Goal: Task Accomplishment & Management: Manage account settings

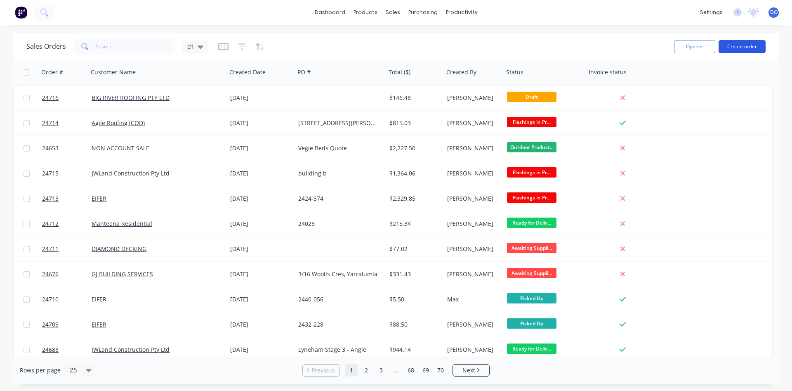
click at [738, 47] on button "Create order" at bounding box center [742, 46] width 47 height 13
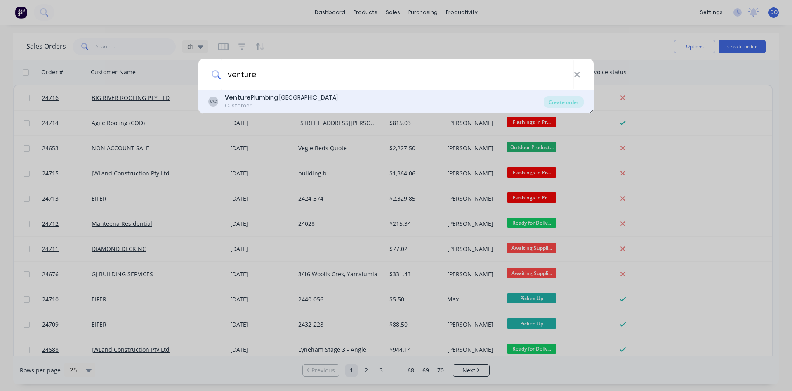
type input "venture"
click at [273, 105] on div "Customer" at bounding box center [281, 105] width 113 height 7
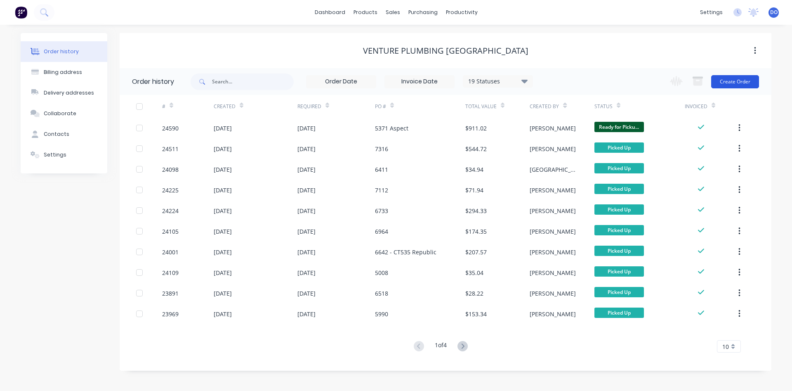
click at [739, 83] on button "Create Order" at bounding box center [735, 81] width 48 height 13
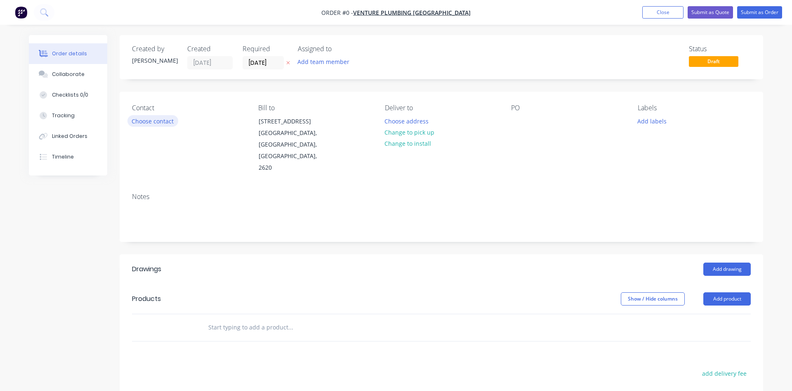
click at [158, 119] on button "Choose contact" at bounding box center [153, 120] width 51 height 11
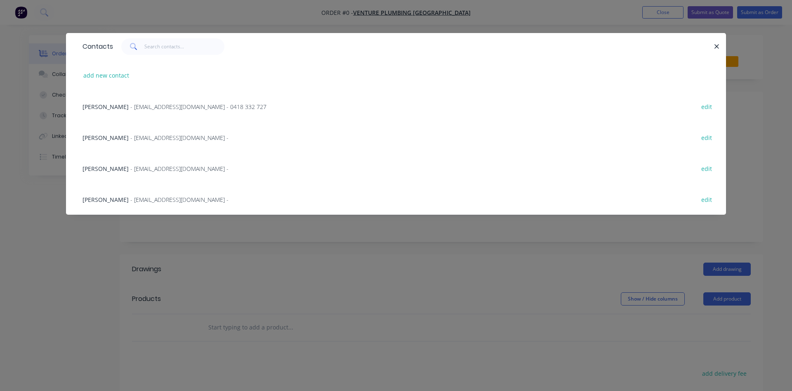
click at [134, 138] on span "- office@venturecbr.com.au -" at bounding box center [179, 138] width 98 height 8
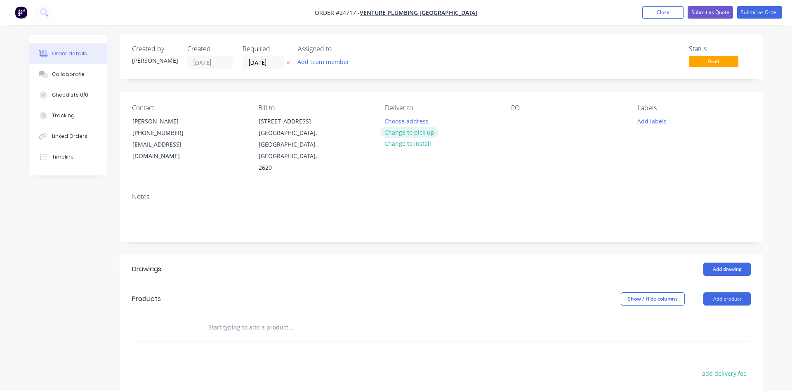
click at [414, 132] on button "Change to pick up" at bounding box center [409, 132] width 59 height 11
click at [521, 121] on div at bounding box center [517, 121] width 13 height 12
click at [529, 122] on div "48665" at bounding box center [526, 121] width 30 height 12
click at [724, 292] on button "Add product" at bounding box center [727, 298] width 47 height 13
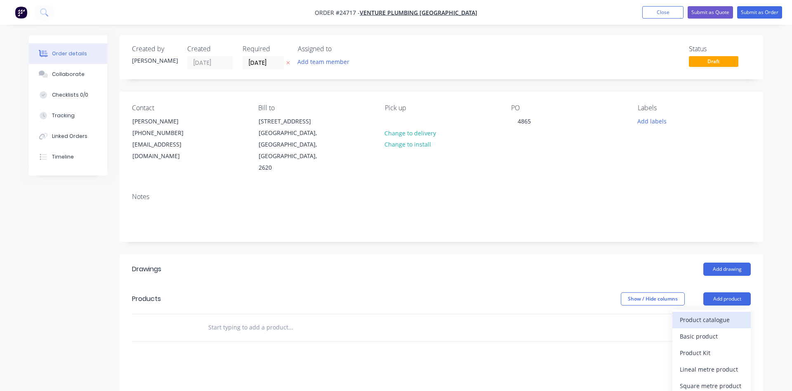
click at [718, 314] on div "Product catalogue" at bounding box center [712, 320] width 64 height 12
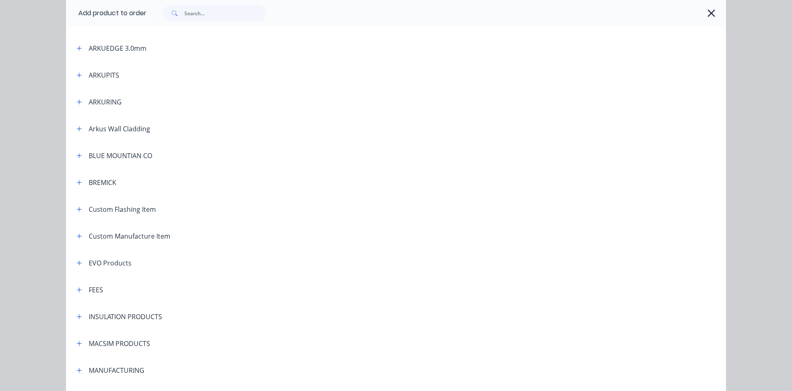
scroll to position [282, 0]
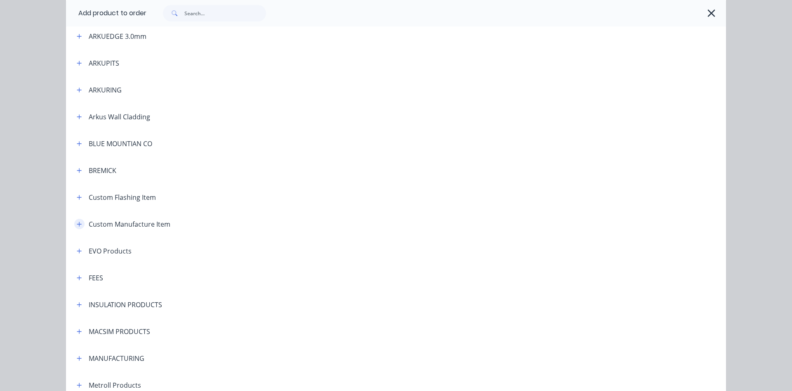
click at [79, 226] on icon "button" at bounding box center [79, 224] width 5 height 6
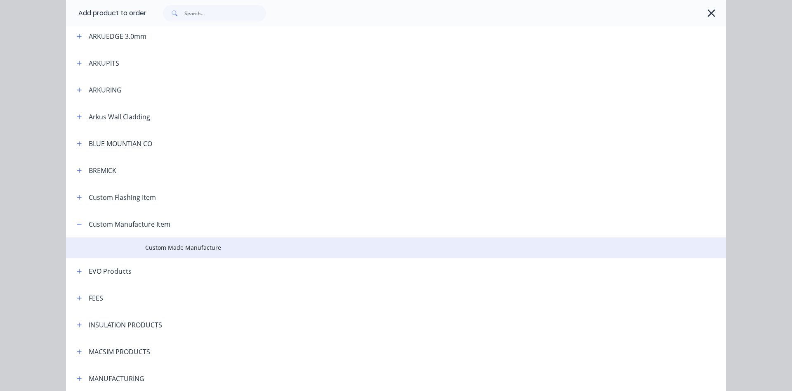
click at [208, 247] on span "Custom Made Manufacture" at bounding box center [377, 247] width 465 height 9
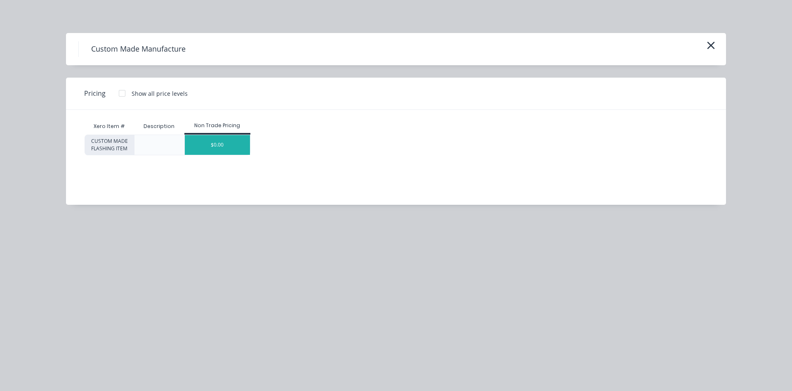
click at [221, 146] on div "$0.00" at bounding box center [218, 145] width 66 height 20
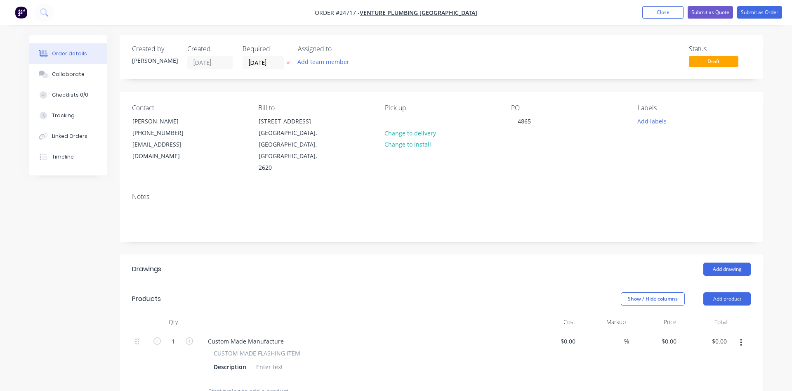
scroll to position [126, 0]
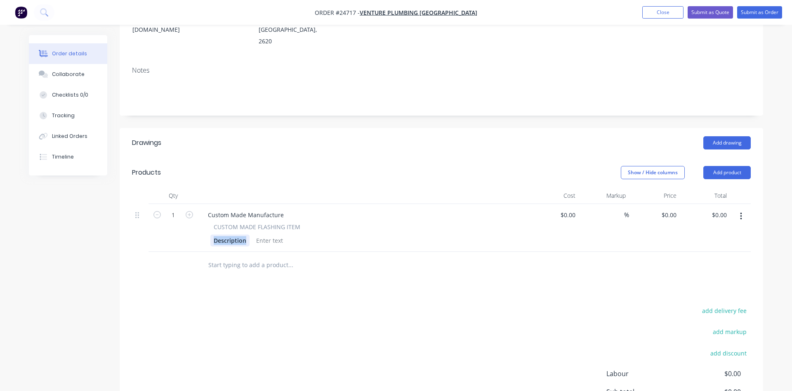
drag, startPoint x: 245, startPoint y: 220, endPoint x: 172, endPoint y: 213, distance: 73.4
click at [210, 234] on div "Description" at bounding box center [229, 240] width 39 height 12
drag, startPoint x: 285, startPoint y: 189, endPoint x: 191, endPoint y: 191, distance: 94.1
click at [201, 209] on div "Custom Made Manufacture" at bounding box center [245, 215] width 89 height 12
click at [293, 271] on div "Drawings Add drawing Products Show / Hide columns Add product Qty Cost Markup P…" at bounding box center [442, 302] width 644 height 349
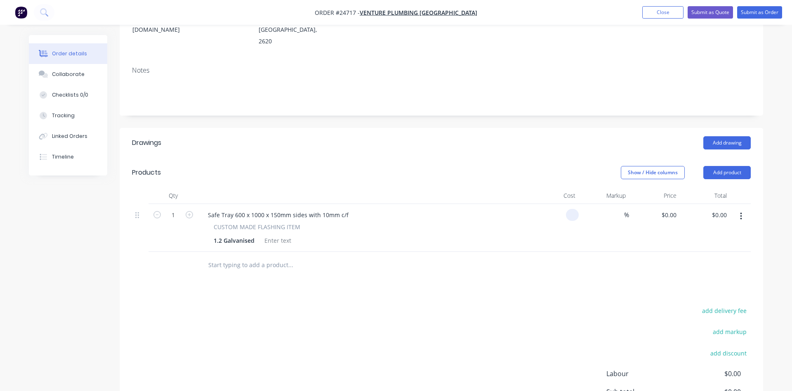
click at [575, 209] on input at bounding box center [573, 215] width 9 height 12
type input "$212.60"
click at [526, 204] on div "Safe Tray 600 x 1000 x 150mm sides with 10mm c/f CUSTOM MADE FLASHING ITEM 1.2 …" at bounding box center [363, 228] width 330 height 48
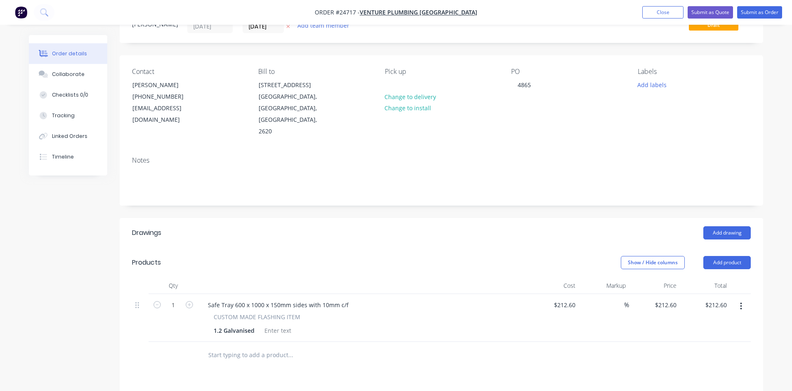
scroll to position [0, 0]
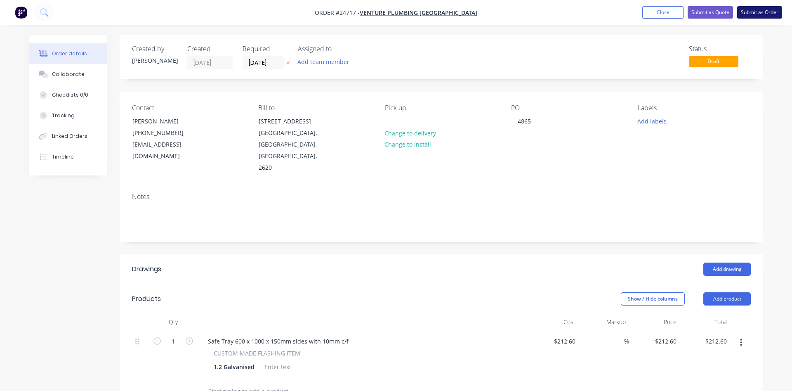
click at [760, 12] on button "Submit as Order" at bounding box center [759, 12] width 45 height 12
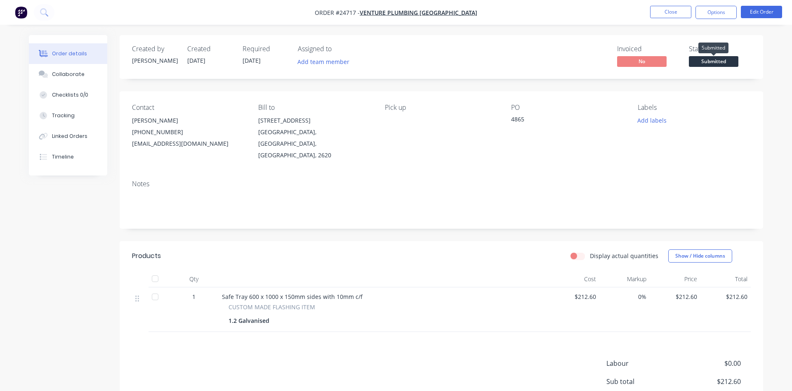
click at [709, 64] on span "Submitted" at bounding box center [714, 61] width 50 height 10
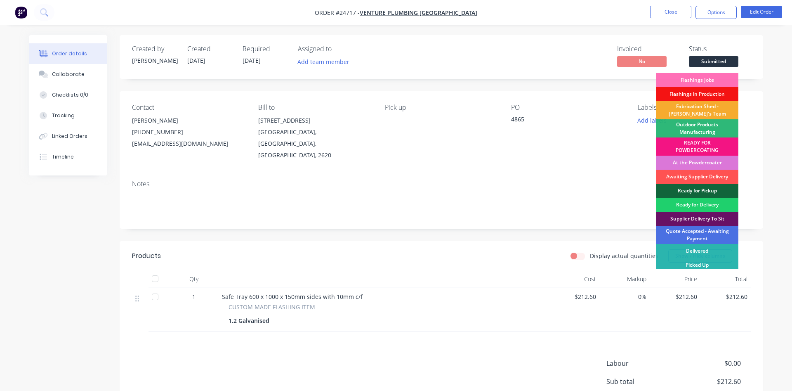
click at [695, 110] on div "Fabrication Shed - [PERSON_NAME]'s Team" at bounding box center [697, 110] width 83 height 18
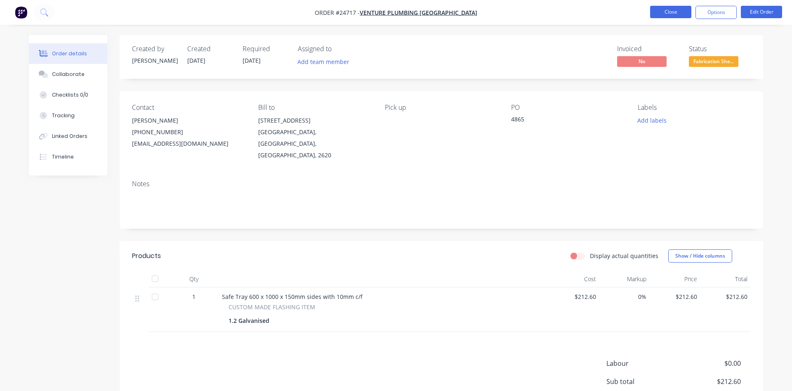
click at [667, 13] on button "Close" at bounding box center [670, 12] width 41 height 12
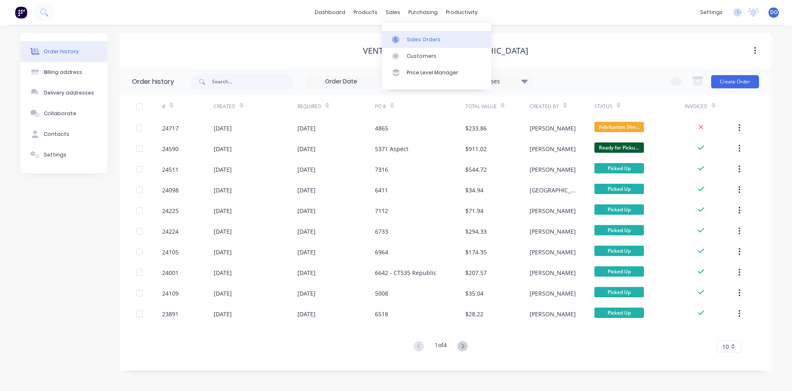
click at [404, 39] on div at bounding box center [398, 39] width 12 height 7
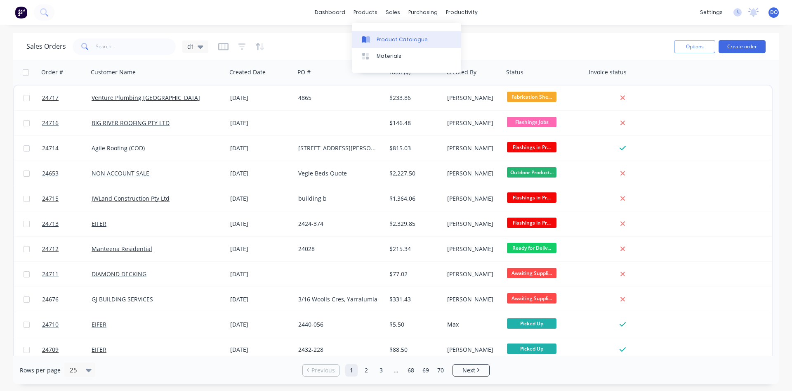
click at [404, 40] on div "Product Catalogue" at bounding box center [402, 39] width 51 height 7
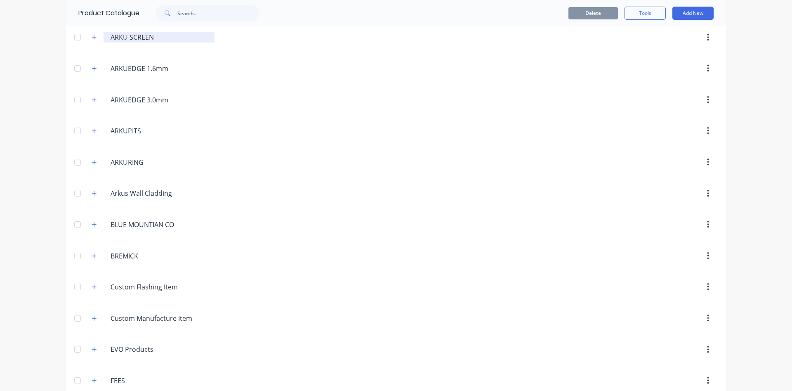
scroll to position [282, 0]
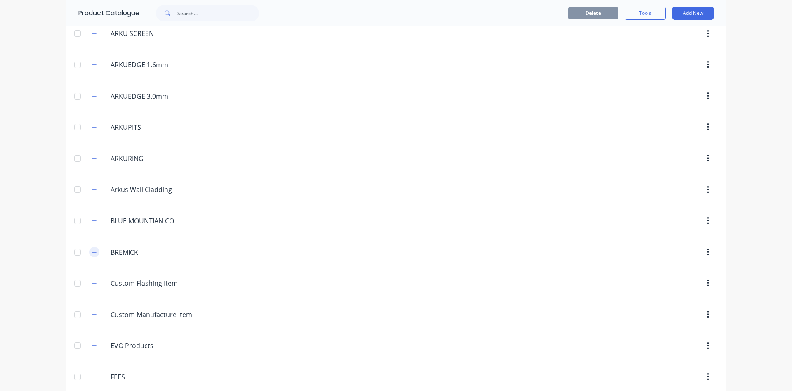
click at [95, 251] on icon "button" at bounding box center [94, 252] width 5 height 6
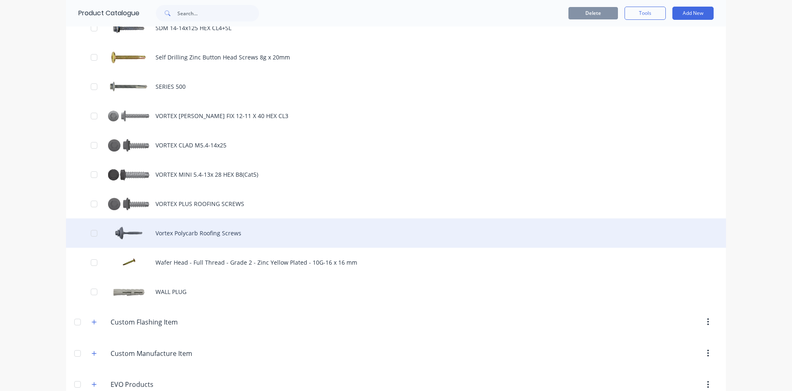
scroll to position [847, 0]
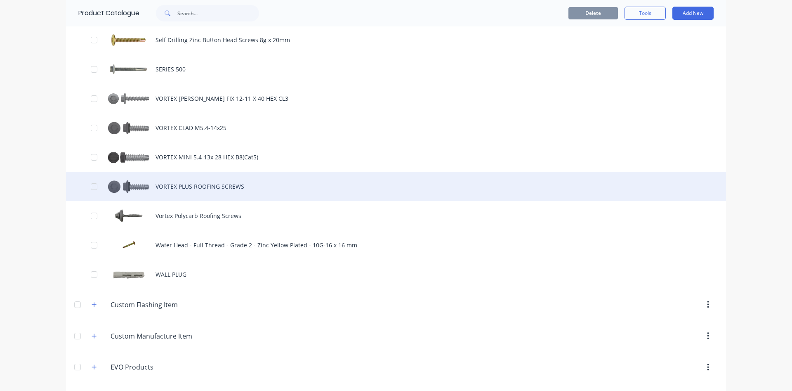
click at [190, 187] on div "VORTEX PLUS ROOFING SCREWS" at bounding box center [396, 186] width 660 height 29
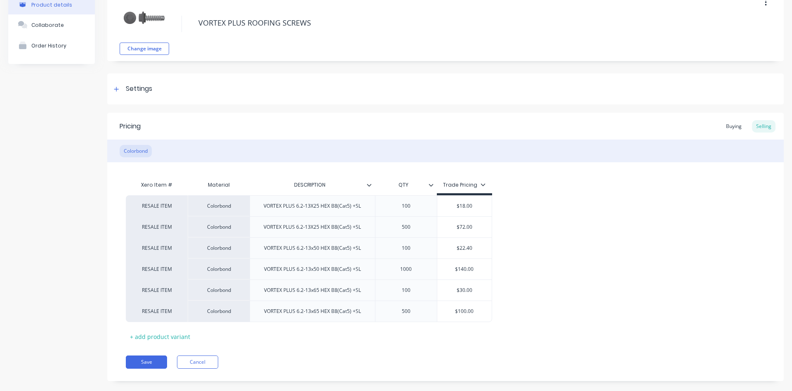
scroll to position [61, 0]
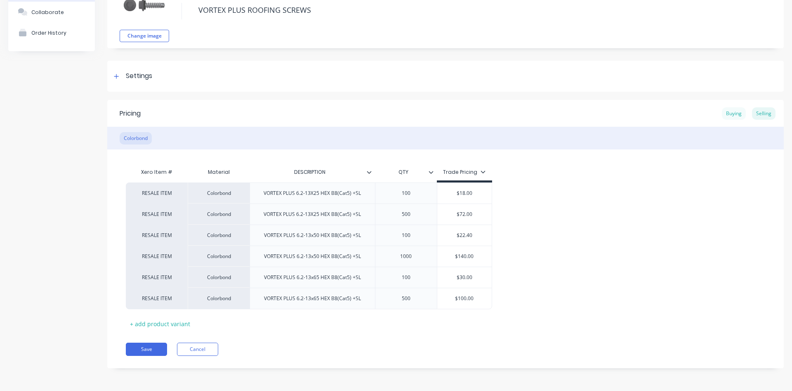
click at [736, 116] on div "Buying" at bounding box center [734, 113] width 24 height 12
click at [115, 78] on icon at bounding box center [116, 79] width 5 height 6
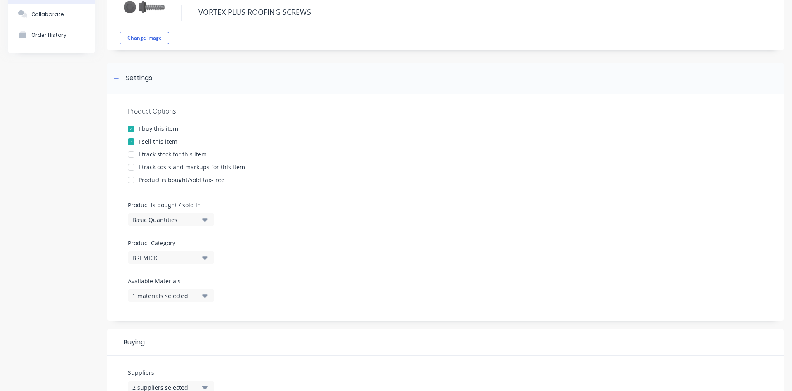
click at [131, 154] on div at bounding box center [131, 154] width 17 height 17
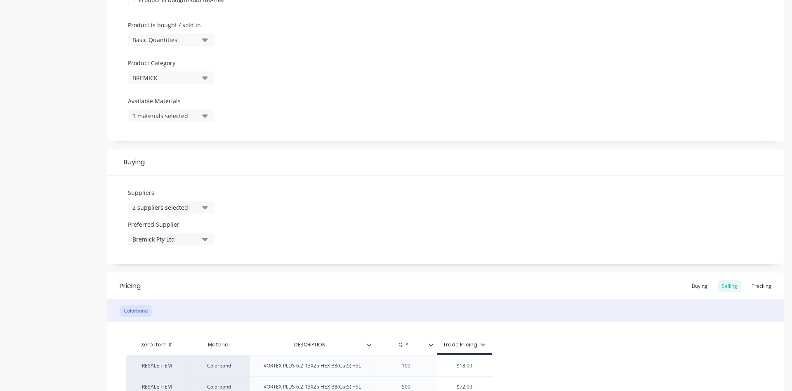
scroll to position [247, 0]
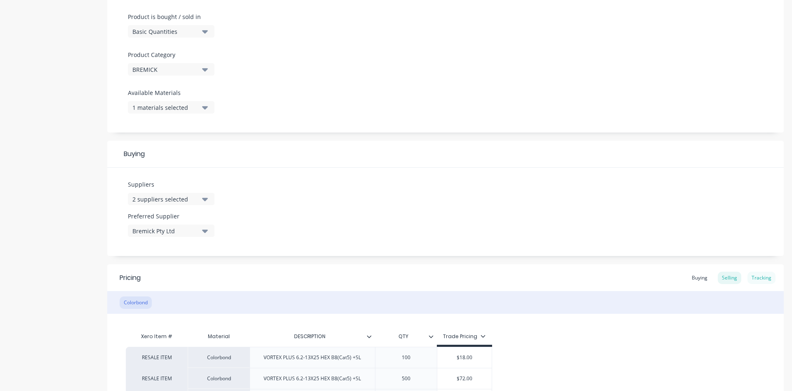
click at [759, 276] on div "Tracking" at bounding box center [762, 278] width 28 height 12
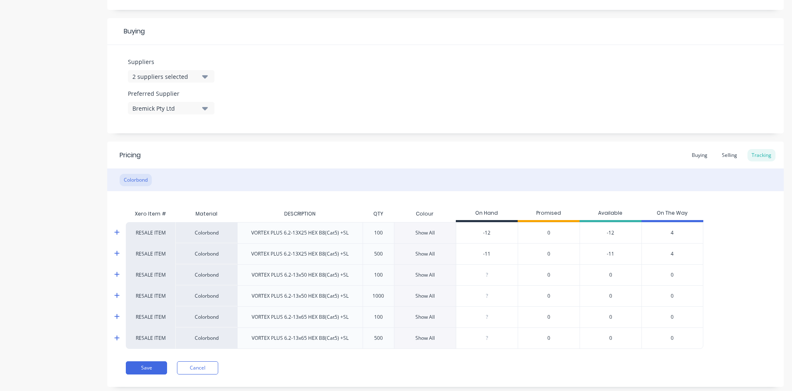
scroll to position [388, 0]
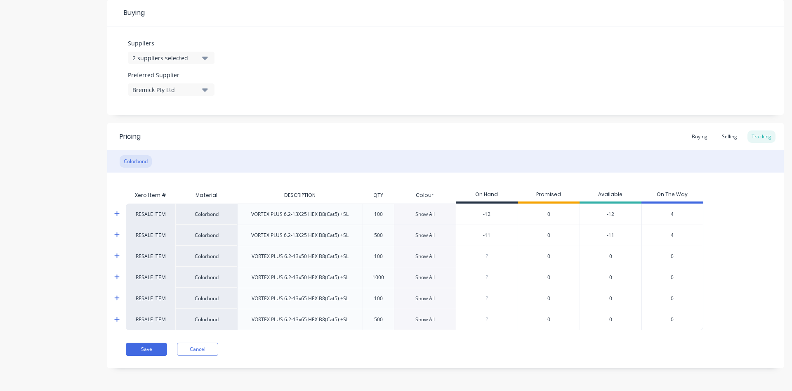
click at [383, 349] on div "Save Cancel" at bounding box center [455, 349] width 658 height 13
click at [306, 343] on div "Save Cancel" at bounding box center [455, 349] width 658 height 13
click at [434, 216] on div "Show All" at bounding box center [425, 213] width 19 height 7
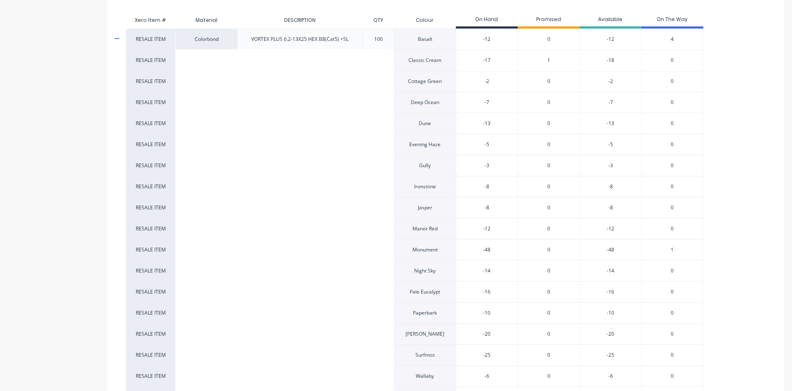
scroll to position [576, 0]
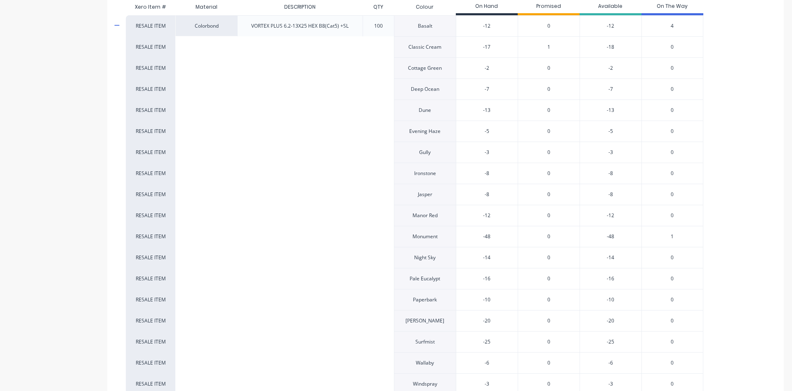
click at [548, 48] on span "1" at bounding box center [549, 46] width 3 height 7
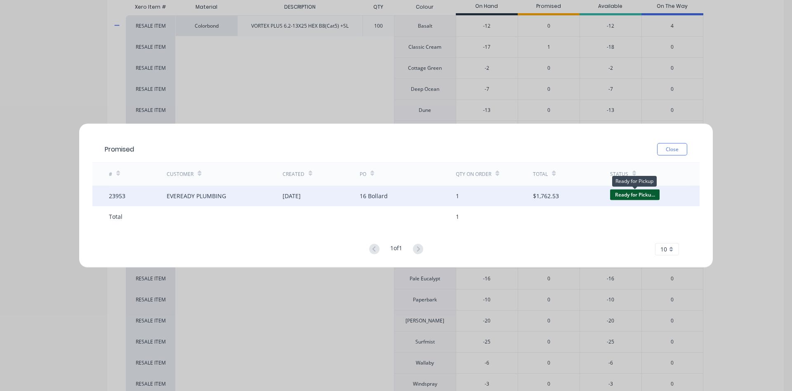
click at [637, 195] on span "Ready for Picku..." at bounding box center [635, 194] width 50 height 10
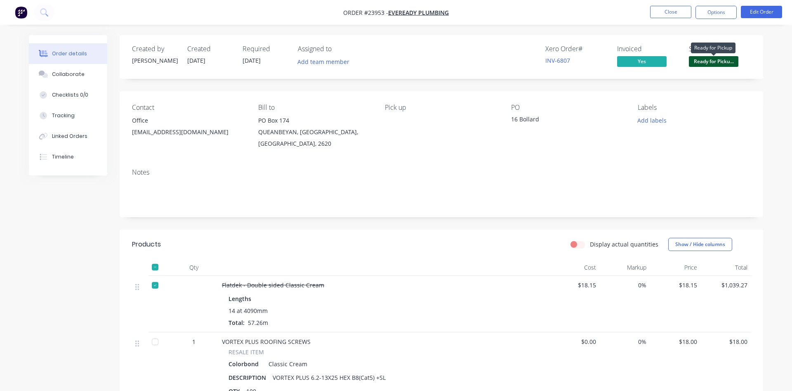
click at [724, 60] on span "Ready for Picku..." at bounding box center [714, 61] width 50 height 10
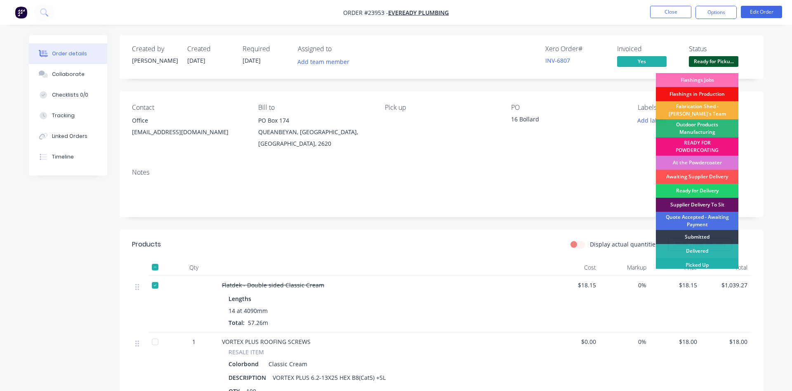
click at [684, 262] on div "Picked Up" at bounding box center [697, 265] width 83 height 14
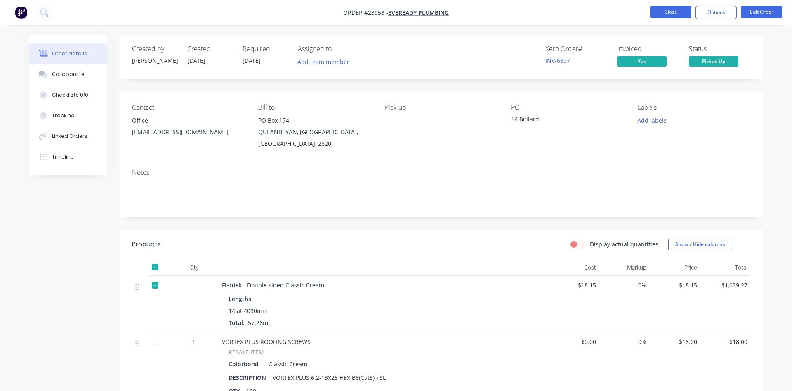
click at [679, 13] on button "Close" at bounding box center [670, 12] width 41 height 12
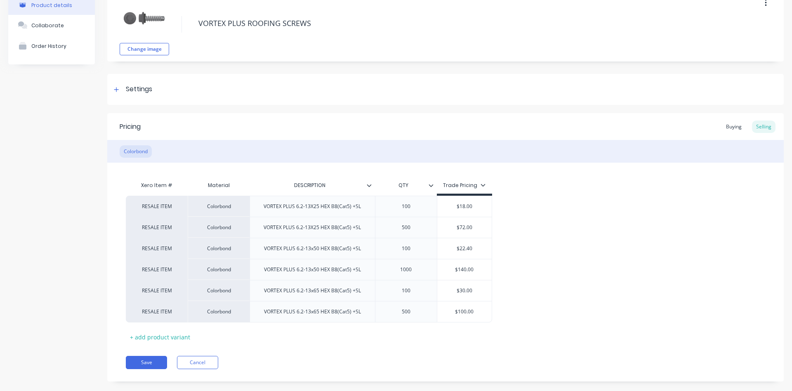
scroll to position [61, 0]
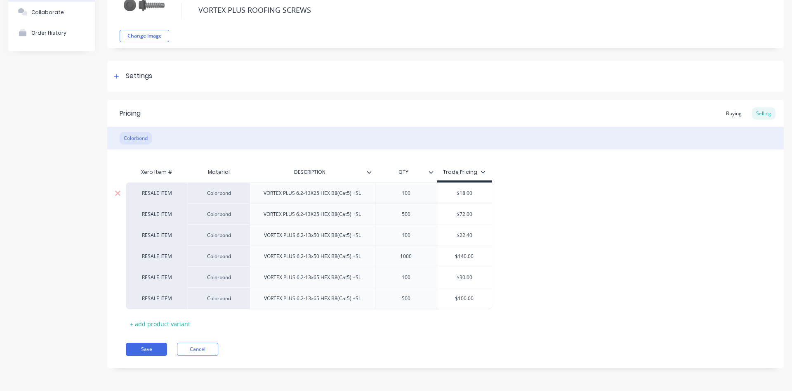
click at [402, 193] on div "100" at bounding box center [405, 193] width 41 height 11
click at [118, 75] on icon at bounding box center [116, 76] width 5 height 6
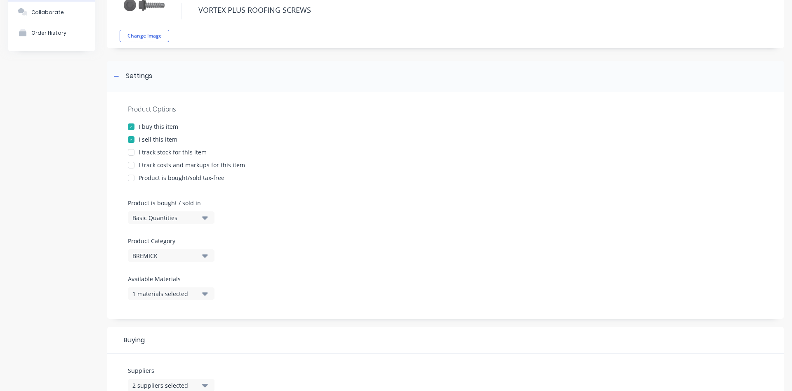
click at [151, 153] on div "I track stock for this item" at bounding box center [173, 152] width 68 height 9
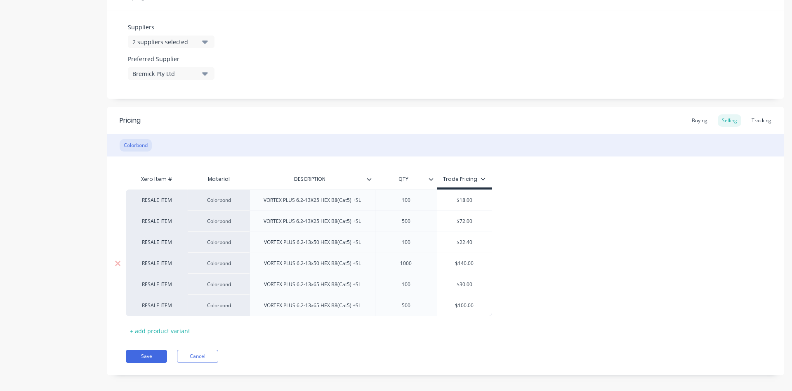
scroll to position [411, 0]
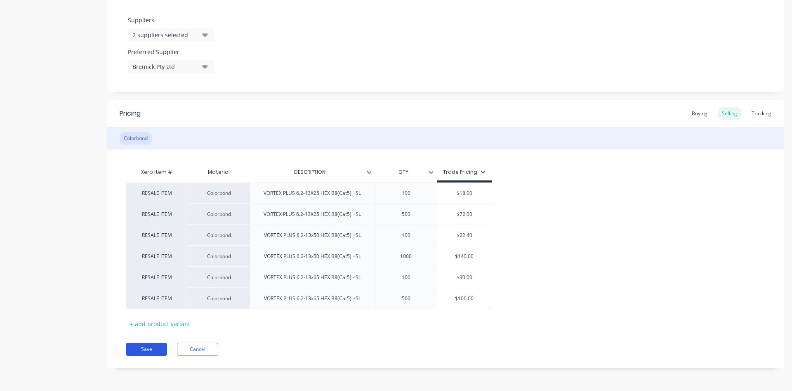
click at [145, 352] on button "Save" at bounding box center [146, 349] width 41 height 13
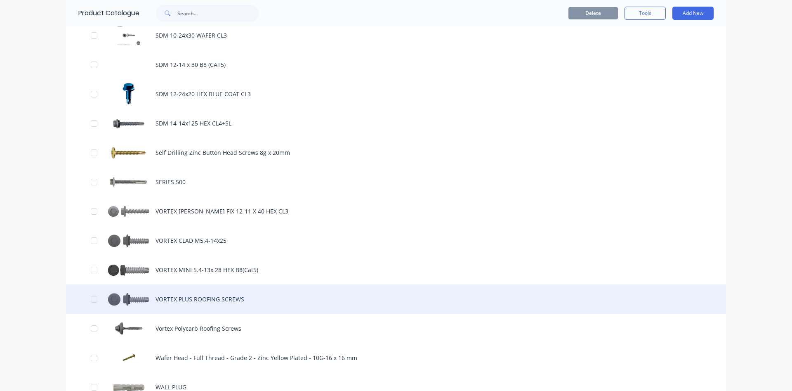
scroll to position [753, 0]
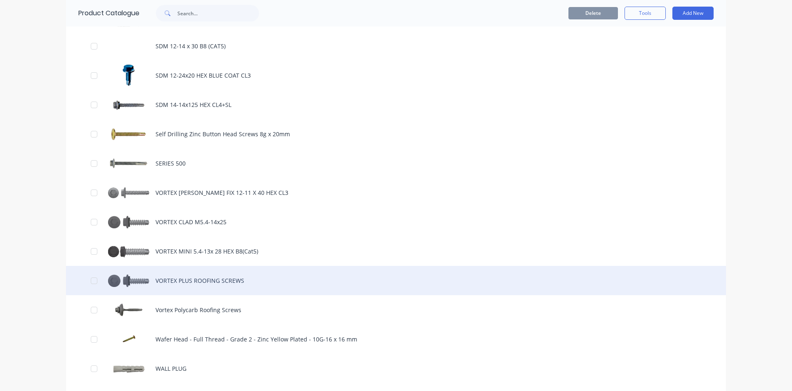
click at [197, 286] on div "VORTEX PLUS ROOFING SCREWS" at bounding box center [396, 280] width 660 height 29
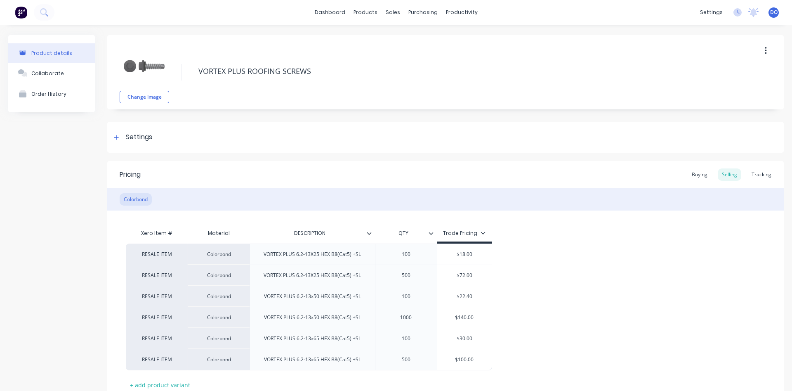
type textarea "x"
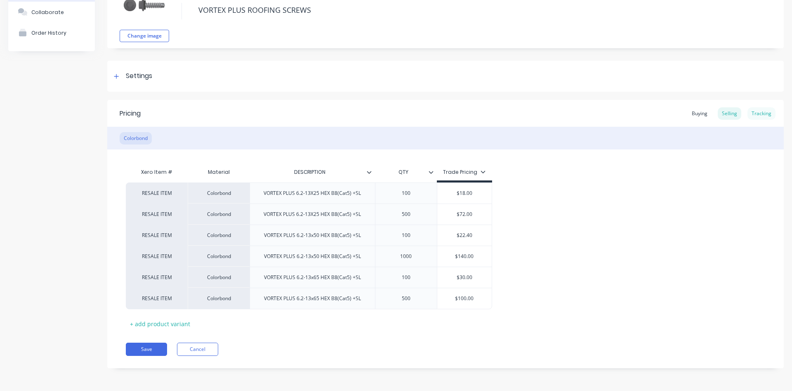
click at [756, 111] on div "Tracking" at bounding box center [762, 113] width 28 height 12
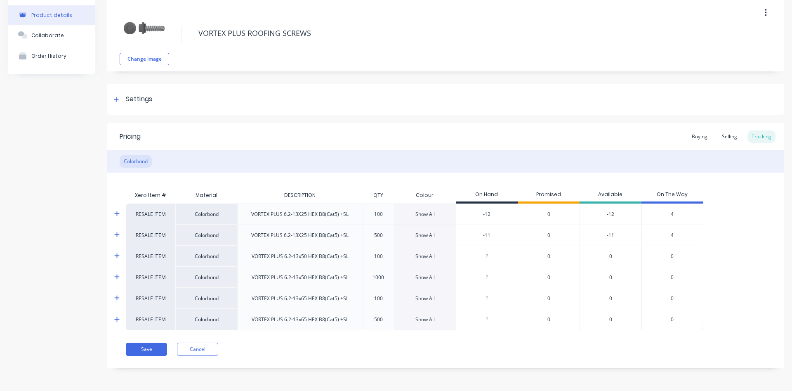
click at [418, 216] on div "Show All" at bounding box center [425, 213] width 19 height 7
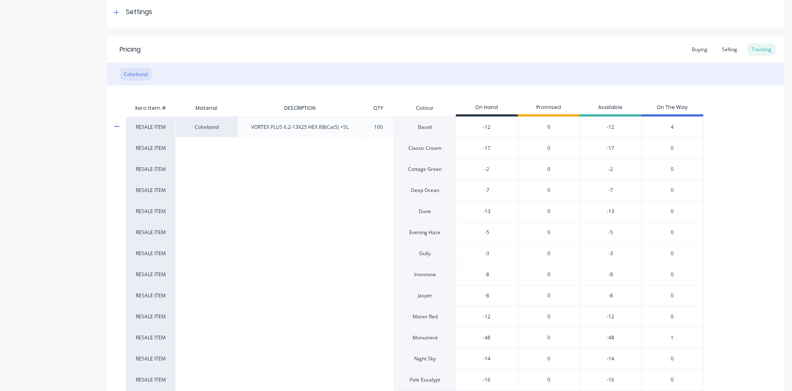
scroll to position [132, 0]
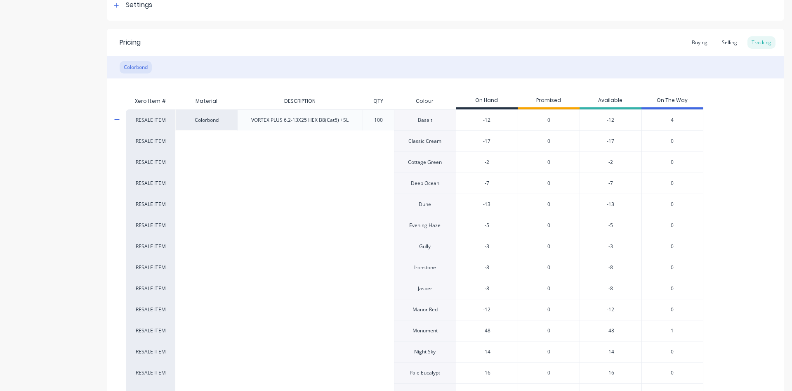
click at [489, 120] on input "-12" at bounding box center [486, 119] width 61 height 7
drag, startPoint x: 492, startPoint y: 122, endPoint x: 476, endPoint y: 111, distance: 19.5
click at [473, 116] on input "-12" at bounding box center [486, 119] width 61 height 7
type input "0"
type textarea "x"
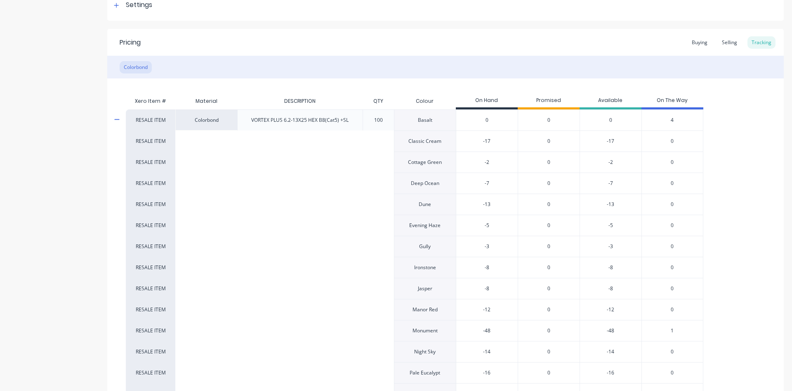
type input "0"
type input "-17"
click at [489, 141] on input "-17" at bounding box center [486, 140] width 61 height 7
drag, startPoint x: 489, startPoint y: 141, endPoint x: 472, endPoint y: 139, distance: 17.0
click at [472, 139] on input "-17" at bounding box center [486, 140] width 61 height 7
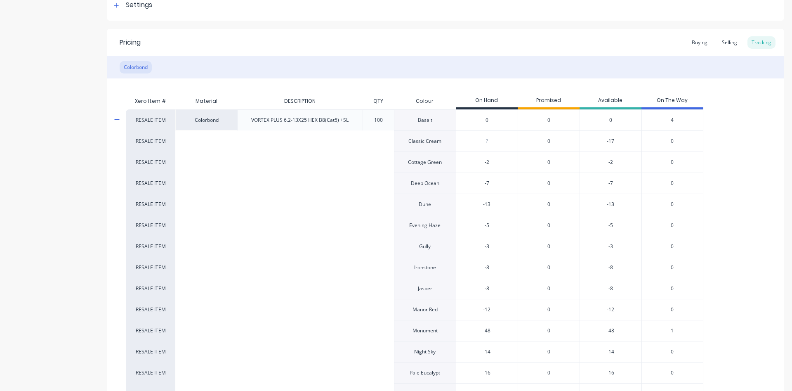
type textarea "x"
type input "-2"
drag, startPoint x: 494, startPoint y: 161, endPoint x: 470, endPoint y: 160, distance: 23.1
click at [470, 160] on input "-2" at bounding box center [486, 161] width 61 height 7
type textarea "x"
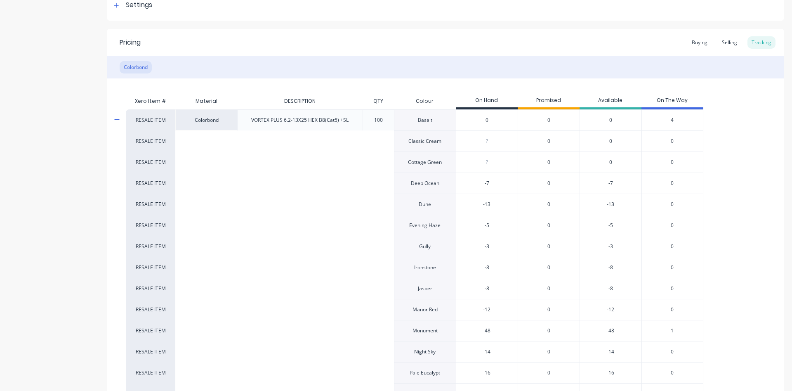
type input "-7"
drag, startPoint x: 496, startPoint y: 183, endPoint x: 475, endPoint y: 182, distance: 21.9
click at [475, 182] on input "-7" at bounding box center [486, 183] width 61 height 7
type textarea "x"
type input "-13"
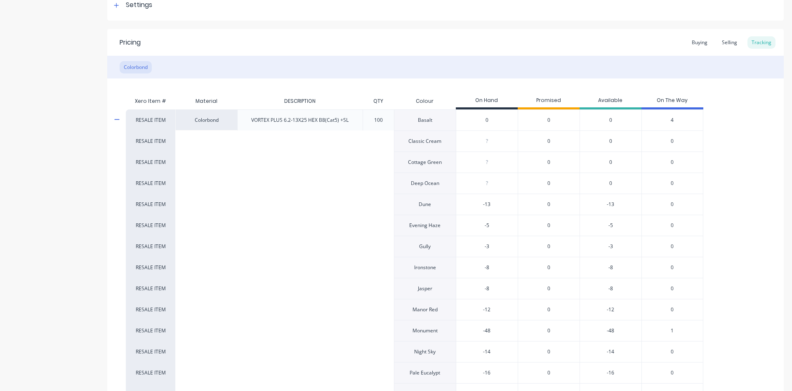
drag, startPoint x: 481, startPoint y: 207, endPoint x: 468, endPoint y: 206, distance: 12.8
click at [468, 206] on input "-13" at bounding box center [486, 204] width 61 height 7
type textarea "x"
type input "-5"
drag, startPoint x: 487, startPoint y: 228, endPoint x: 474, endPoint y: 222, distance: 13.5
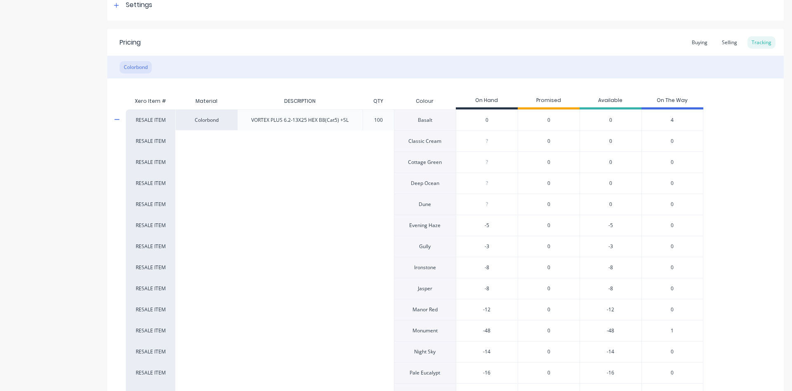
click at [474, 222] on input "-5" at bounding box center [486, 225] width 61 height 7
type textarea "x"
type input "-1"
drag, startPoint x: 503, startPoint y: 247, endPoint x: 479, endPoint y: 246, distance: 23.5
click at [479, 246] on input "-1" at bounding box center [486, 246] width 61 height 7
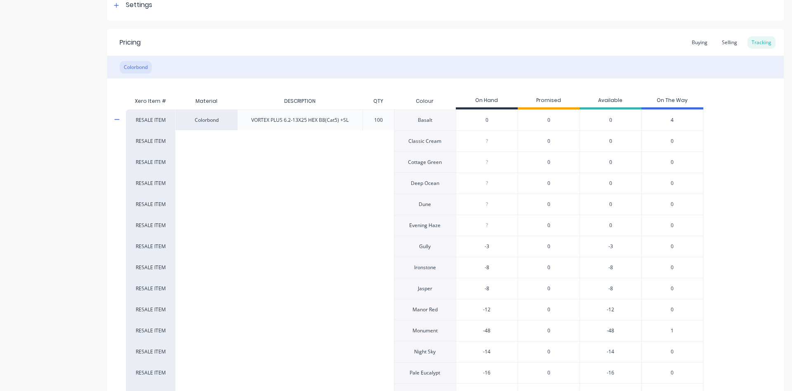
type textarea "x"
drag, startPoint x: 482, startPoint y: 246, endPoint x: 473, endPoint y: 242, distance: 9.1
click at [473, 243] on input "-1" at bounding box center [486, 246] width 61 height 7
type textarea "x"
type input "-8"
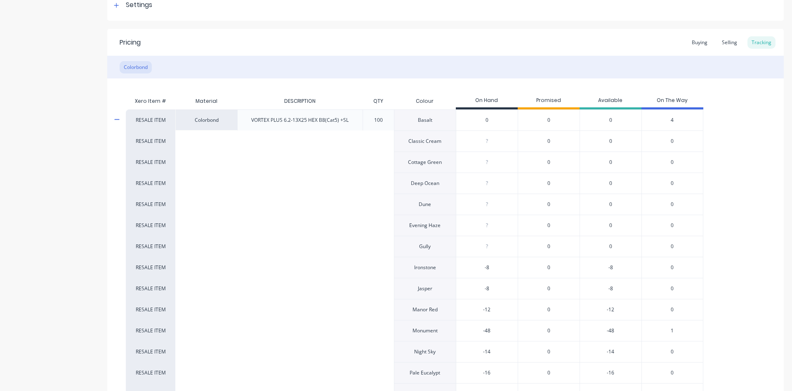
click at [499, 265] on input "-8" at bounding box center [486, 267] width 61 height 7
click at [496, 266] on input "-8" at bounding box center [486, 267] width 61 height 7
drag, startPoint x: 490, startPoint y: 268, endPoint x: 475, endPoint y: 264, distance: 15.3
click at [475, 265] on input "-8" at bounding box center [486, 267] width 61 height 7
type textarea "x"
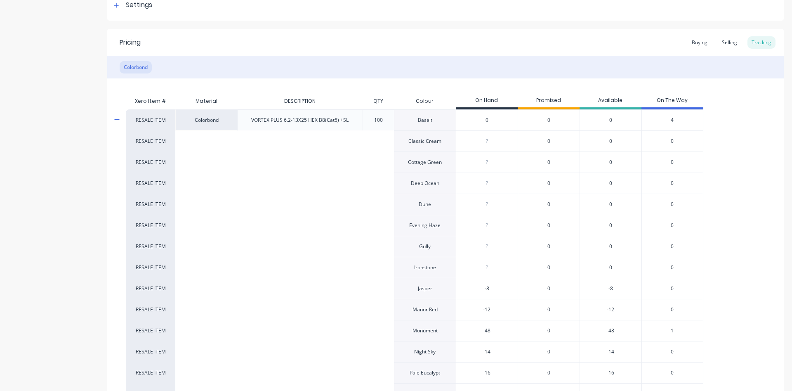
type input "-8"
drag, startPoint x: 478, startPoint y: 287, endPoint x: 468, endPoint y: 286, distance: 10.3
click at [468, 286] on input "-8" at bounding box center [486, 288] width 61 height 7
type textarea "x"
type input "-12"
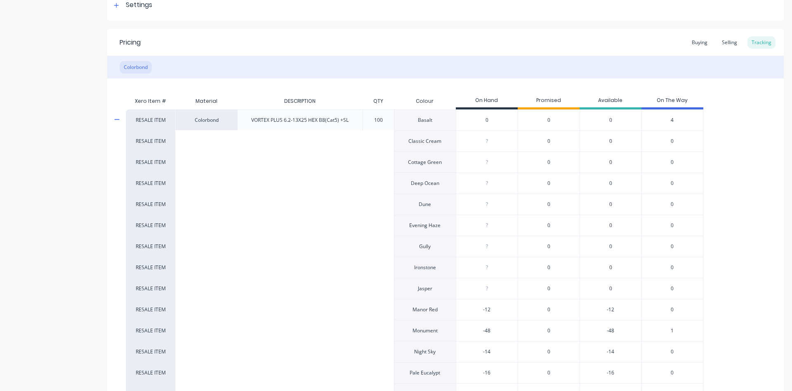
drag, startPoint x: 487, startPoint y: 309, endPoint x: 478, endPoint y: 307, distance: 9.1
click at [478, 307] on input "-12" at bounding box center [486, 309] width 61 height 7
type textarea "x"
type input "-48"
drag, startPoint x: 496, startPoint y: 331, endPoint x: 473, endPoint y: 330, distance: 23.1
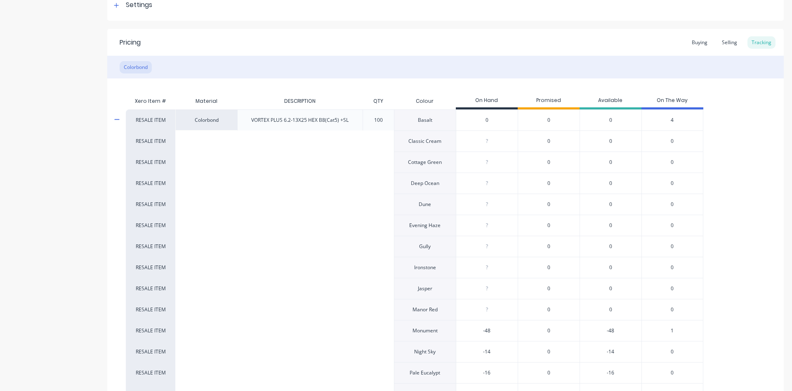
click at [473, 330] on input "-48" at bounding box center [486, 330] width 61 height 7
type textarea "x"
type input "-14"
drag, startPoint x: 498, startPoint y: 352, endPoint x: 469, endPoint y: 354, distance: 28.6
click at [469, 354] on input "-14" at bounding box center [486, 351] width 61 height 7
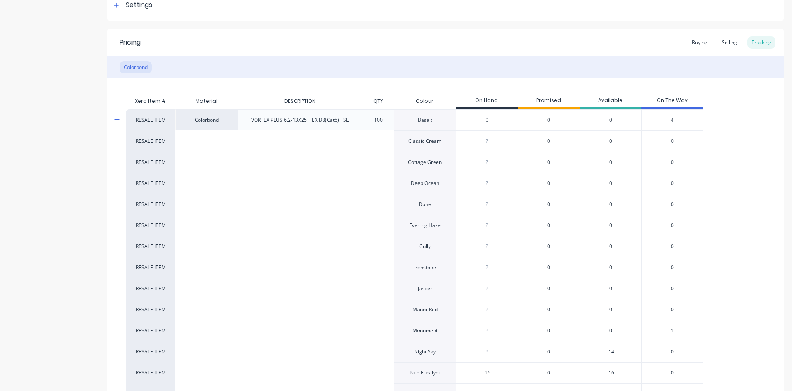
type textarea "x"
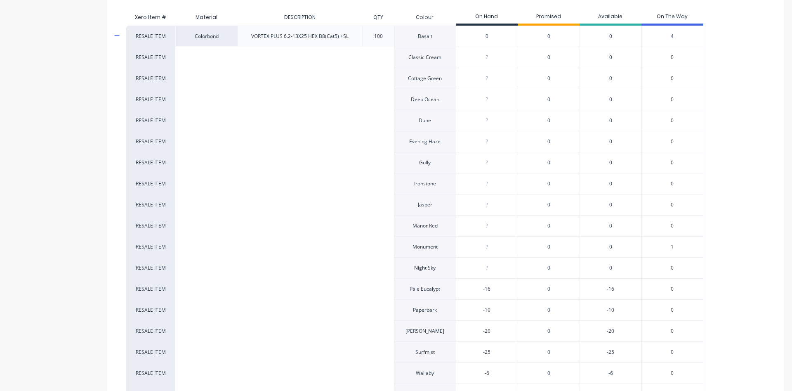
scroll to position [226, 0]
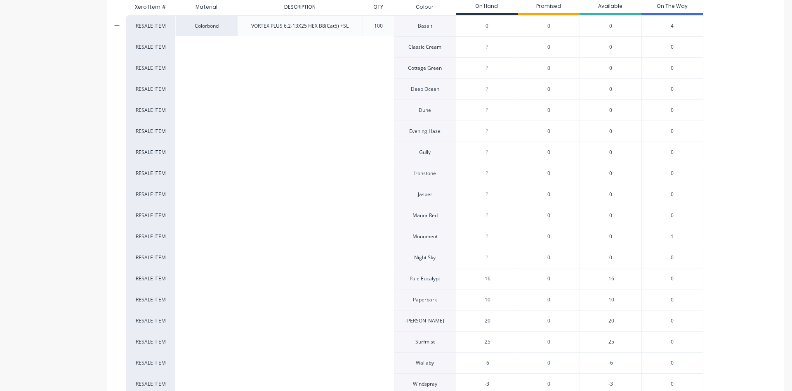
type input "-16"
drag, startPoint x: 496, startPoint y: 282, endPoint x: 470, endPoint y: 276, distance: 26.2
click at [470, 276] on input "-16" at bounding box center [486, 278] width 61 height 7
type textarea "x"
click at [671, 236] on span "1" at bounding box center [672, 236] width 3 height 7
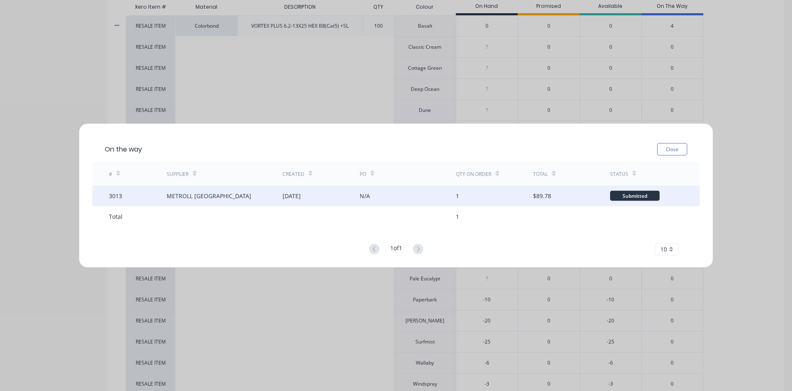
click at [631, 198] on div "Submitted" at bounding box center [635, 196] width 50 height 10
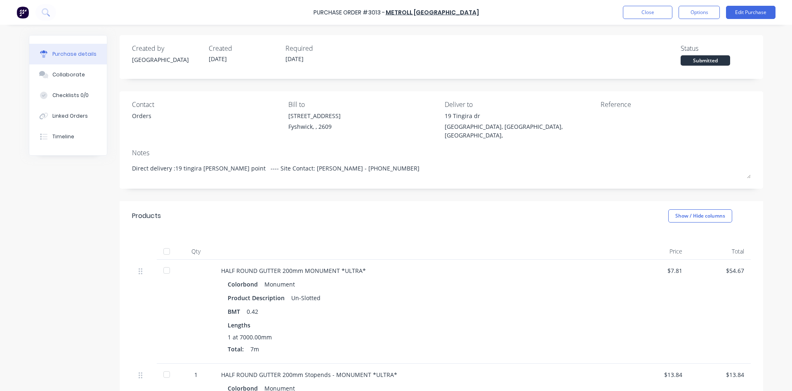
click at [712, 61] on div "Submitted" at bounding box center [706, 60] width 50 height 10
click at [720, 61] on div "Submitted" at bounding box center [706, 60] width 50 height 10
click at [692, 17] on button "Options" at bounding box center [699, 12] width 41 height 13
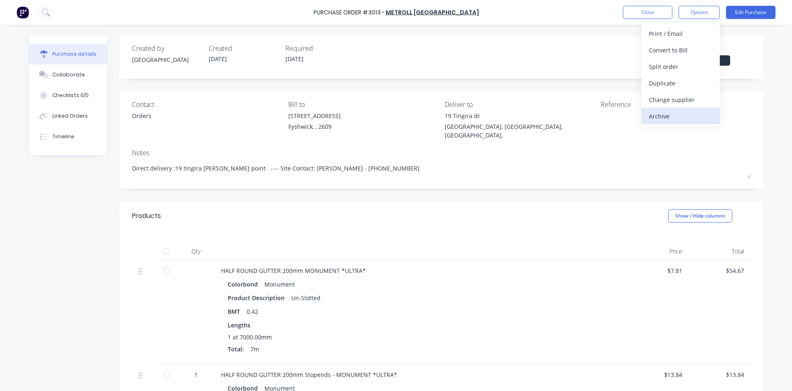
click at [668, 114] on div "Archive" at bounding box center [681, 116] width 64 height 12
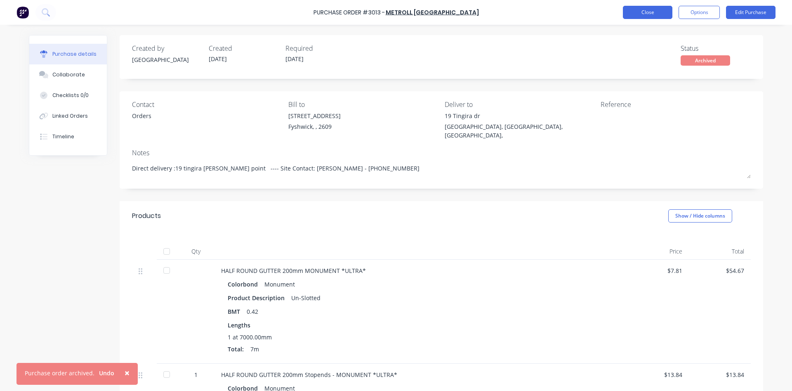
click at [646, 17] on button "Close" at bounding box center [648, 12] width 50 height 13
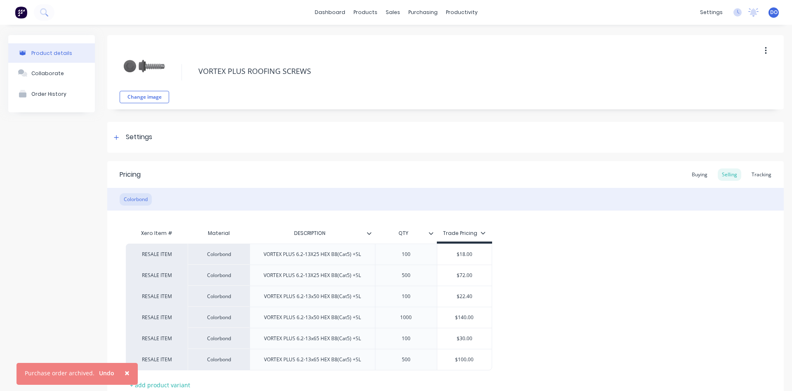
type textarea "x"
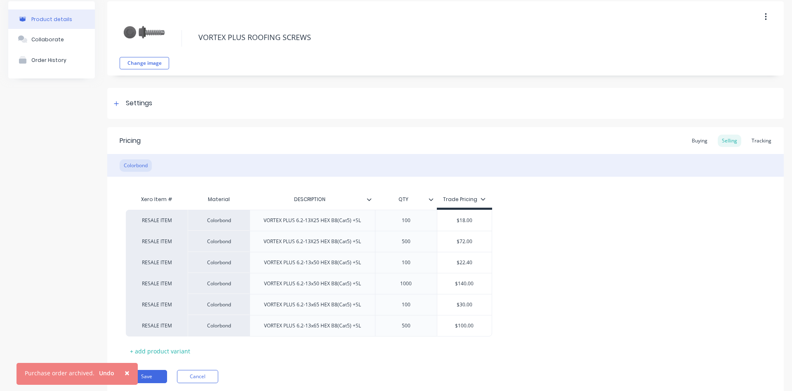
scroll to position [47, 0]
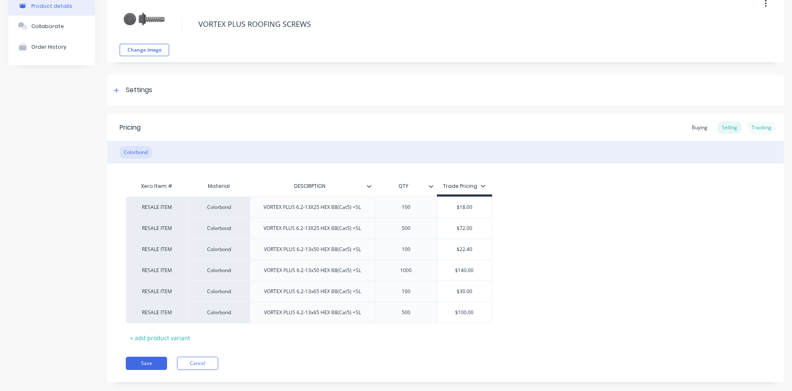
click at [770, 130] on div "Tracking" at bounding box center [762, 127] width 28 height 12
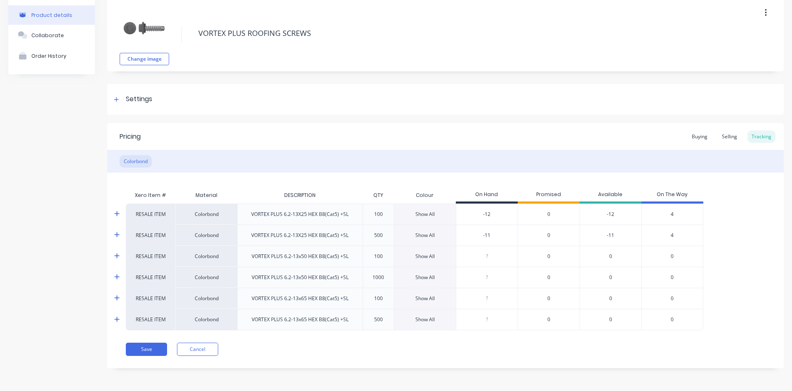
click at [442, 216] on div "Show All" at bounding box center [425, 213] width 62 height 21
click at [423, 215] on div "Show All" at bounding box center [425, 213] width 19 height 7
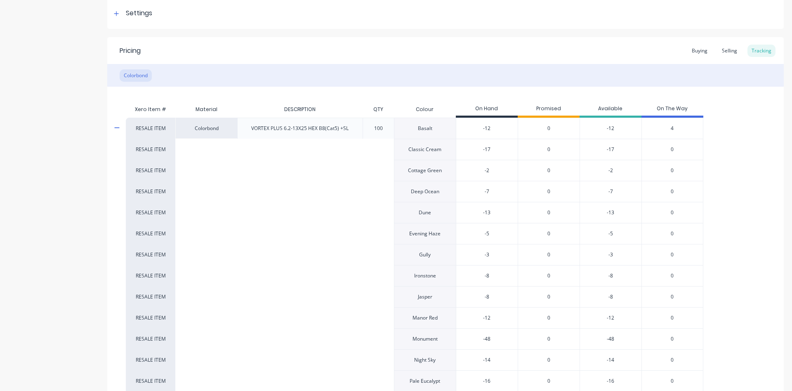
scroll to position [132, 0]
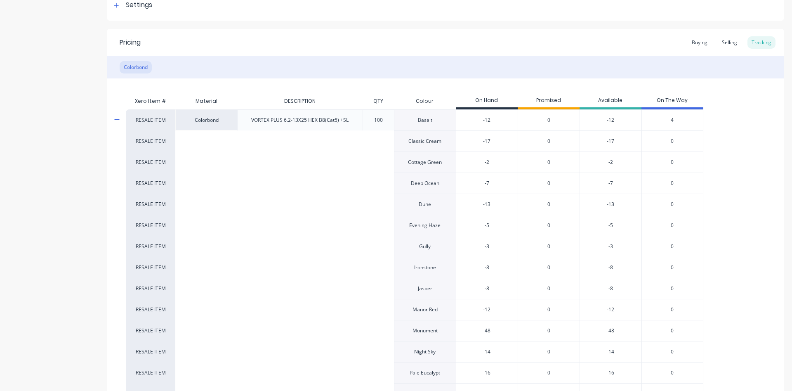
type input "-12"
drag, startPoint x: 487, startPoint y: 118, endPoint x: 460, endPoint y: 112, distance: 27.4
click at [460, 116] on input "-12" at bounding box center [486, 119] width 61 height 7
type textarea "x"
drag, startPoint x: 494, startPoint y: 145, endPoint x: 472, endPoint y: 137, distance: 22.8
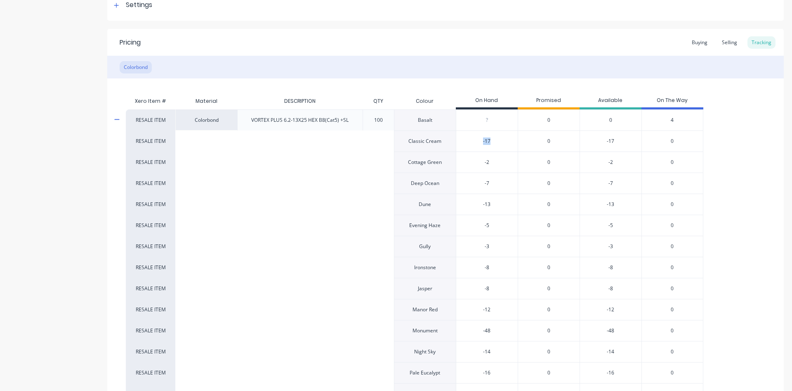
click at [472, 137] on div "-17" at bounding box center [486, 141] width 61 height 21
type input "-17"
drag, startPoint x: 488, startPoint y: 142, endPoint x: 469, endPoint y: 135, distance: 20.5
click at [469, 137] on input "-17" at bounding box center [486, 140] width 61 height 7
type textarea "x"
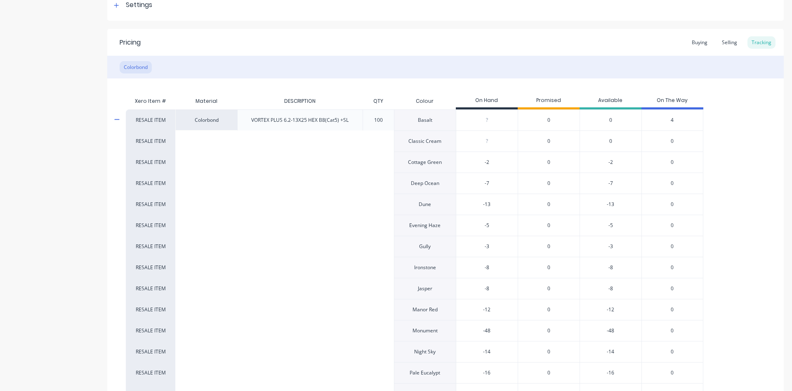
click at [672, 119] on span "4" at bounding box center [672, 119] width 3 height 7
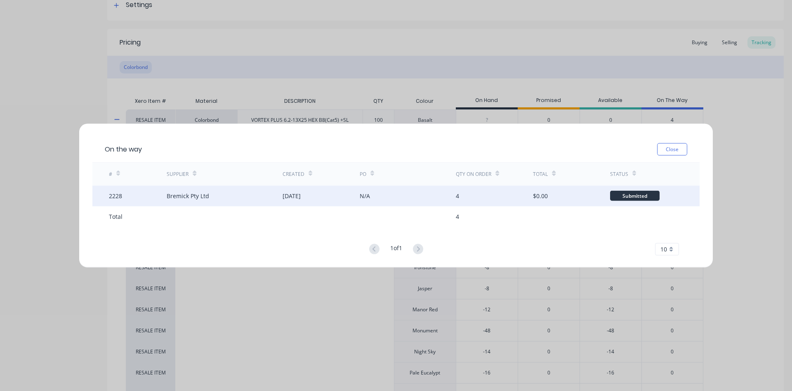
click at [640, 196] on div "Submitted" at bounding box center [635, 196] width 50 height 10
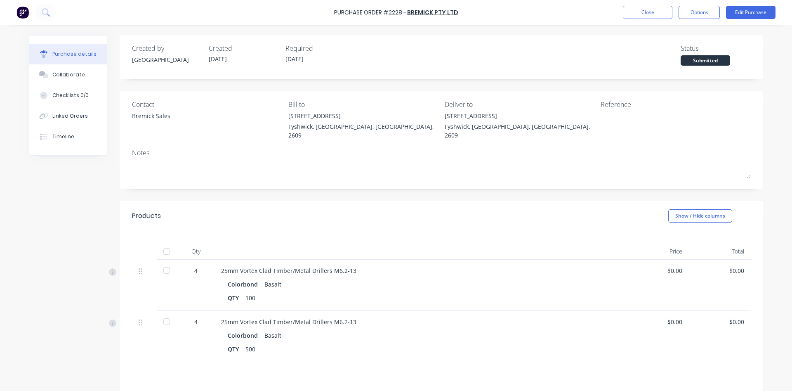
click at [709, 63] on div "Submitted" at bounding box center [706, 60] width 50 height 10
click at [709, 13] on button "Options" at bounding box center [699, 12] width 41 height 13
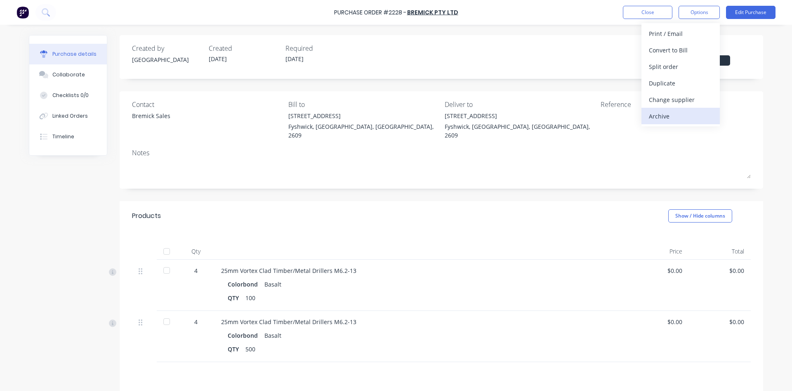
click at [661, 116] on div "Archive" at bounding box center [681, 116] width 64 height 12
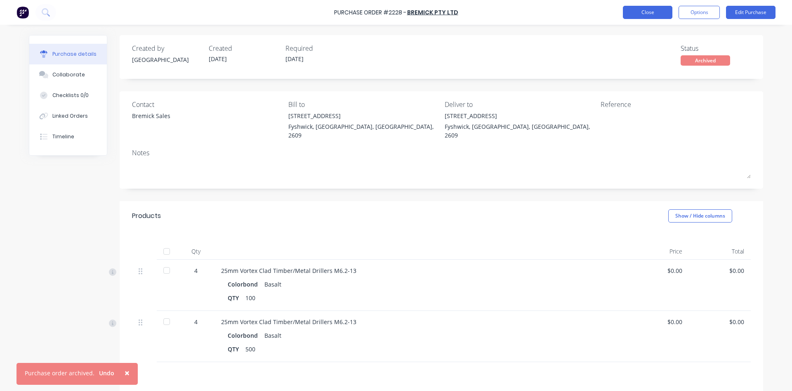
click at [654, 14] on button "Close" at bounding box center [648, 12] width 50 height 13
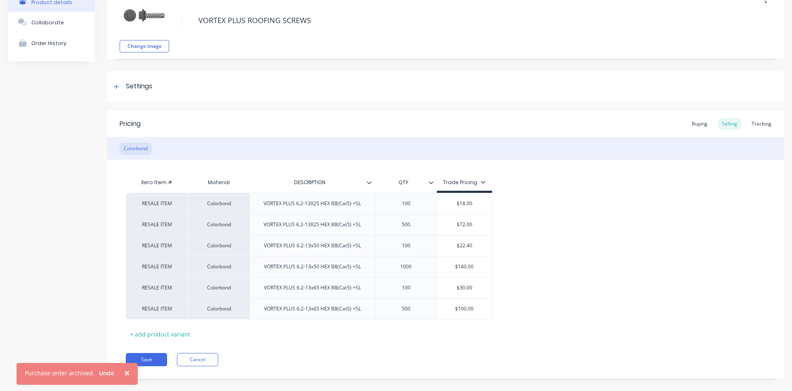
scroll to position [61, 0]
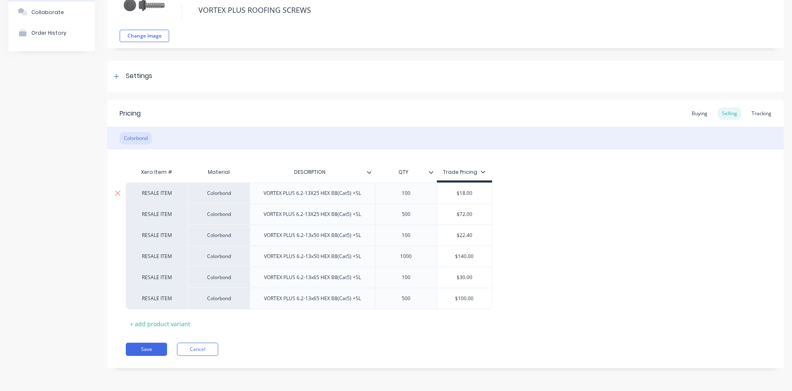
click at [406, 195] on div "100" at bounding box center [405, 193] width 41 height 11
type textarea "x"
click at [759, 116] on div "Tracking" at bounding box center [762, 113] width 28 height 12
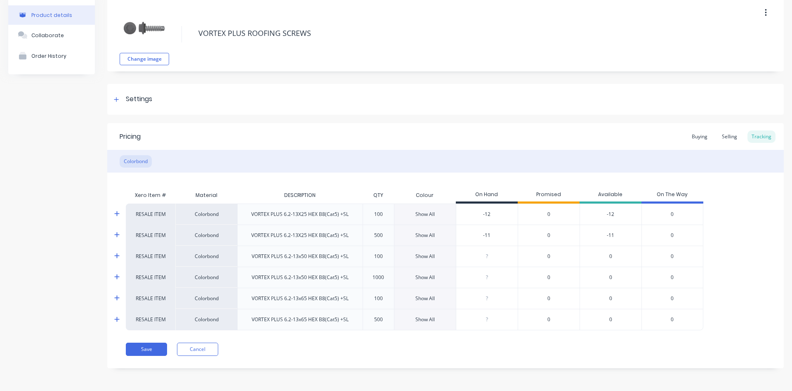
scroll to position [38, 0]
click at [433, 217] on div "Show All" at bounding box center [425, 213] width 19 height 7
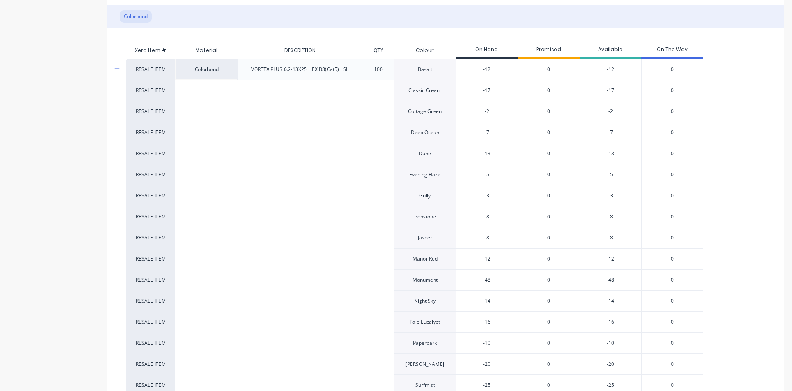
scroll to position [120, 0]
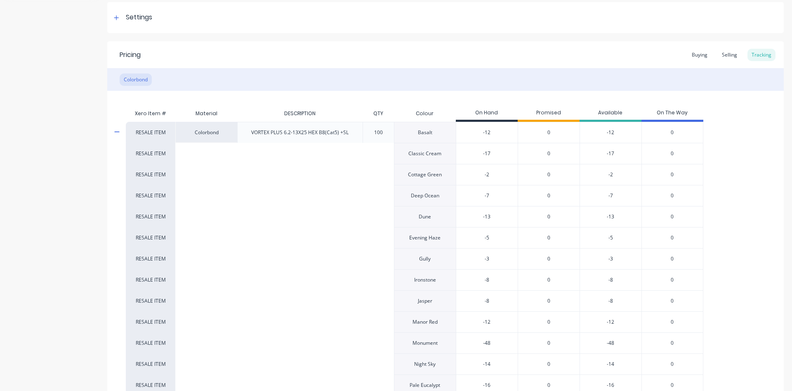
type input "-12"
click at [484, 134] on input "-12" at bounding box center [486, 132] width 61 height 7
drag, startPoint x: 486, startPoint y: 133, endPoint x: 465, endPoint y: 132, distance: 21.1
click at [465, 132] on input "-12" at bounding box center [486, 132] width 61 height 7
type textarea "x"
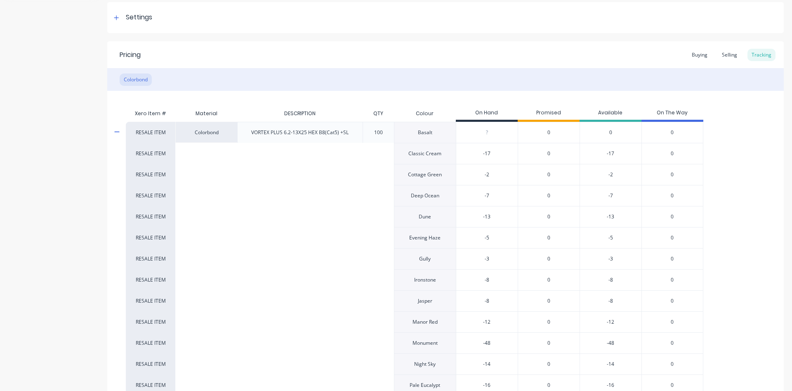
type input "-17"
drag, startPoint x: 495, startPoint y: 156, endPoint x: 460, endPoint y: 149, distance: 35.6
click at [460, 150] on input "-17" at bounding box center [486, 153] width 61 height 7
type textarea "x"
type input "-2"
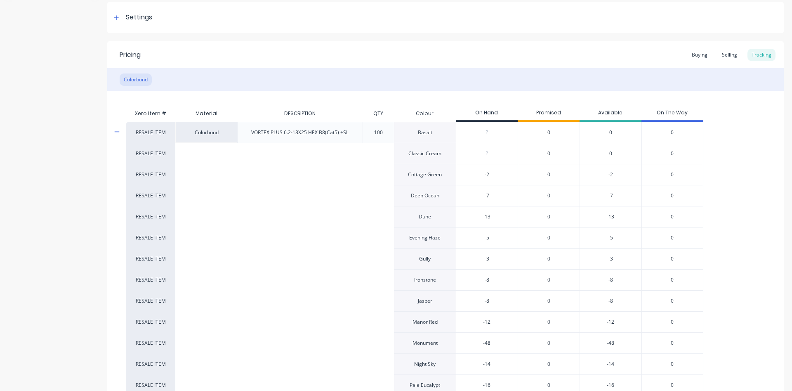
drag, startPoint x: 491, startPoint y: 173, endPoint x: 448, endPoint y: 167, distance: 43.4
click at [456, 171] on input "-2" at bounding box center [486, 174] width 61 height 7
type textarea "x"
type input "-7"
drag, startPoint x: 491, startPoint y: 197, endPoint x: 439, endPoint y: 183, distance: 53.5
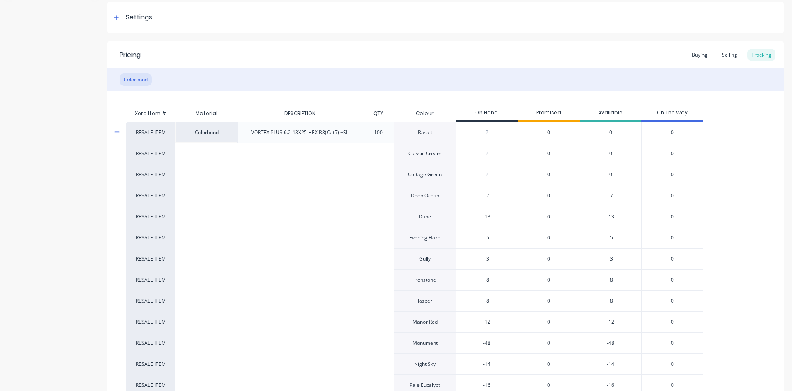
click at [456, 192] on input "-7" at bounding box center [486, 195] width 61 height 7
type textarea "x"
type input "-13"
drag, startPoint x: 495, startPoint y: 217, endPoint x: 452, endPoint y: 208, distance: 44.4
click at [456, 213] on input "-13" at bounding box center [486, 216] width 61 height 7
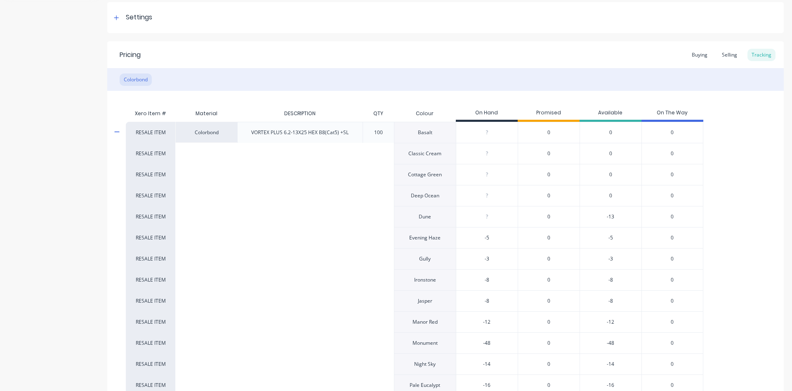
type textarea "x"
drag, startPoint x: 501, startPoint y: 243, endPoint x: 459, endPoint y: 233, distance: 42.9
click at [459, 233] on div "-5" at bounding box center [486, 237] width 61 height 21
type input "-5"
drag, startPoint x: 490, startPoint y: 234, endPoint x: 475, endPoint y: 234, distance: 14.4
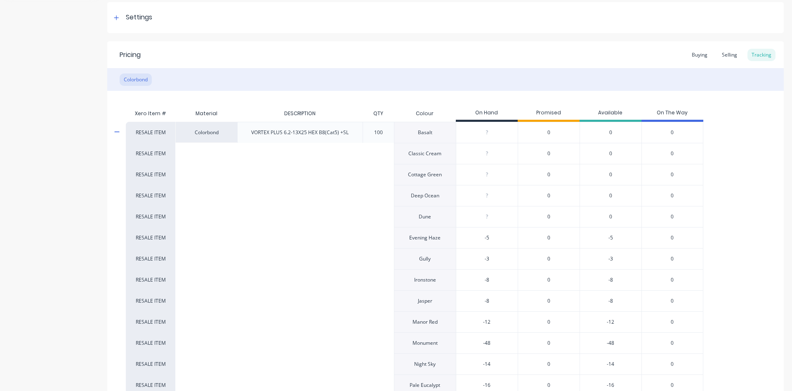
click at [475, 234] on input "-5" at bounding box center [486, 237] width 61 height 7
type textarea "x"
type input "-3"
drag, startPoint x: 496, startPoint y: 261, endPoint x: 471, endPoint y: 258, distance: 25.4
click at [471, 258] on input "-3" at bounding box center [486, 258] width 61 height 7
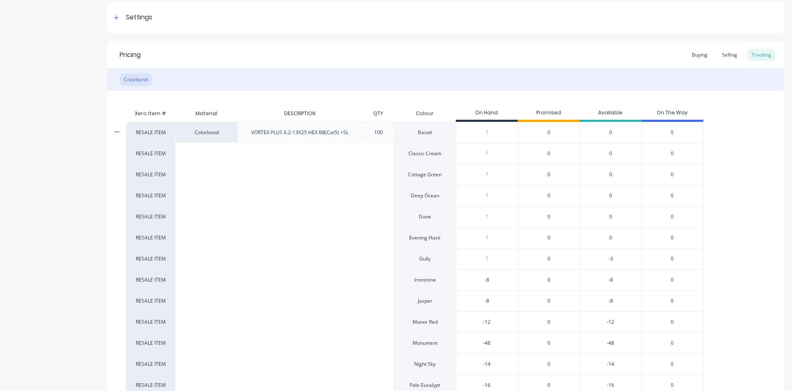
type textarea "x"
type input "-8"
drag, startPoint x: 496, startPoint y: 283, endPoint x: 470, endPoint y: 276, distance: 27.7
click at [470, 276] on input "-8" at bounding box center [486, 279] width 61 height 7
type textarea "x"
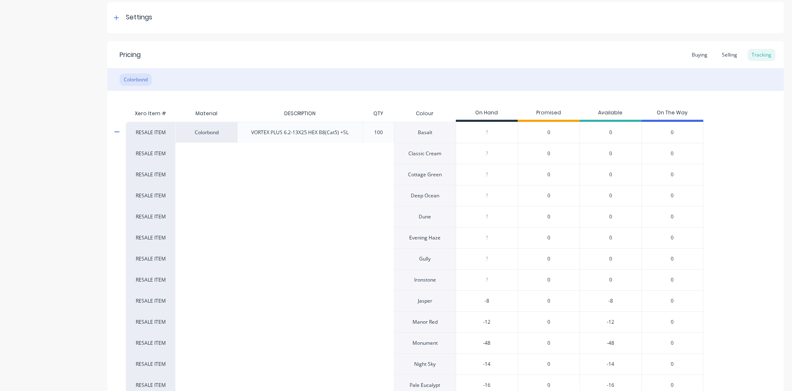
type input "-8"
drag, startPoint x: 493, startPoint y: 302, endPoint x: 468, endPoint y: 302, distance: 25.6
click at [468, 302] on input "-8" at bounding box center [486, 300] width 61 height 7
type textarea "x"
type input "-12"
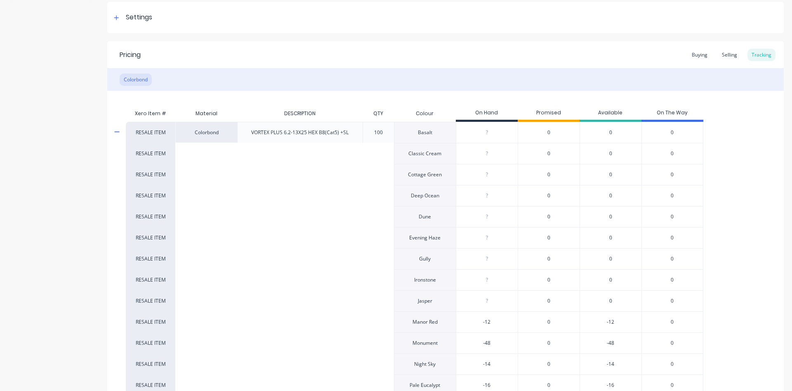
drag, startPoint x: 491, startPoint y: 324, endPoint x: 474, endPoint y: 321, distance: 17.6
click at [474, 321] on input "-12" at bounding box center [486, 321] width 61 height 7
type textarea "x"
type input "-48"
drag, startPoint x: 494, startPoint y: 345, endPoint x: 466, endPoint y: 342, distance: 28.3
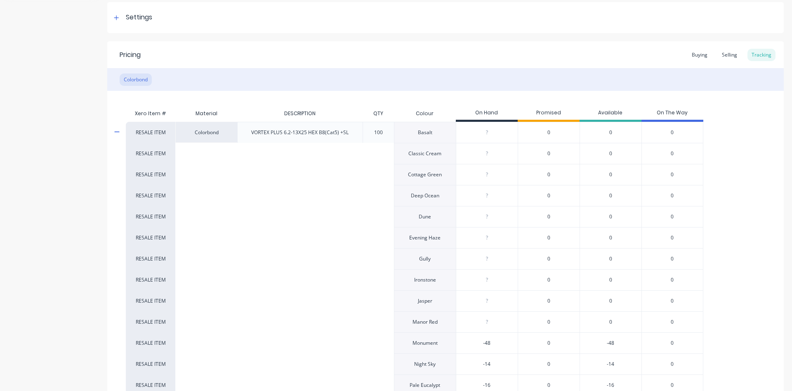
click at [466, 342] on input "-48" at bounding box center [486, 342] width 61 height 7
type textarea "x"
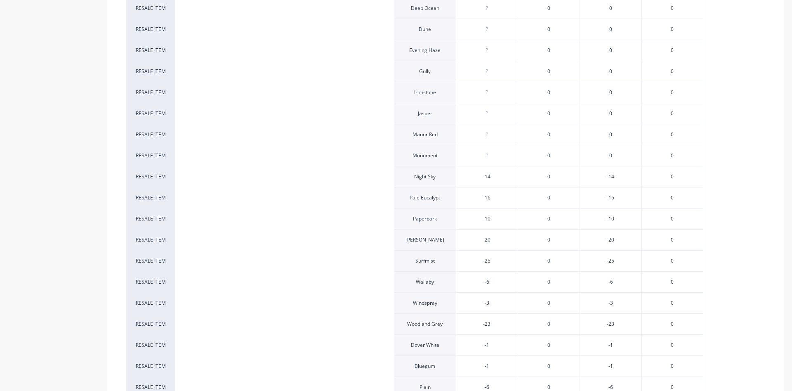
scroll to position [308, 0]
type input "-14"
drag, startPoint x: 496, startPoint y: 179, endPoint x: 468, endPoint y: 177, distance: 28.9
click at [464, 174] on input "-14" at bounding box center [486, 175] width 61 height 7
type textarea "x"
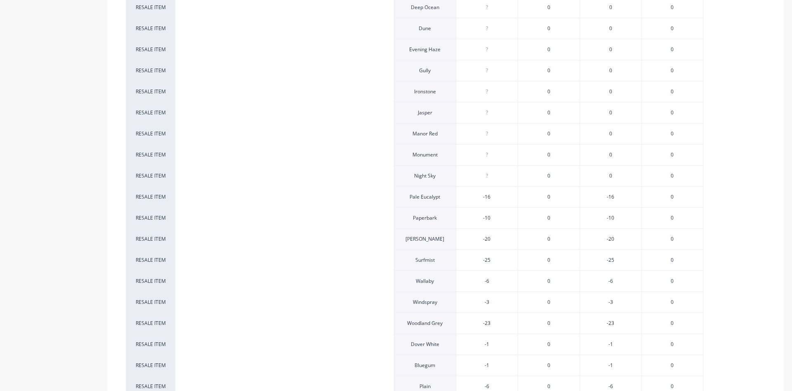
type input "-16"
drag, startPoint x: 498, startPoint y: 199, endPoint x: 459, endPoint y: 191, distance: 39.3
click at [459, 193] on input "-16" at bounding box center [486, 196] width 61 height 7
type textarea "x"
type input "-10"
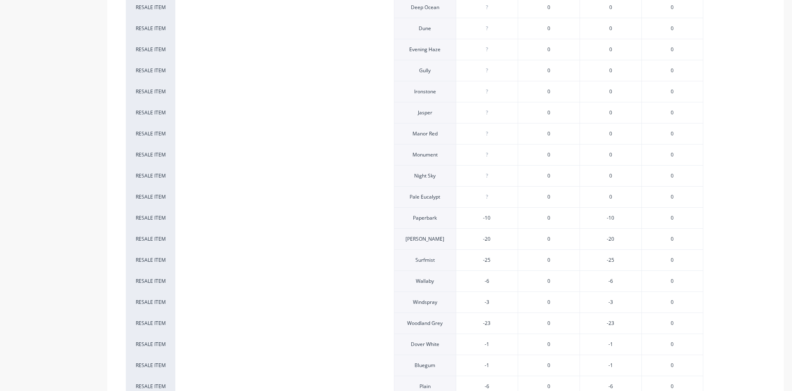
drag, startPoint x: 491, startPoint y: 220, endPoint x: 468, endPoint y: 219, distance: 23.1
click at [468, 219] on input "-10" at bounding box center [486, 217] width 61 height 7
type textarea "x"
type input "-20"
drag, startPoint x: 493, startPoint y: 238, endPoint x: 472, endPoint y: 237, distance: 20.2
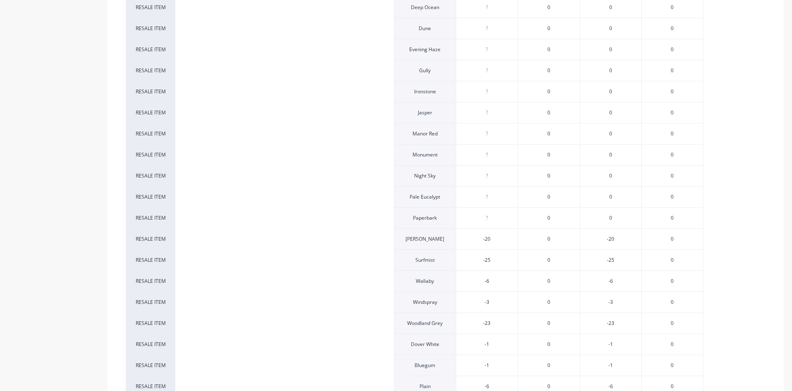
click at [472, 237] on input "-20" at bounding box center [486, 238] width 61 height 7
type textarea "x"
type input "-25"
drag, startPoint x: 494, startPoint y: 263, endPoint x: 461, endPoint y: 258, distance: 33.0
click at [456, 256] on input "-25" at bounding box center [486, 259] width 61 height 7
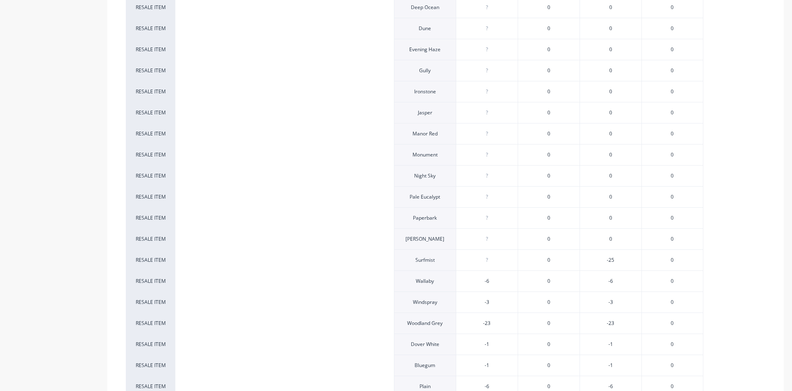
type textarea "x"
type input "-6"
drag, startPoint x: 491, startPoint y: 279, endPoint x: 457, endPoint y: 272, distance: 35.3
click at [457, 277] on input "-6" at bounding box center [486, 280] width 61 height 7
type textarea "x"
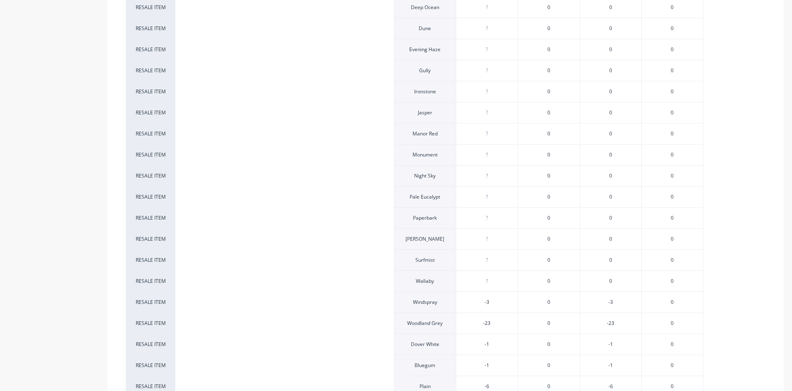
type input "-3"
drag, startPoint x: 491, startPoint y: 301, endPoint x: 458, endPoint y: 297, distance: 32.9
click at [459, 298] on input "-3" at bounding box center [486, 301] width 61 height 7
type textarea "x"
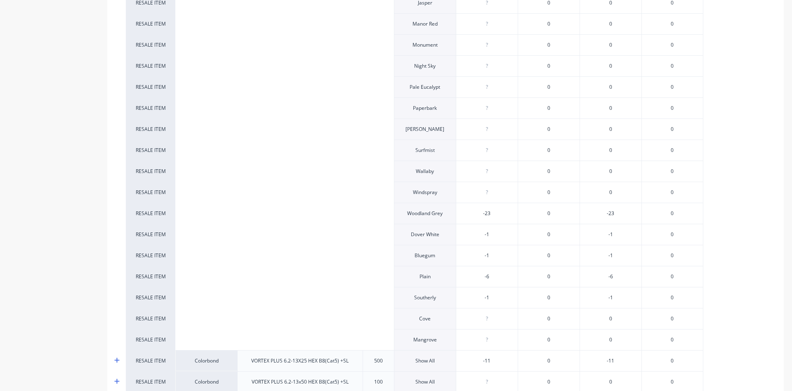
scroll to position [449, 0]
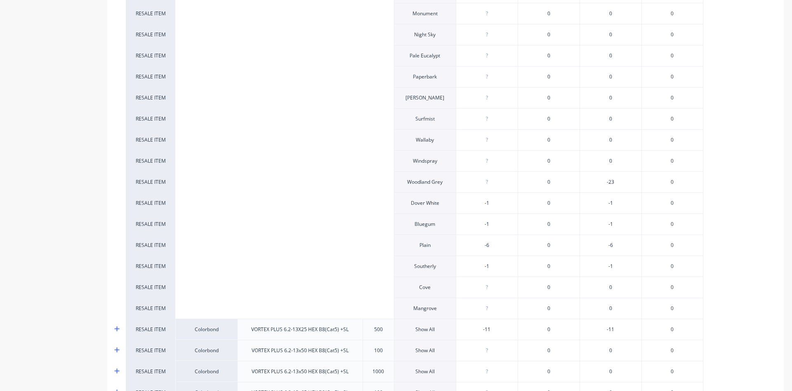
type input "-23"
drag, startPoint x: 501, startPoint y: 185, endPoint x: 460, endPoint y: 175, distance: 42.8
click at [459, 178] on input "-23" at bounding box center [486, 181] width 61 height 7
type textarea "x"
type input "-1"
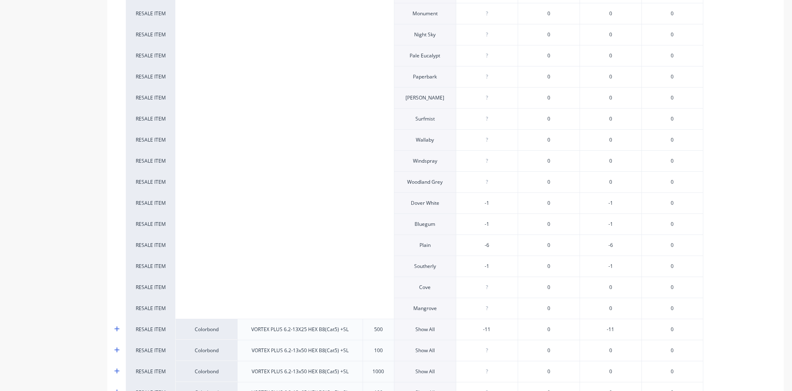
drag, startPoint x: 491, startPoint y: 204, endPoint x: 437, endPoint y: 193, distance: 55.2
click at [456, 199] on input "-1" at bounding box center [486, 202] width 61 height 7
type textarea "x"
type input "-1"
drag, startPoint x: 489, startPoint y: 225, endPoint x: 465, endPoint y: 218, distance: 25.6
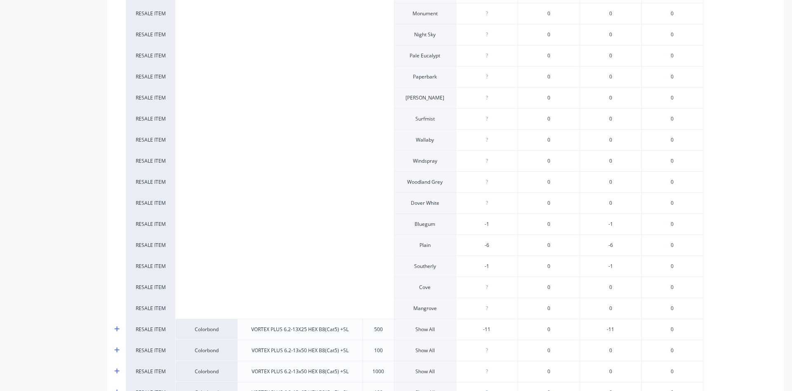
click at [465, 220] on input "-1" at bounding box center [486, 223] width 61 height 7
type textarea "x"
type input "-6"
drag, startPoint x: 496, startPoint y: 246, endPoint x: 468, endPoint y: 243, distance: 28.6
click at [468, 243] on input "-6" at bounding box center [486, 244] width 61 height 7
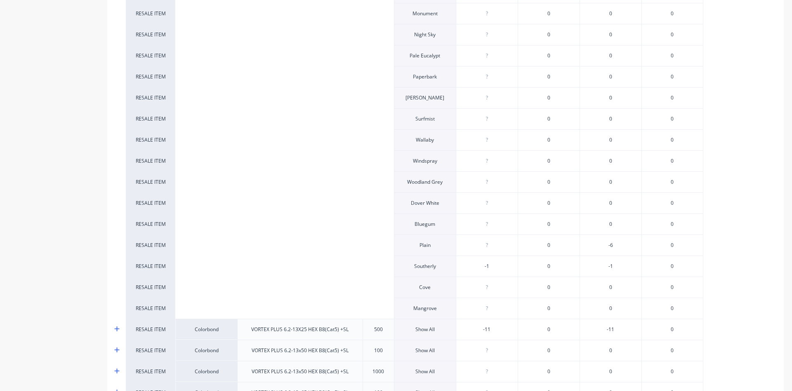
type textarea "x"
type input "-1"
drag, startPoint x: 496, startPoint y: 266, endPoint x: 462, endPoint y: 262, distance: 34.1
click at [462, 262] on input "-1" at bounding box center [486, 265] width 61 height 7
type textarea "x"
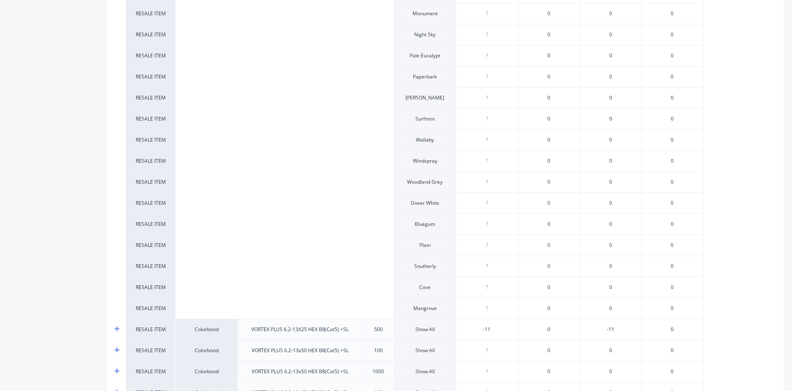
click at [375, 279] on div at bounding box center [378, 286] width 31 height 21
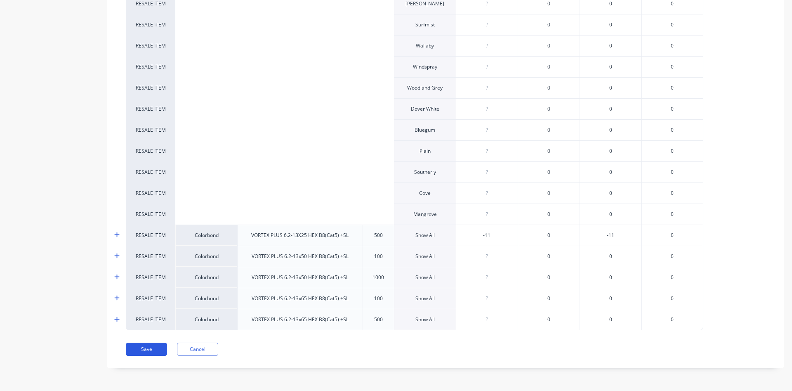
click at [149, 351] on button "Save" at bounding box center [146, 349] width 41 height 13
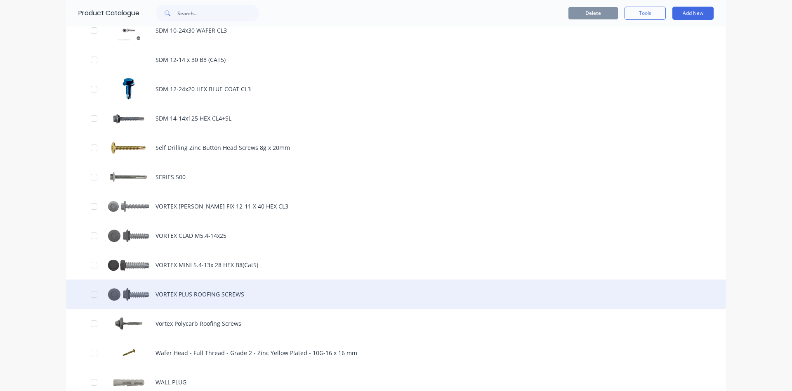
scroll to position [753, 0]
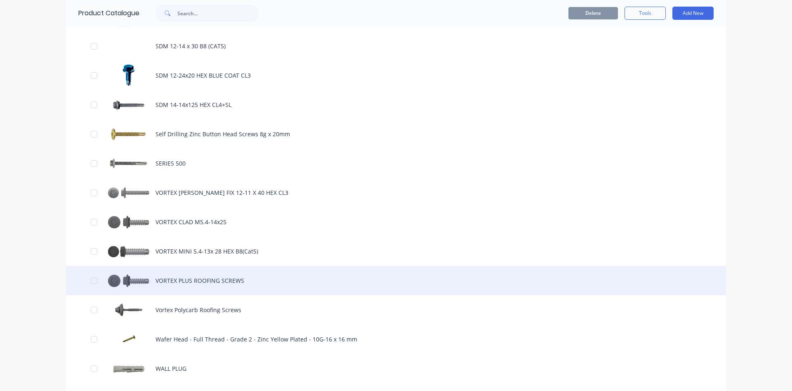
click at [131, 283] on div "VORTEX PLUS ROOFING SCREWS" at bounding box center [396, 280] width 660 height 29
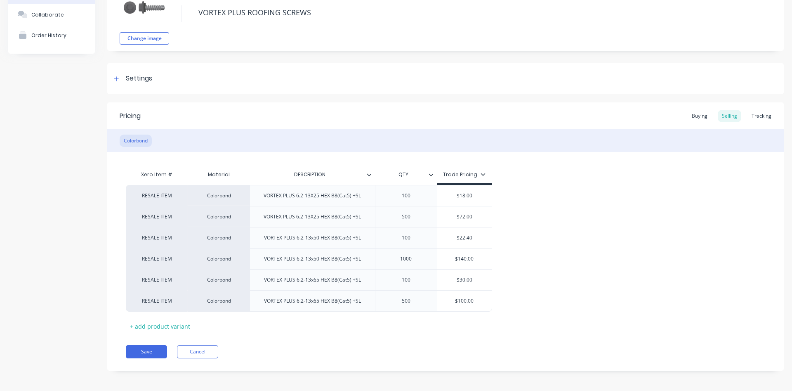
scroll to position [61, 0]
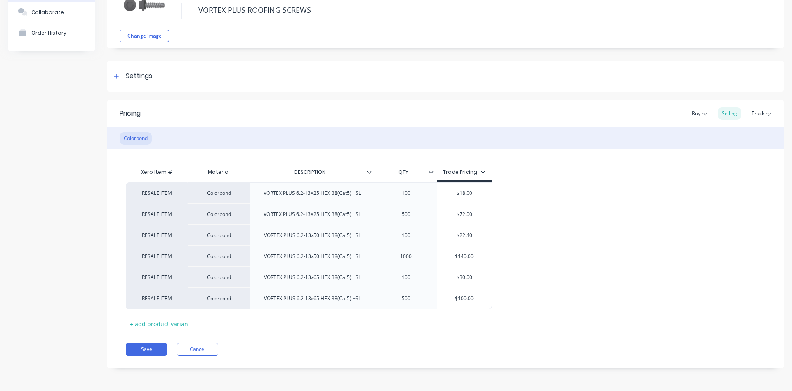
type textarea "x"
click at [761, 110] on div "Tracking" at bounding box center [762, 113] width 28 height 12
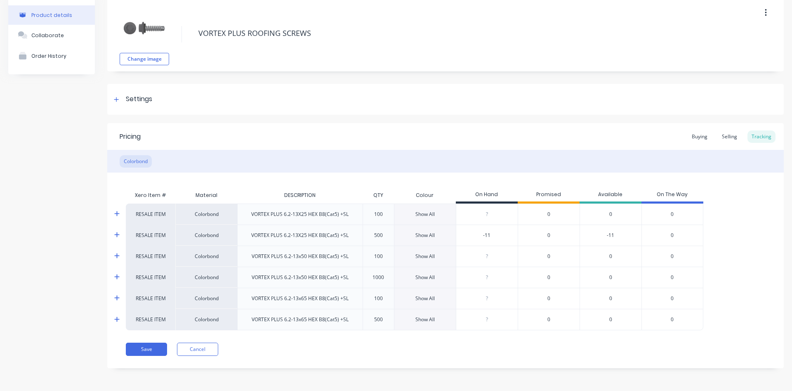
click at [425, 235] on div "Show All" at bounding box center [425, 234] width 19 height 7
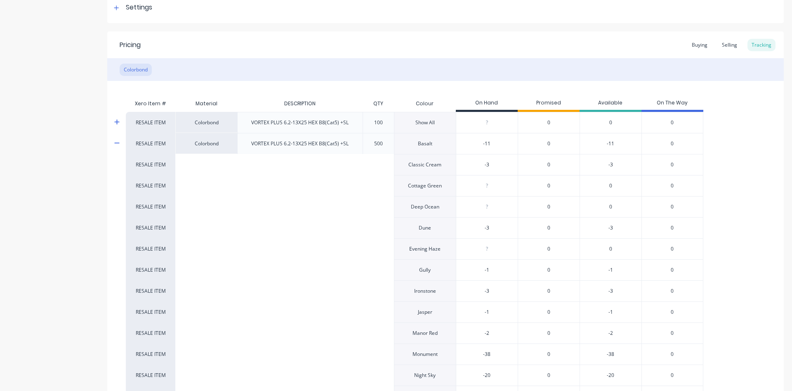
scroll to position [132, 0]
type input "-11"
drag, startPoint x: 494, startPoint y: 137, endPoint x: 475, endPoint y: 139, distance: 19.5
click at [475, 139] on input "-11" at bounding box center [486, 140] width 61 height 7
type textarea "x"
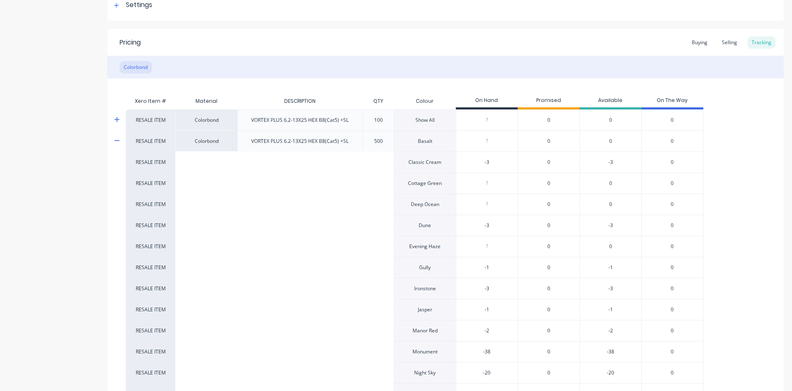
type input "-3"
drag, startPoint x: 494, startPoint y: 162, endPoint x: 475, endPoint y: 159, distance: 20.0
click at [475, 159] on input "-3" at bounding box center [486, 161] width 61 height 7
type textarea "x"
drag, startPoint x: 490, startPoint y: 230, endPoint x: 464, endPoint y: 224, distance: 26.6
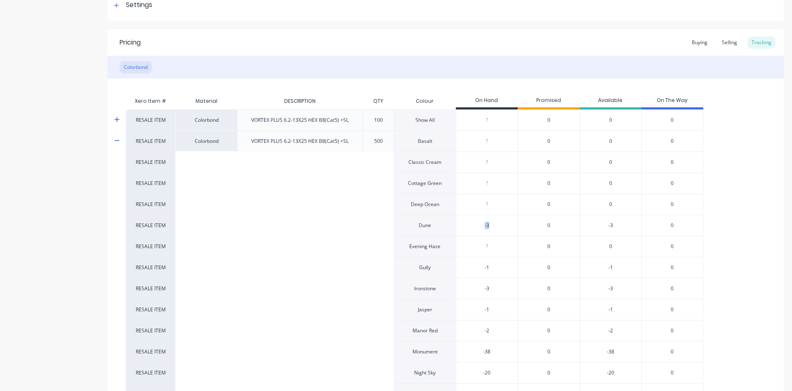
click at [466, 225] on div "-3" at bounding box center [486, 225] width 61 height 21
type input "-3"
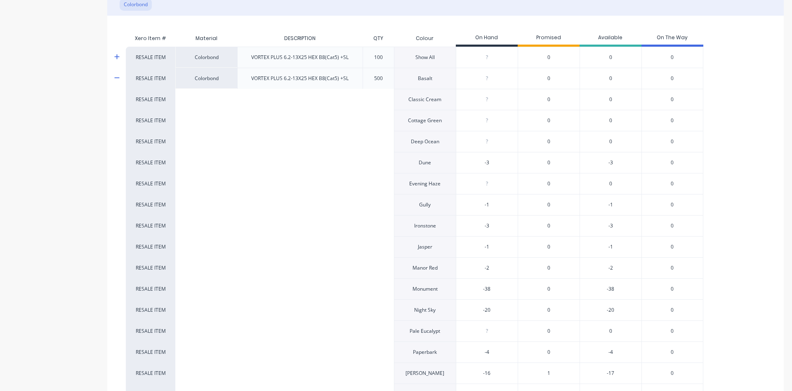
scroll to position [226, 0]
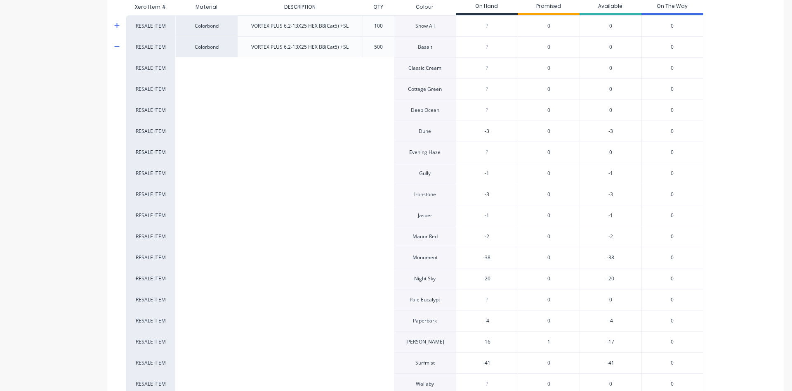
type input "-1"
drag, startPoint x: 498, startPoint y: 175, endPoint x: 471, endPoint y: 170, distance: 27.8
click at [471, 170] on input "-1" at bounding box center [486, 173] width 61 height 7
type textarea "x"
type input "-3"
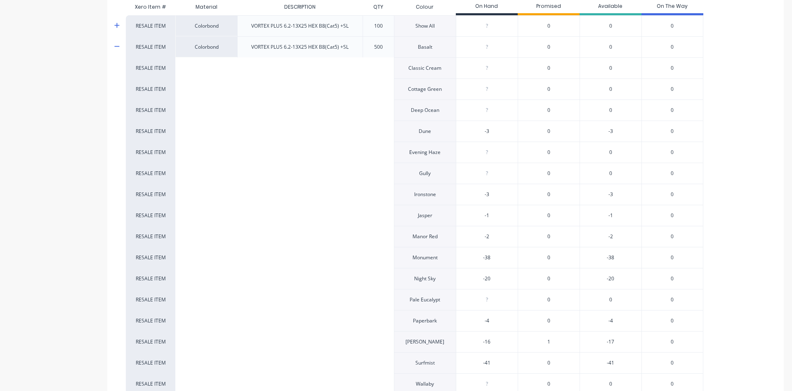
drag, startPoint x: 489, startPoint y: 197, endPoint x: 478, endPoint y: 192, distance: 12.6
click at [478, 194] on input "-3" at bounding box center [486, 194] width 61 height 7
type textarea "x"
drag, startPoint x: 458, startPoint y: 120, endPoint x: 447, endPoint y: 117, distance: 11.2
click at [456, 128] on input "-3" at bounding box center [486, 131] width 61 height 7
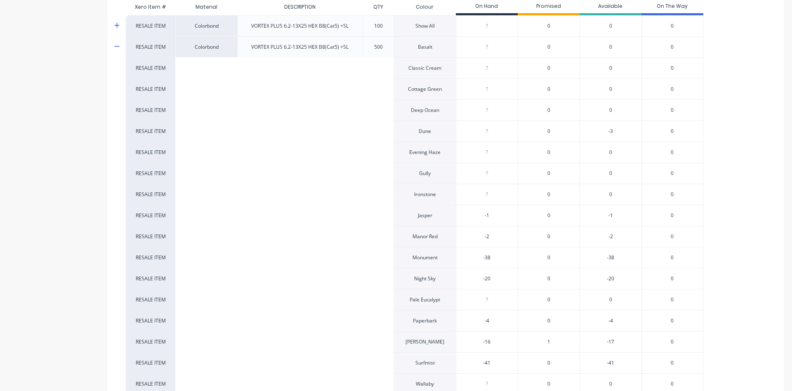
type textarea "x"
drag, startPoint x: 481, startPoint y: 214, endPoint x: 474, endPoint y: 212, distance: 7.3
click at [474, 212] on div "-1" at bounding box center [486, 215] width 61 height 21
type input "-1"
type input "-2"
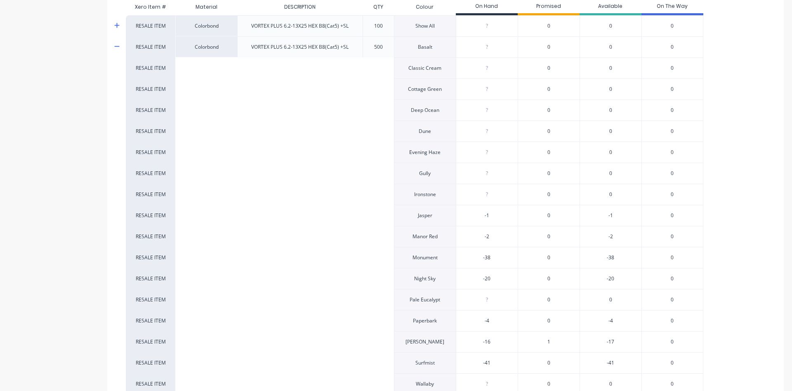
drag, startPoint x: 492, startPoint y: 237, endPoint x: 458, endPoint y: 232, distance: 34.2
click at [456, 233] on input "-2" at bounding box center [486, 236] width 61 height 7
type textarea "x"
type input "-38"
drag, startPoint x: 498, startPoint y: 258, endPoint x: 471, endPoint y: 250, distance: 28.3
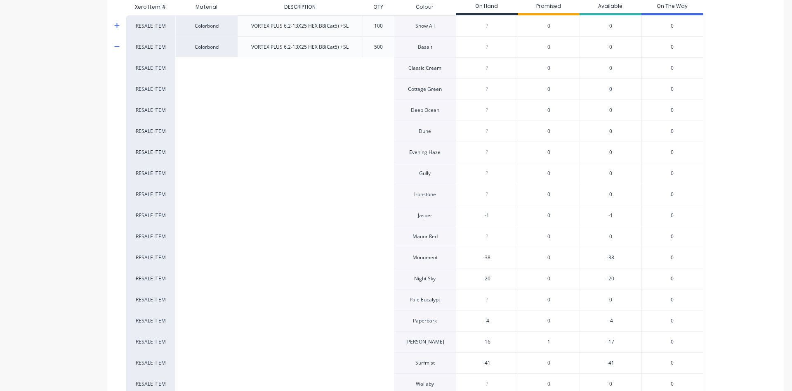
click at [471, 254] on input "-38" at bounding box center [486, 257] width 61 height 7
type textarea "x"
type input "-20"
drag, startPoint x: 492, startPoint y: 277, endPoint x: 462, endPoint y: 272, distance: 30.6
click at [462, 275] on input "-20" at bounding box center [486, 278] width 61 height 7
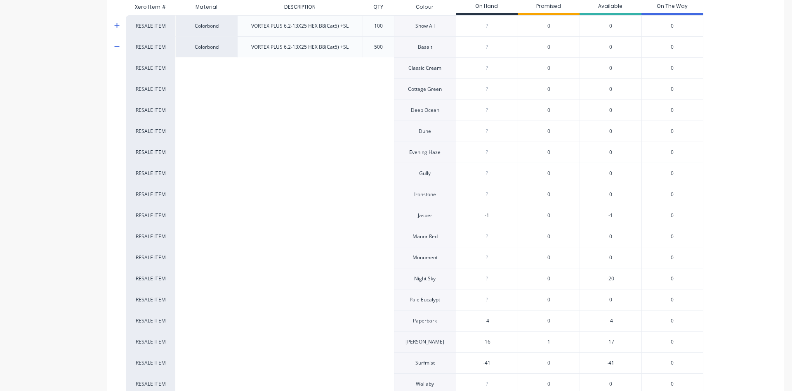
type textarea "x"
type input "-4"
drag, startPoint x: 496, startPoint y: 321, endPoint x: 466, endPoint y: 317, distance: 30.1
click at [467, 317] on input "-4" at bounding box center [486, 320] width 61 height 7
type textarea "x"
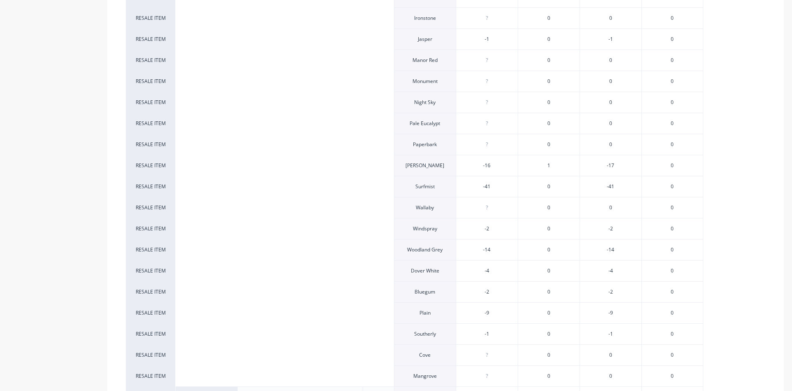
scroll to position [414, 0]
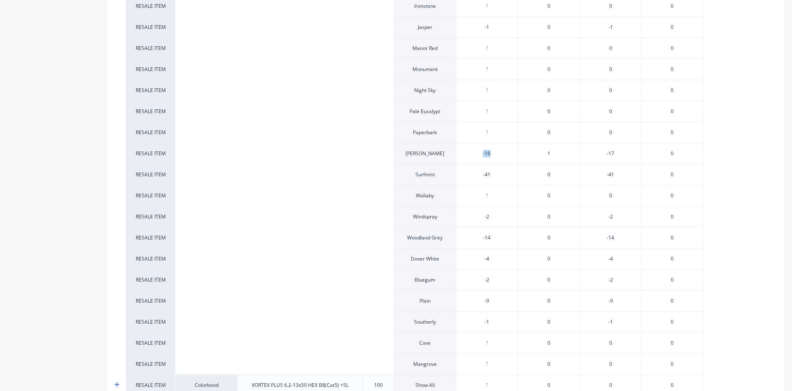
drag, startPoint x: 497, startPoint y: 158, endPoint x: 458, endPoint y: 149, distance: 40.7
click at [458, 149] on div "-16" at bounding box center [486, 153] width 61 height 21
drag, startPoint x: 481, startPoint y: 153, endPoint x: 474, endPoint y: 150, distance: 7.6
click at [474, 150] on div "-16" at bounding box center [486, 153] width 61 height 21
drag, startPoint x: 482, startPoint y: 149, endPoint x: 461, endPoint y: 143, distance: 21.7
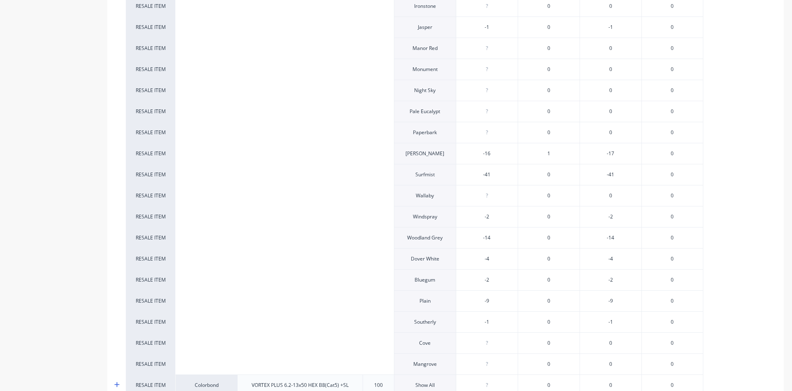
click at [461, 150] on input "-16" at bounding box center [486, 153] width 61 height 7
drag, startPoint x: 492, startPoint y: 171, endPoint x: 464, endPoint y: 171, distance: 28.1
click at [464, 171] on input "-41" at bounding box center [486, 174] width 61 height 7
drag, startPoint x: 494, startPoint y: 219, endPoint x: 452, endPoint y: 206, distance: 43.5
click at [456, 213] on input "-2" at bounding box center [486, 216] width 61 height 7
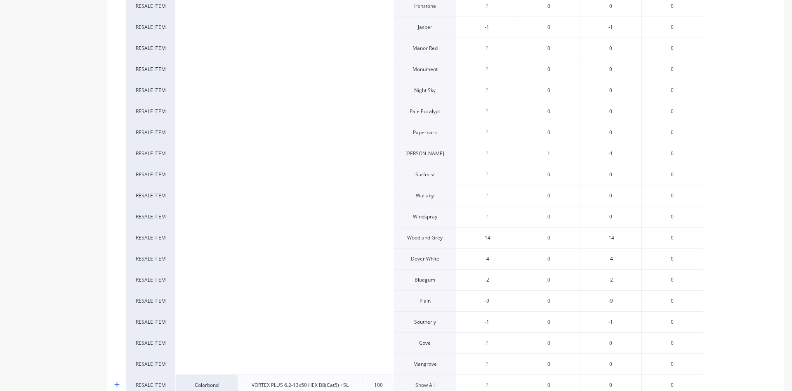
drag, startPoint x: 494, startPoint y: 240, endPoint x: 473, endPoint y: 234, distance: 22.2
click at [473, 234] on input "-14" at bounding box center [486, 237] width 61 height 7
drag, startPoint x: 493, startPoint y: 260, endPoint x: 470, endPoint y: 257, distance: 23.3
click at [470, 257] on input "-4" at bounding box center [486, 258] width 61 height 7
drag, startPoint x: 496, startPoint y: 282, endPoint x: 469, endPoint y: 279, distance: 27.3
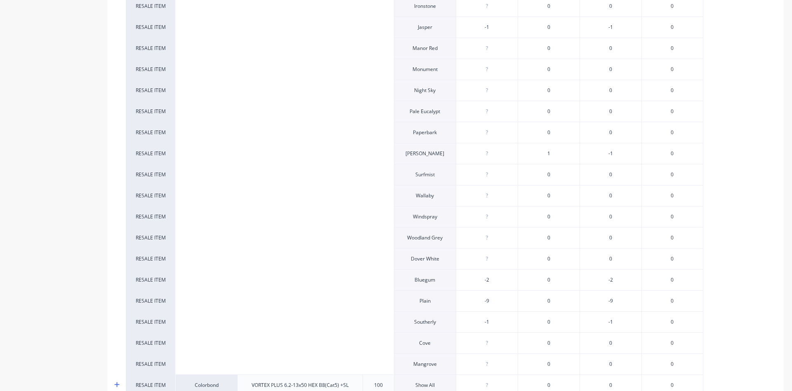
click at [470, 279] on input "-2" at bounding box center [486, 279] width 61 height 7
drag, startPoint x: 491, startPoint y: 303, endPoint x: 464, endPoint y: 293, distance: 29.5
click at [464, 297] on input "-9" at bounding box center [486, 300] width 61 height 7
drag, startPoint x: 491, startPoint y: 320, endPoint x: 468, endPoint y: 319, distance: 23.1
click at [467, 319] on input "-1" at bounding box center [486, 321] width 61 height 7
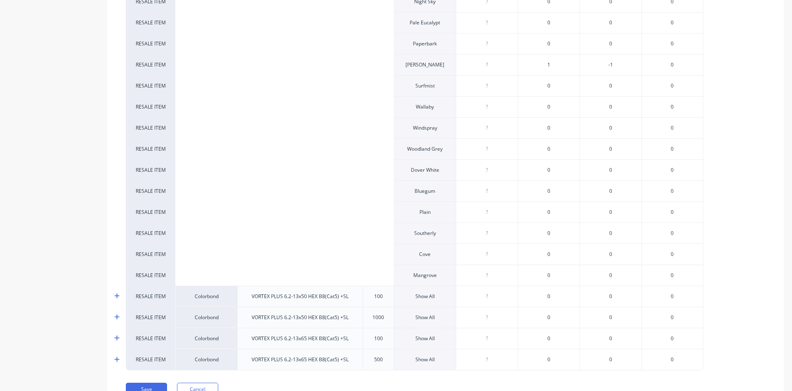
scroll to position [508, 0]
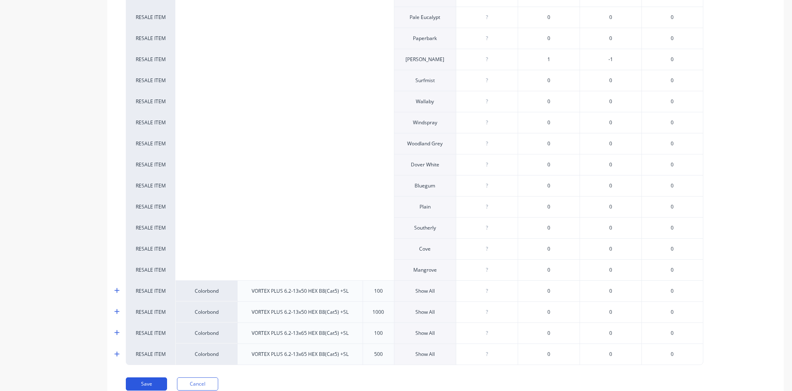
click at [147, 381] on button "Save" at bounding box center [146, 383] width 41 height 13
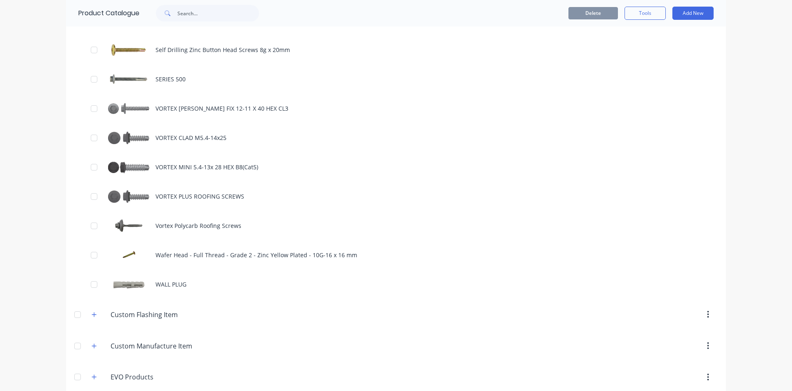
scroll to position [847, 0]
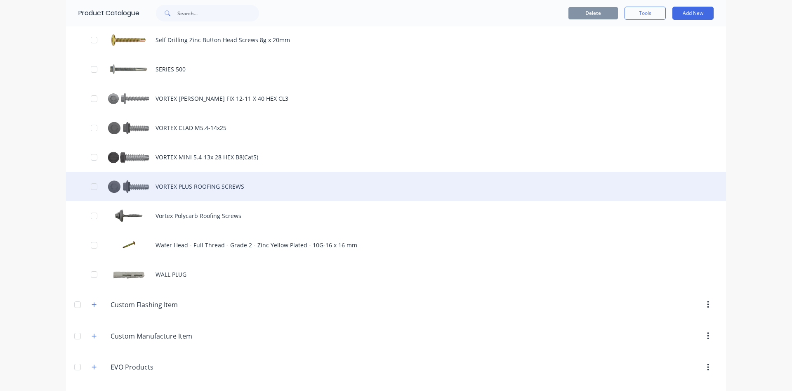
click at [148, 185] on div "VORTEX PLUS ROOFING SCREWS" at bounding box center [396, 186] width 660 height 29
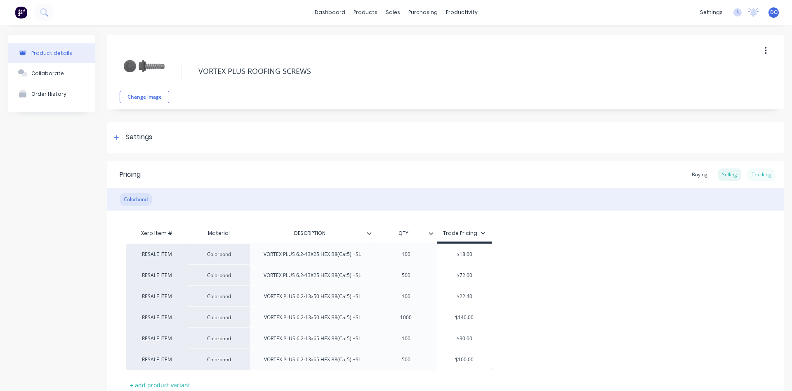
click at [768, 175] on div "Tracking" at bounding box center [762, 174] width 28 height 12
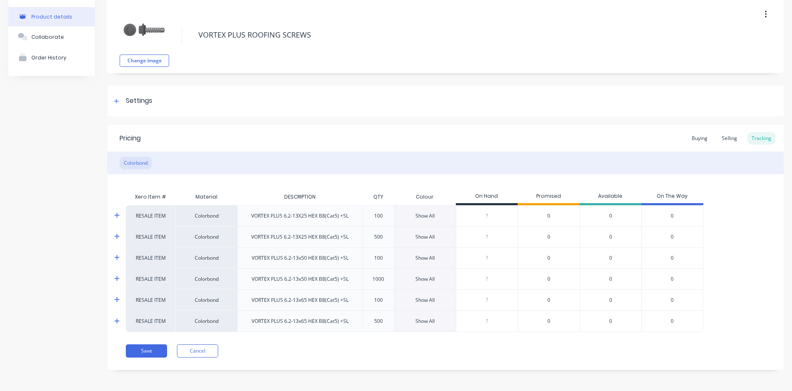
scroll to position [38, 0]
click at [425, 299] on div "Show All" at bounding box center [425, 298] width 19 height 7
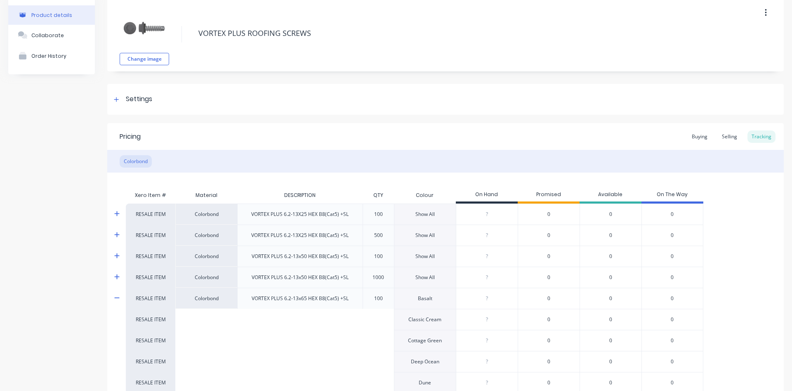
click at [425, 299] on div "Basalt" at bounding box center [425, 298] width 62 height 21
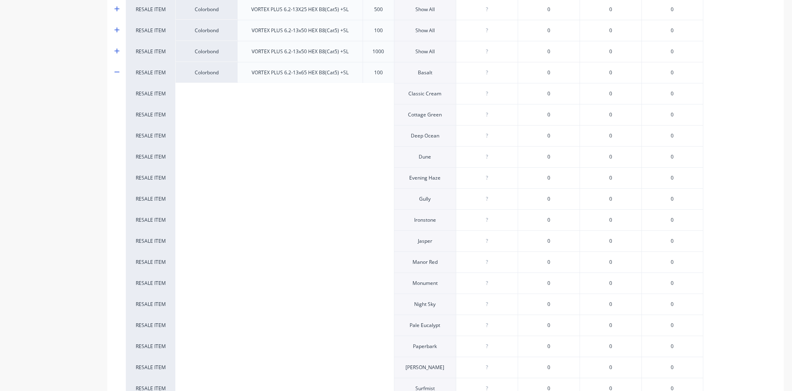
scroll to position [273, 0]
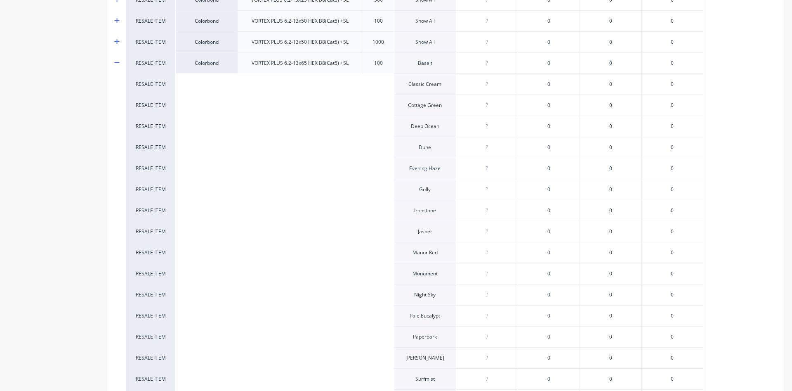
click at [117, 64] on icon at bounding box center [116, 62] width 5 height 6
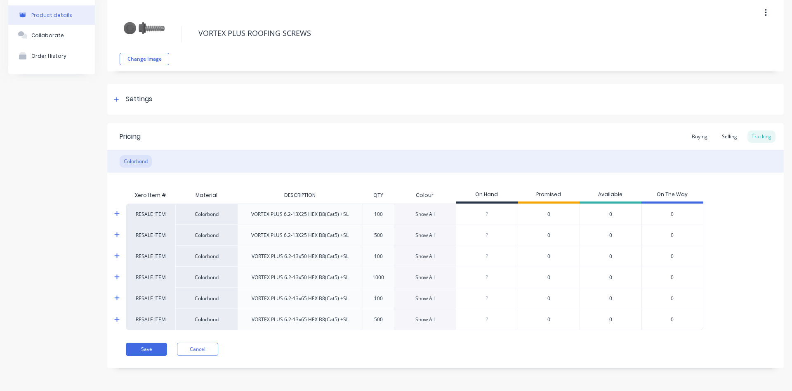
scroll to position [38, 0]
click at [149, 353] on button "Save" at bounding box center [146, 349] width 41 height 13
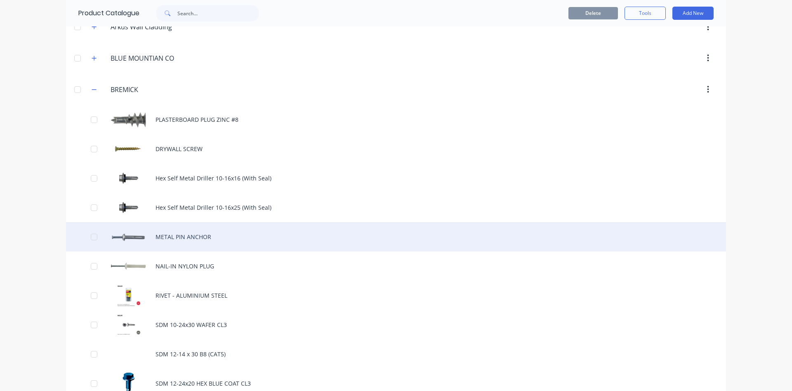
scroll to position [470, 0]
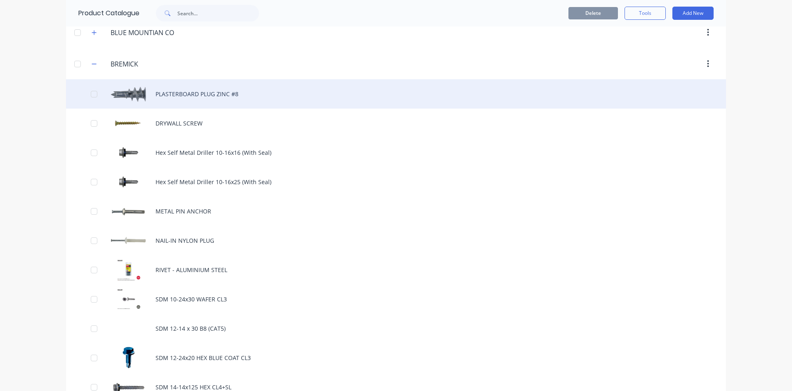
click at [194, 92] on div "PLASTERBOARD PLUG ZINC #8" at bounding box center [396, 93] width 660 height 29
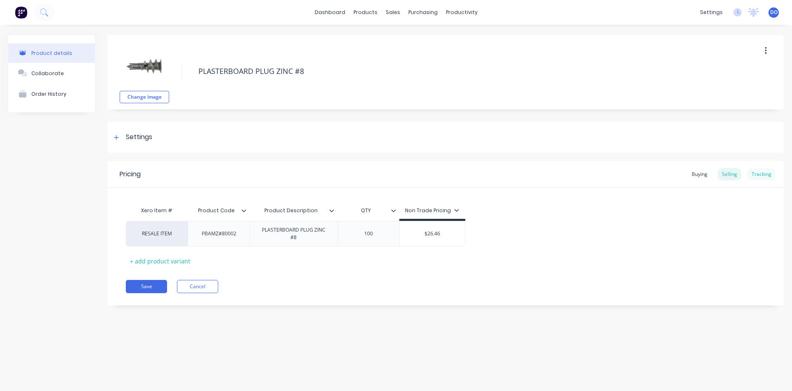
click at [759, 173] on div "Tracking" at bounding box center [762, 174] width 28 height 12
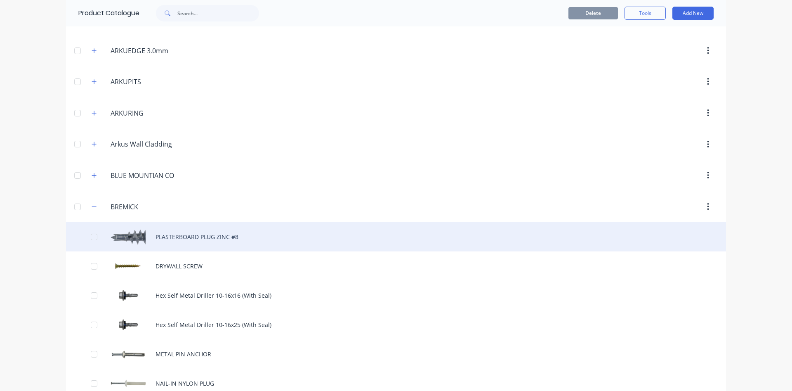
scroll to position [329, 0]
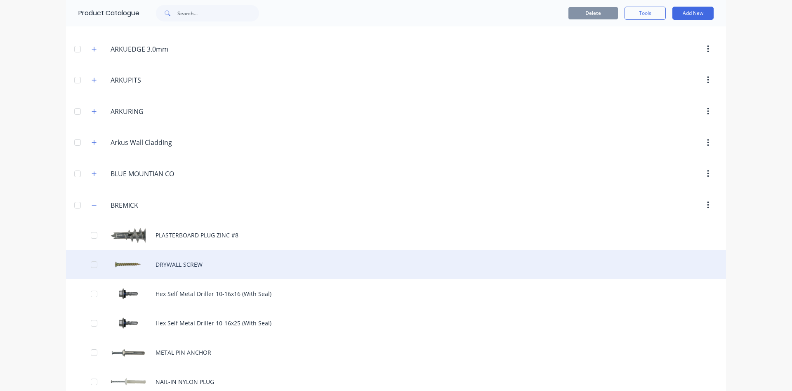
click at [190, 264] on div "DRYWALL SCREW" at bounding box center [396, 264] width 660 height 29
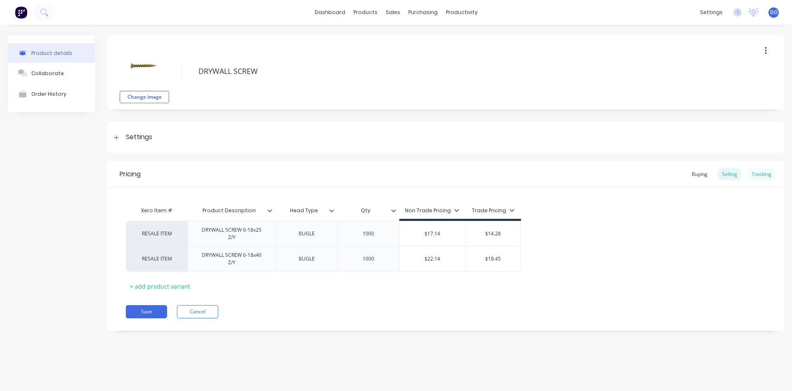
click at [760, 170] on div "Tracking" at bounding box center [762, 174] width 28 height 12
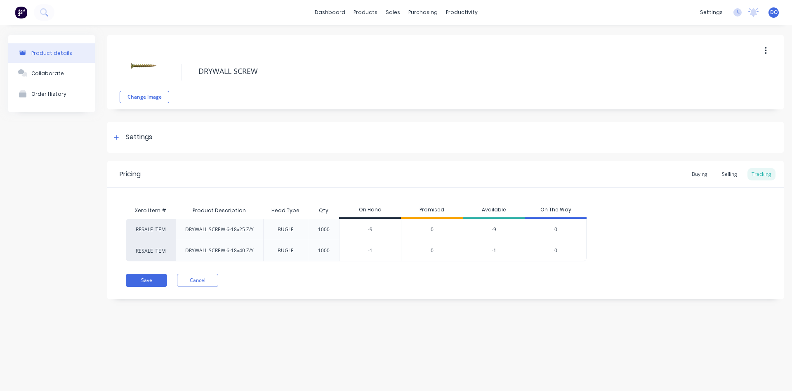
click at [372, 231] on input "-9" at bounding box center [370, 229] width 61 height 7
drag, startPoint x: 372, startPoint y: 231, endPoint x: 354, endPoint y: 231, distance: 18.2
click at [354, 231] on input "-9" at bounding box center [370, 229] width 61 height 7
drag, startPoint x: 383, startPoint y: 251, endPoint x: 345, endPoint y: 246, distance: 37.9
click at [346, 247] on input "-1" at bounding box center [370, 250] width 61 height 7
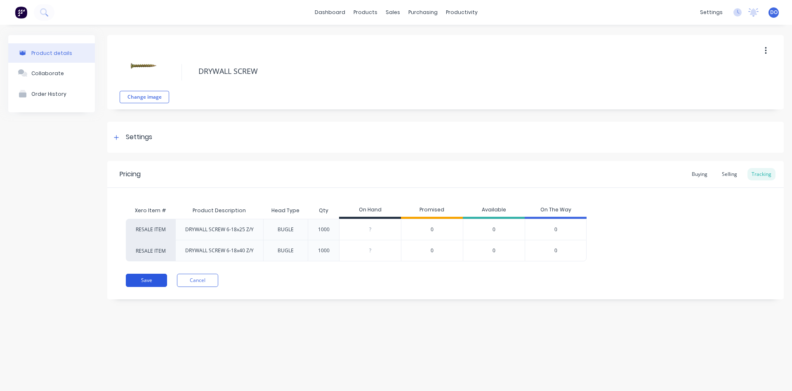
click at [151, 276] on button "Save" at bounding box center [146, 280] width 41 height 13
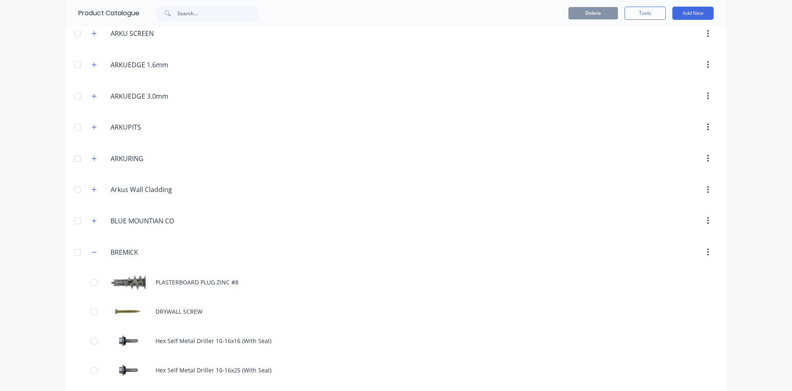
scroll to position [376, 0]
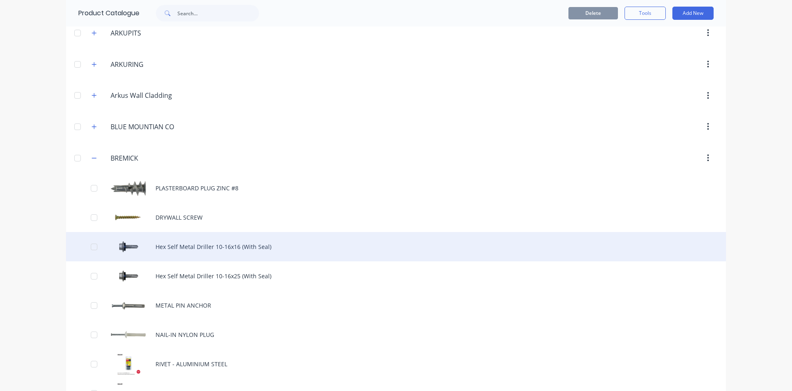
click at [200, 246] on div "Hex Self Metal Driller 10-16x16 (With Seal)" at bounding box center [396, 246] width 660 height 29
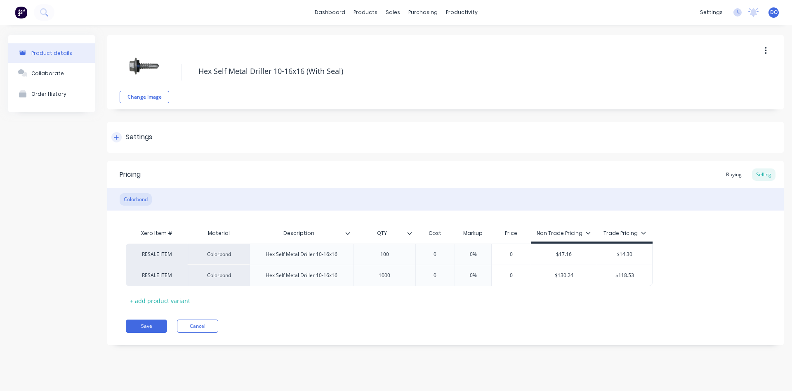
click at [117, 137] on icon at bounding box center [116, 137] width 5 height 5
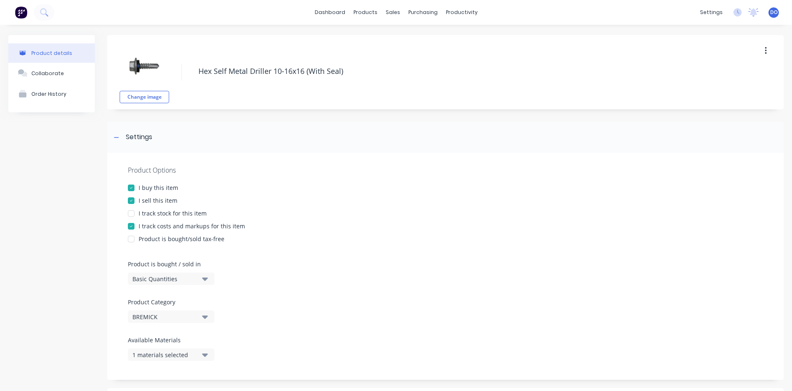
click at [149, 214] on div "I track stock for this item" at bounding box center [173, 213] width 68 height 9
click at [132, 227] on div at bounding box center [131, 226] width 17 height 17
click at [296, 218] on div "Product Options I buy this item I sell this item I track stock for this item I …" at bounding box center [445, 266] width 677 height 227
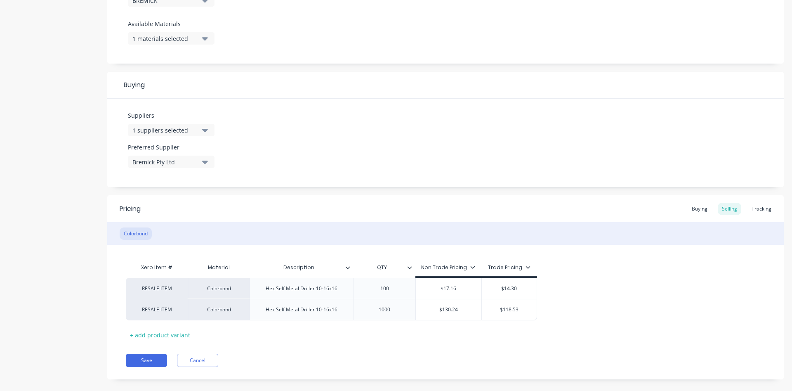
scroll to position [327, 0]
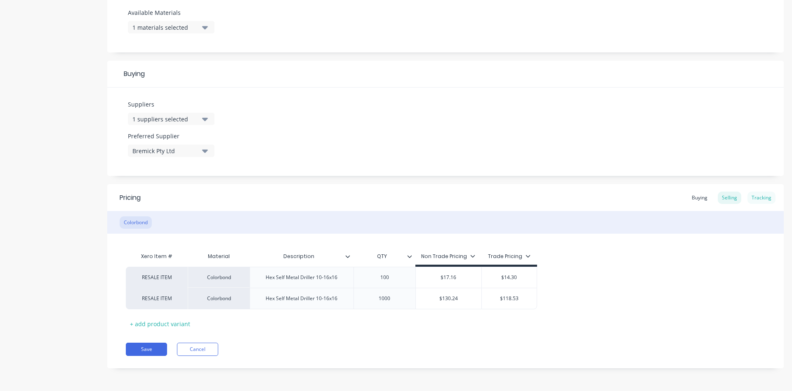
click at [762, 198] on div "Tracking" at bounding box center [762, 197] width 28 height 12
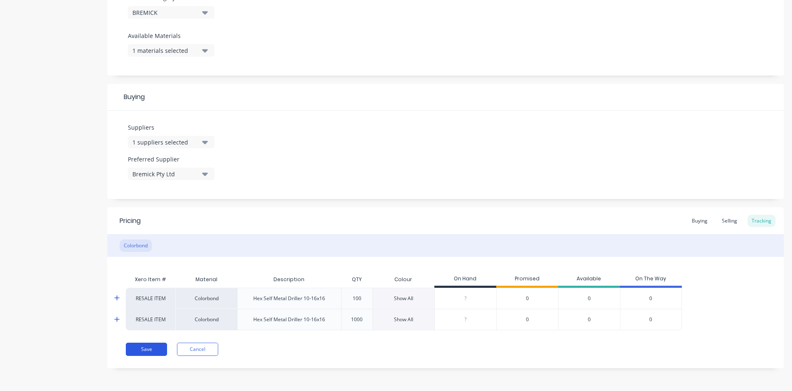
click at [147, 350] on button "Save" at bounding box center [146, 349] width 41 height 13
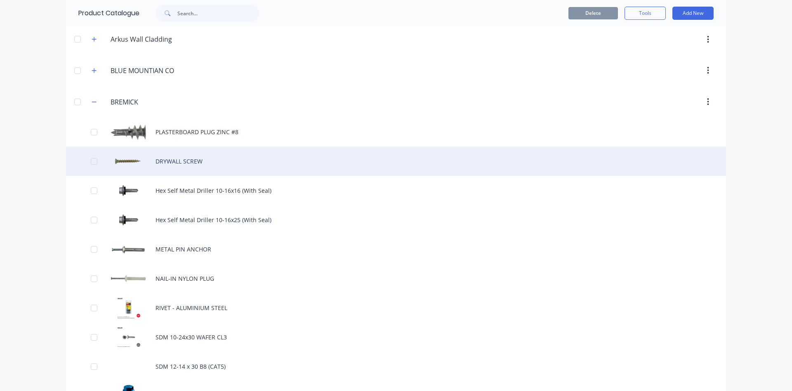
scroll to position [423, 0]
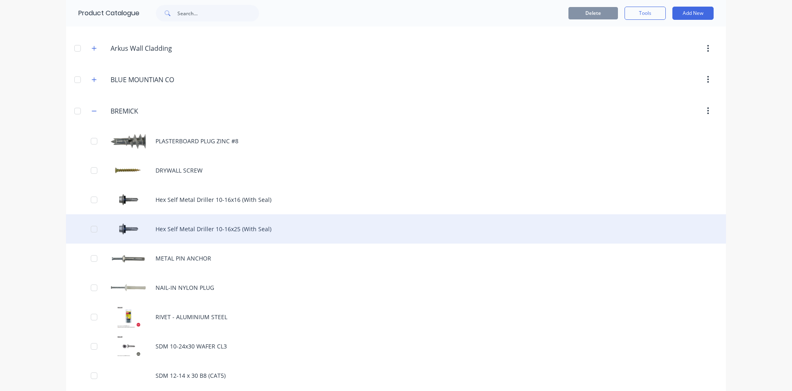
click at [188, 227] on div "Hex Self Metal Driller 10-16x25 (With Seal)" at bounding box center [396, 228] width 660 height 29
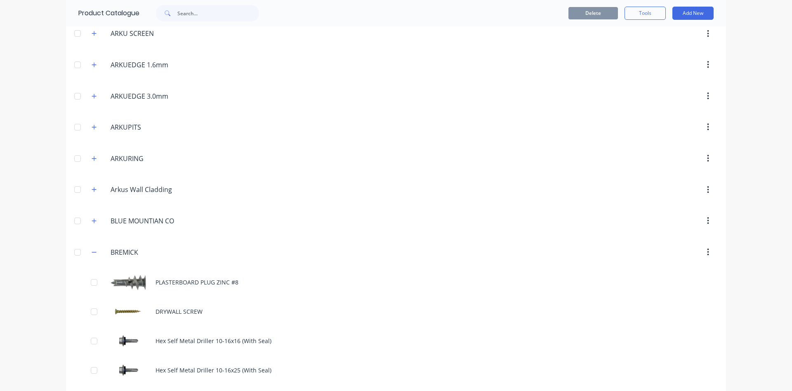
scroll to position [376, 0]
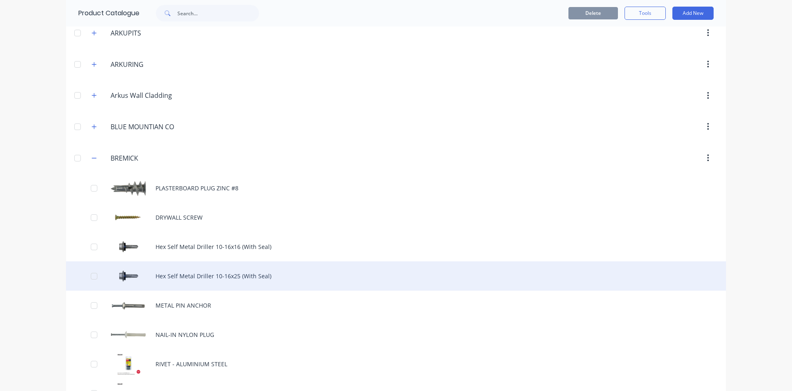
click at [231, 276] on div "Hex Self Metal Driller 10-16x25 (With Seal)" at bounding box center [396, 275] width 660 height 29
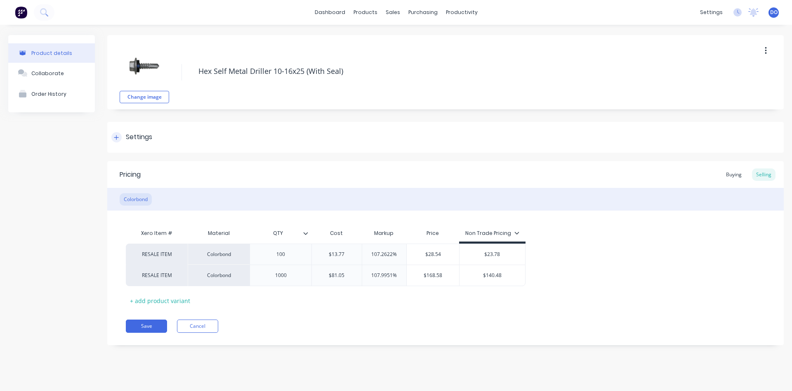
click at [135, 133] on div "Settings" at bounding box center [139, 137] width 26 height 10
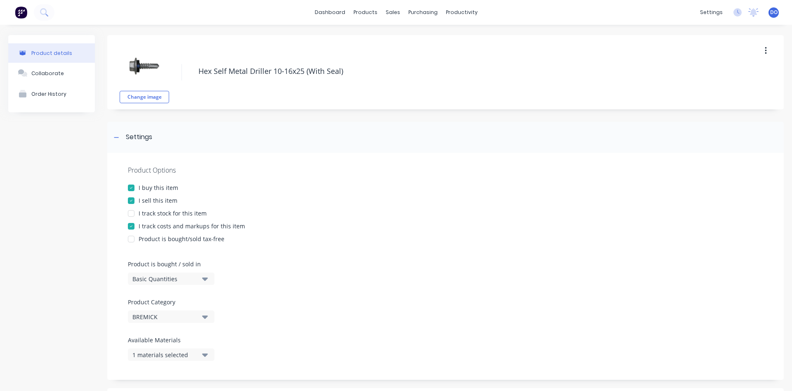
click at [132, 213] on div at bounding box center [131, 213] width 17 height 17
click at [132, 225] on div at bounding box center [131, 226] width 17 height 17
click at [290, 221] on div "Product Options I buy this item I sell this item I track stock for this item I …" at bounding box center [445, 266] width 677 height 227
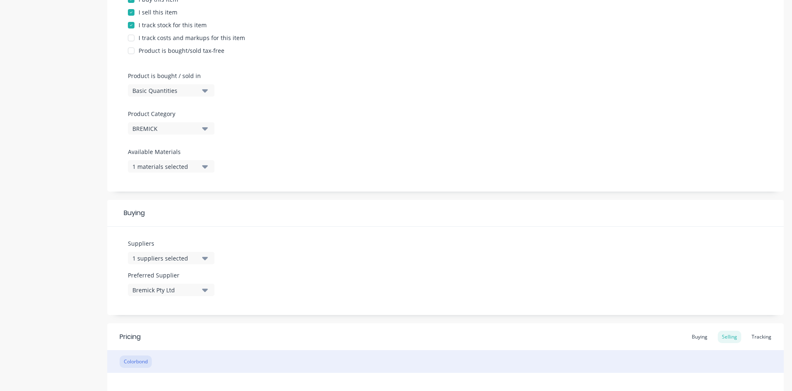
scroll to position [282, 0]
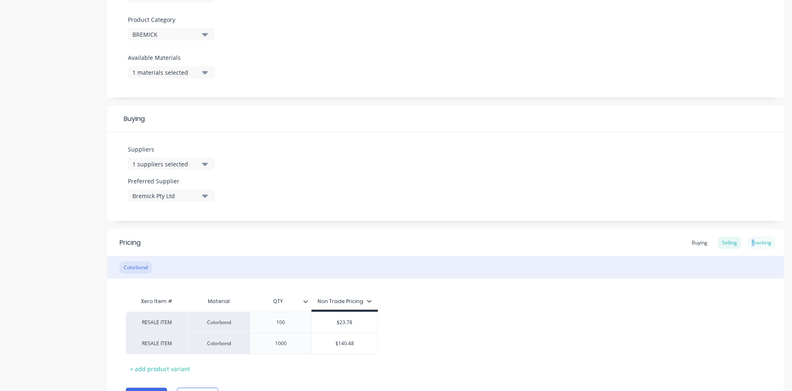
click at [754, 240] on div "Tracking" at bounding box center [762, 242] width 28 height 12
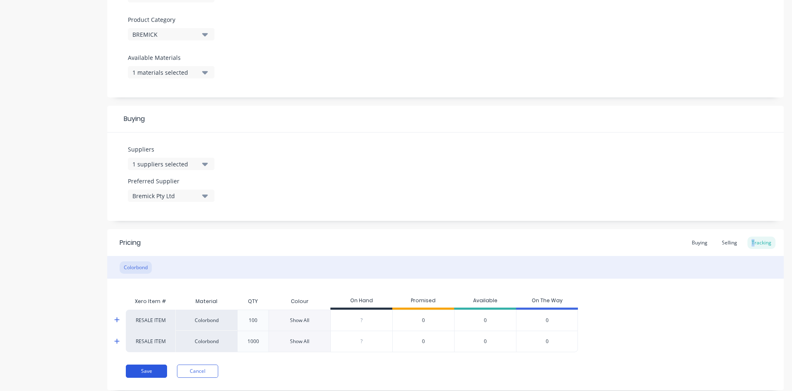
click at [142, 373] on button "Save" at bounding box center [146, 370] width 41 height 13
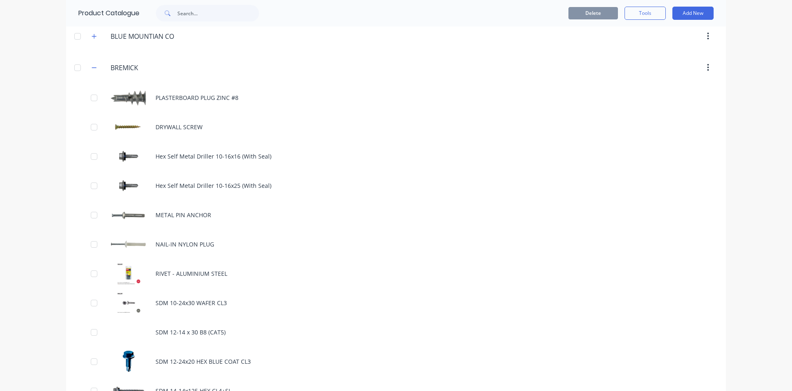
scroll to position [470, 0]
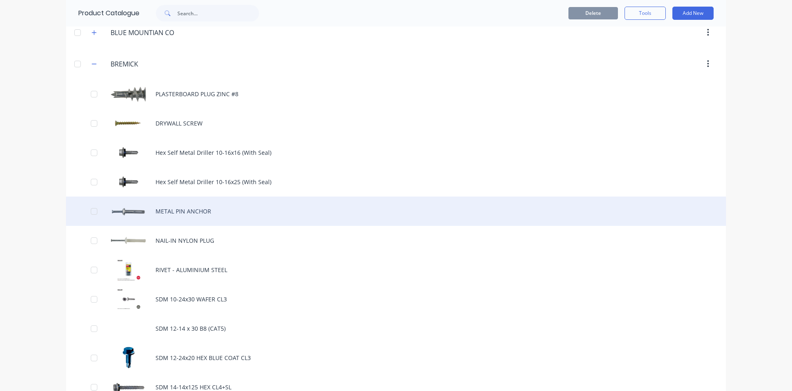
click at [180, 215] on div "METAL PIN ANCHOR" at bounding box center [396, 210] width 660 height 29
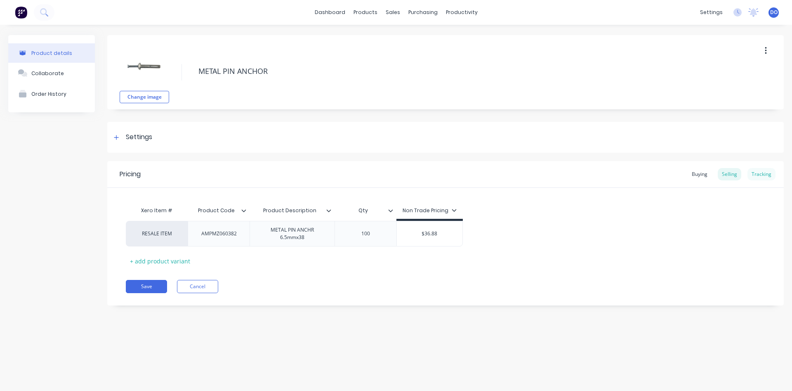
click at [765, 172] on div "Tracking" at bounding box center [762, 174] width 28 height 12
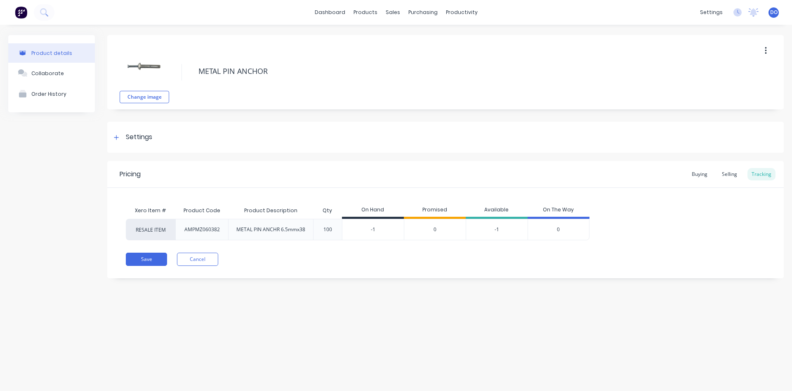
click at [376, 231] on input "-1" at bounding box center [373, 229] width 61 height 7
click at [154, 255] on button "Save" at bounding box center [146, 259] width 41 height 13
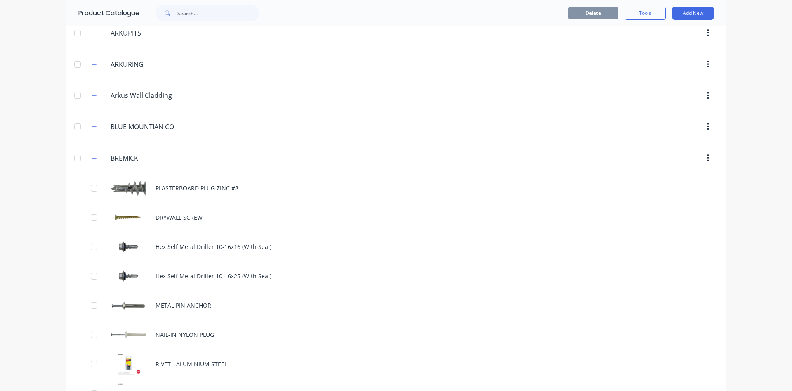
scroll to position [470, 0]
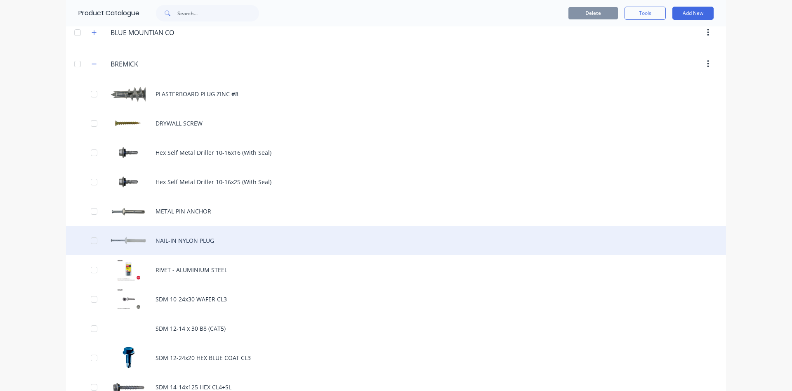
click at [191, 242] on div "NAIL-IN NYLON PLUG" at bounding box center [396, 240] width 660 height 29
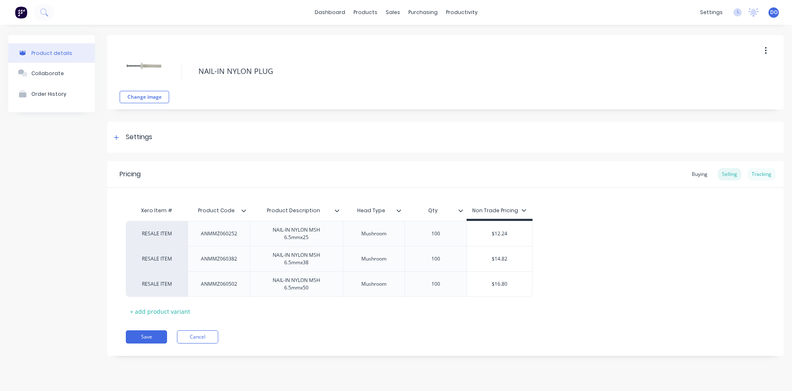
click at [764, 176] on div "Tracking" at bounding box center [762, 174] width 28 height 12
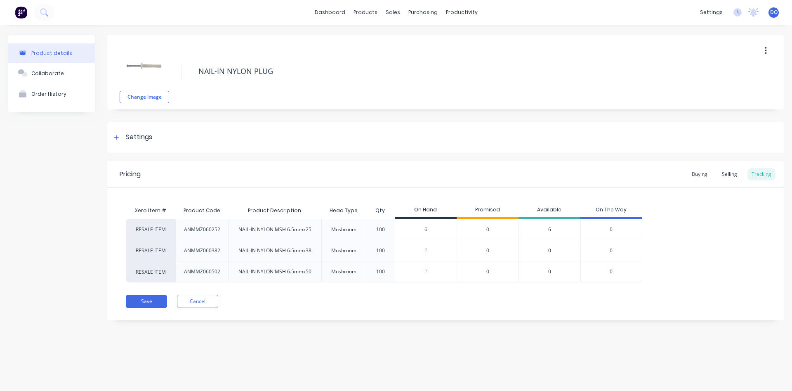
drag, startPoint x: 436, startPoint y: 229, endPoint x: 416, endPoint y: 231, distance: 20.7
click at [416, 231] on input "6" at bounding box center [425, 229] width 61 height 7
click at [155, 299] on button "Save" at bounding box center [146, 301] width 41 height 13
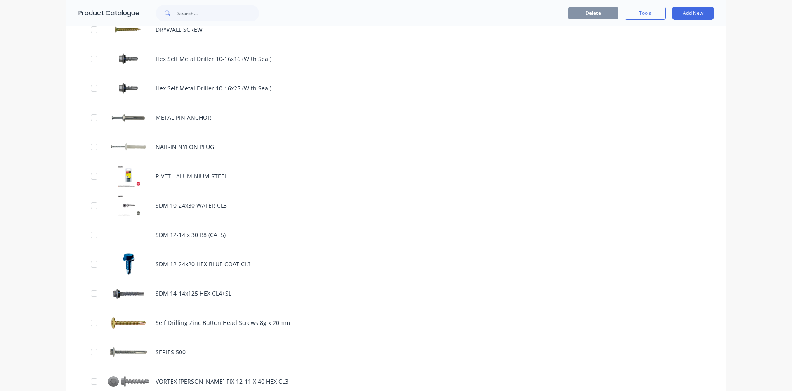
scroll to position [565, 0]
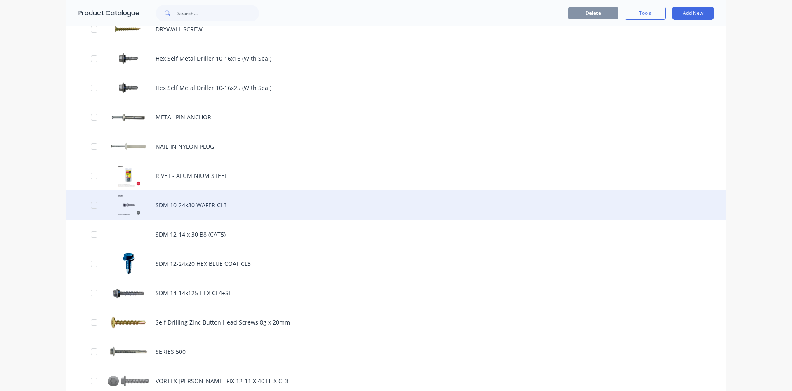
click at [183, 206] on div "SDM 10-24x30 WAFER CL3" at bounding box center [396, 204] width 660 height 29
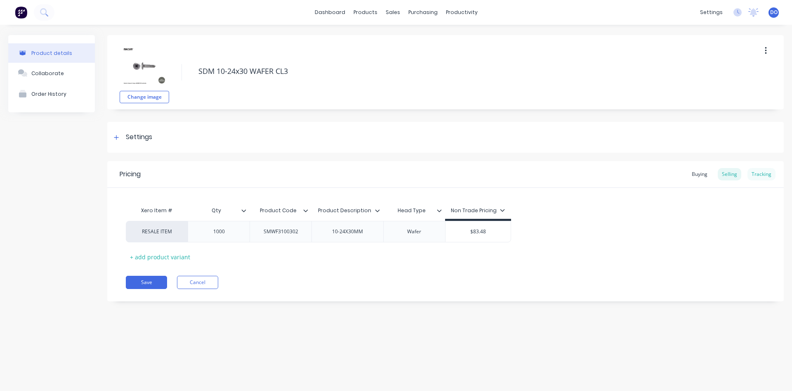
click at [760, 177] on div "Tracking" at bounding box center [762, 174] width 28 height 12
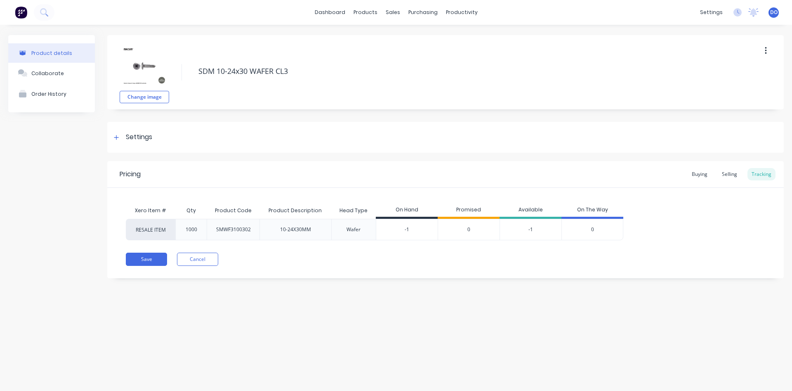
drag, startPoint x: 420, startPoint y: 229, endPoint x: 381, endPoint y: 218, distance: 40.2
click at [382, 226] on input "-1" at bounding box center [406, 229] width 61 height 7
click at [147, 255] on button "Save" at bounding box center [146, 259] width 41 height 13
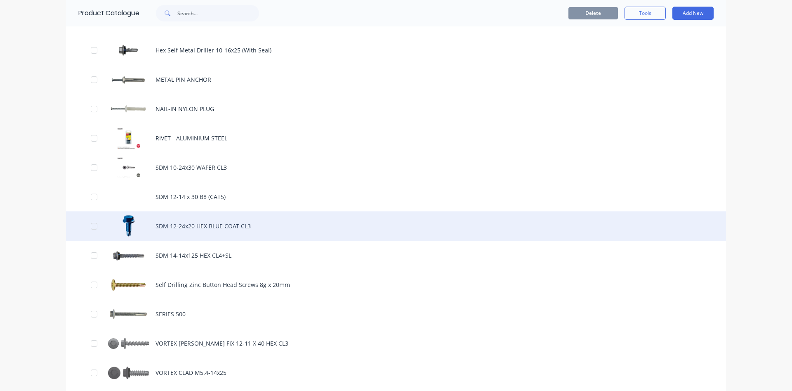
scroll to position [612, 0]
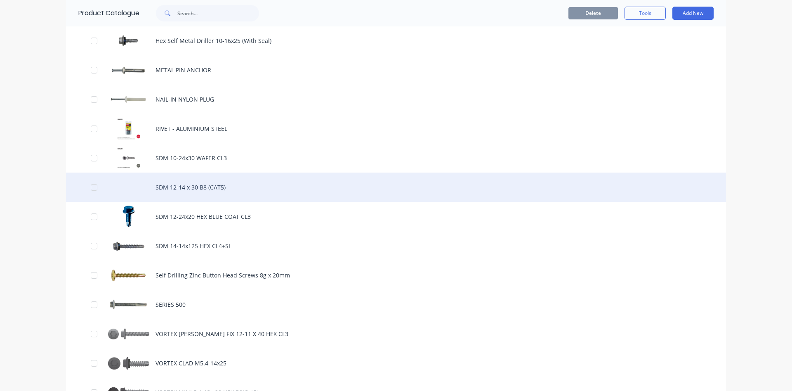
click at [187, 187] on div "SDM 12-14 x 30 B8 (CAT5)" at bounding box center [396, 186] width 660 height 29
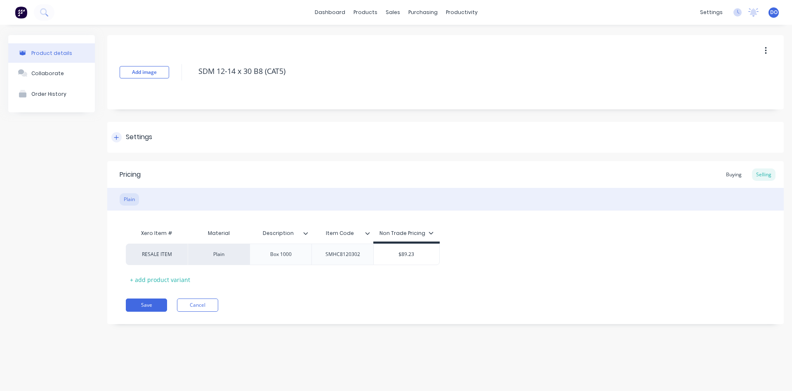
click at [120, 138] on div at bounding box center [116, 137] width 10 height 10
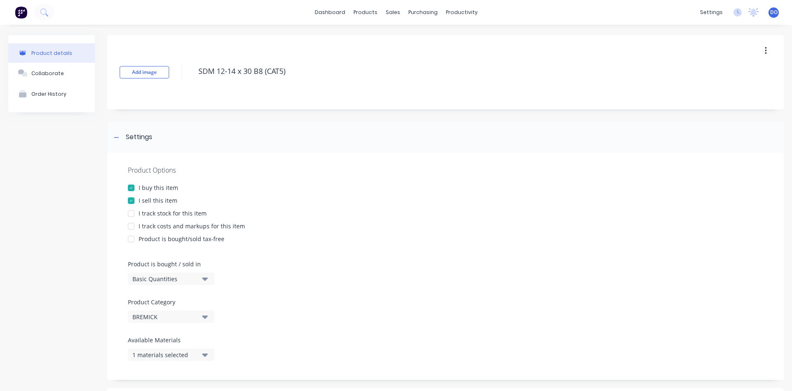
click at [151, 214] on div "I track stock for this item" at bounding box center [173, 213] width 68 height 9
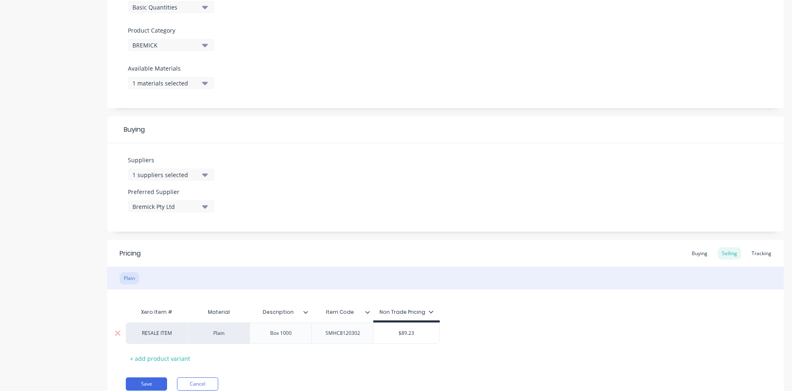
scroll to position [306, 0]
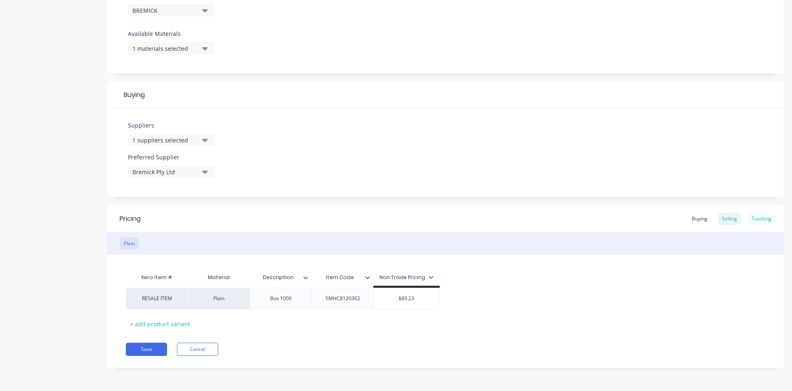
click at [751, 218] on div "Tracking" at bounding box center [762, 219] width 28 height 12
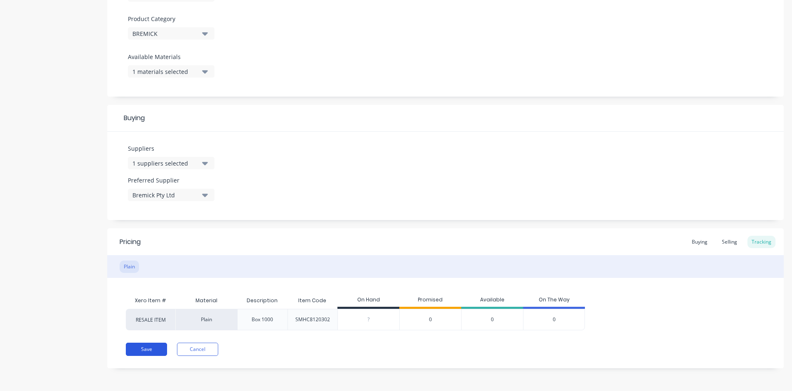
click at [149, 352] on button "Save" at bounding box center [146, 349] width 41 height 13
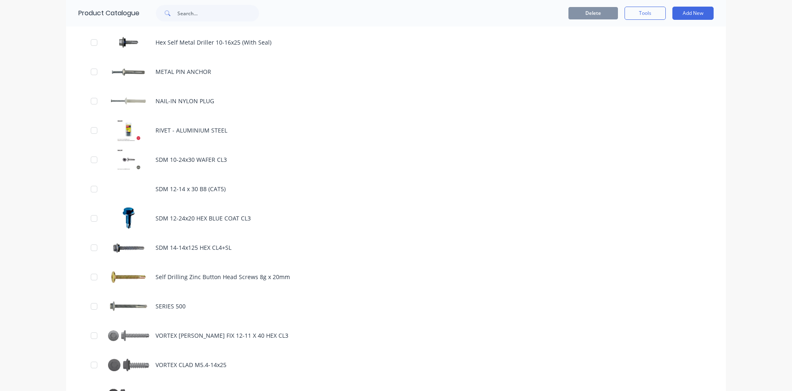
scroll to position [612, 0]
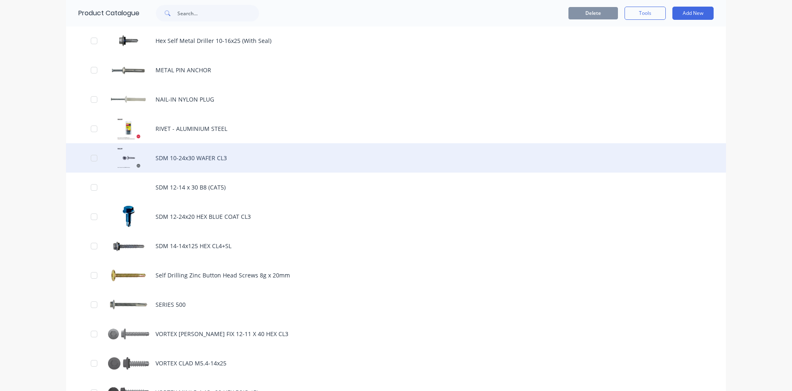
click at [168, 161] on div "SDM 10-24x30 WAFER CL3" at bounding box center [396, 157] width 660 height 29
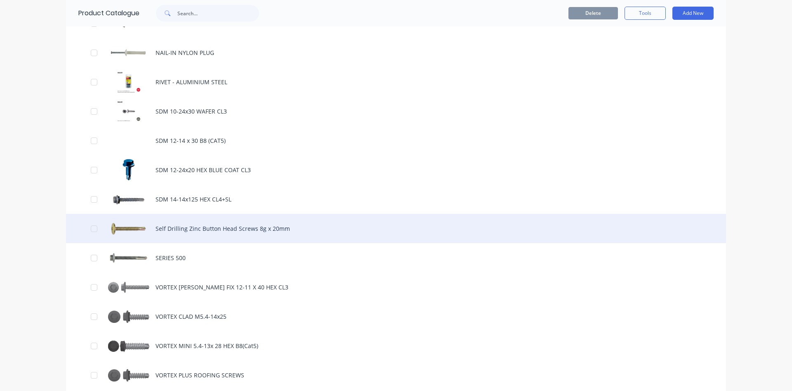
scroll to position [659, 0]
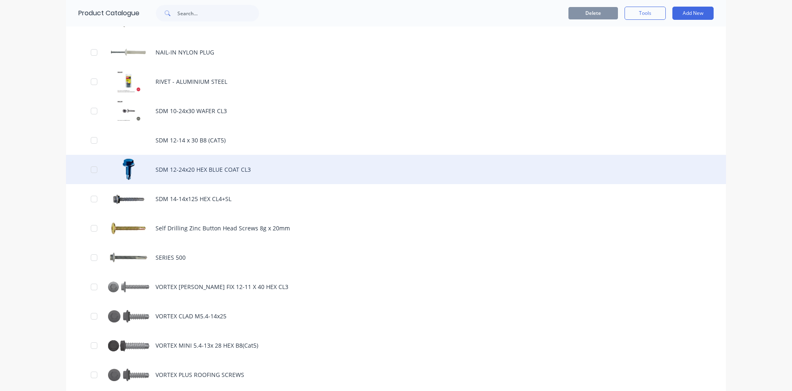
click at [186, 171] on div "SDM 12-24x20 HEX BLUE COAT CL3" at bounding box center [396, 169] width 660 height 29
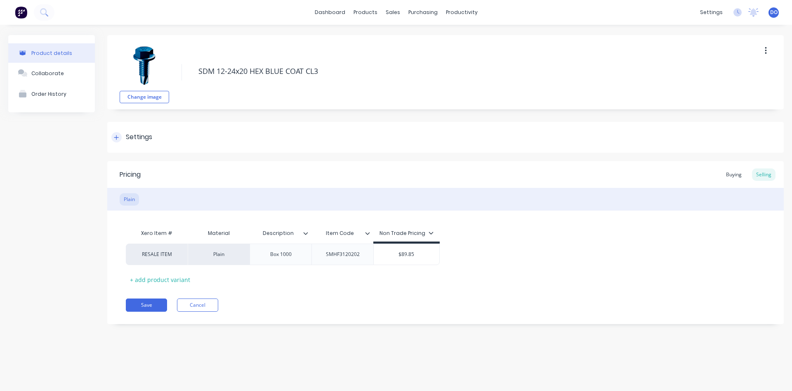
click at [138, 137] on div "Settings" at bounding box center [139, 137] width 26 height 10
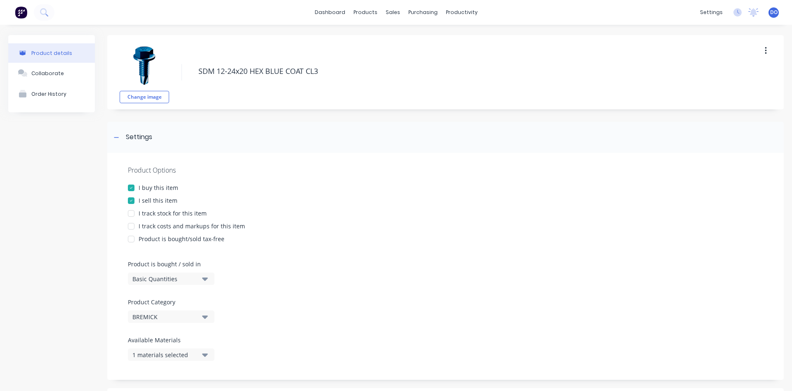
click at [163, 214] on div "I track stock for this item" at bounding box center [173, 213] width 68 height 9
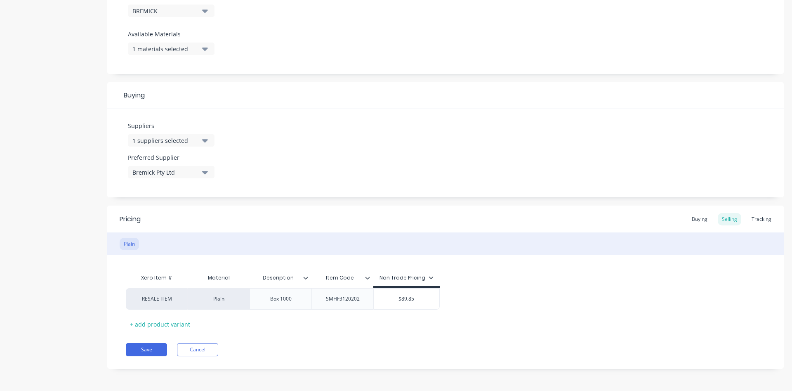
scroll to position [306, 0]
click at [150, 348] on button "Save" at bounding box center [146, 349] width 41 height 13
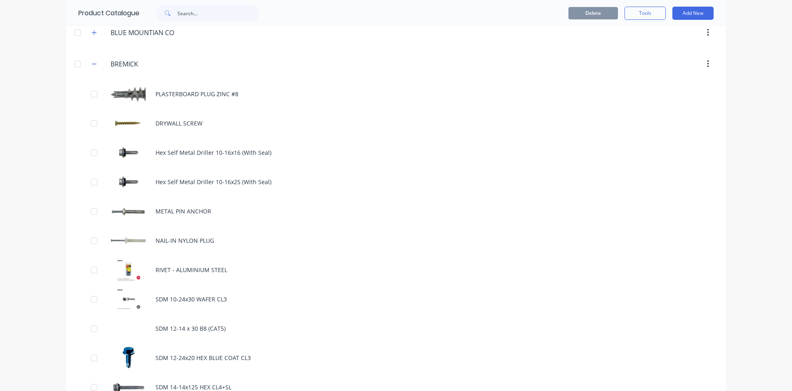
scroll to position [612, 0]
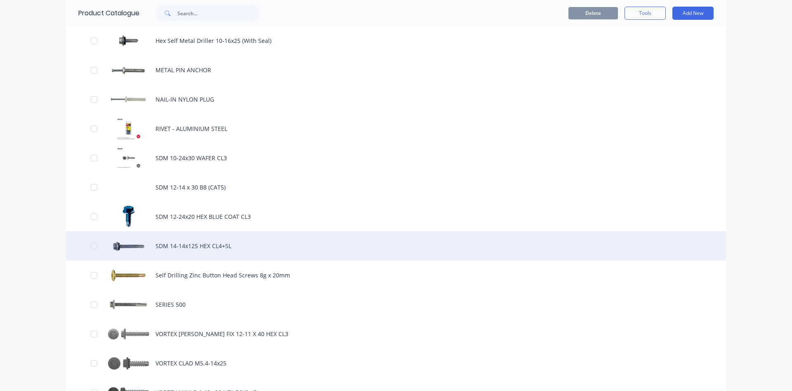
click at [187, 250] on div "SDM 14-14x125 HEX CL4+SL" at bounding box center [396, 245] width 660 height 29
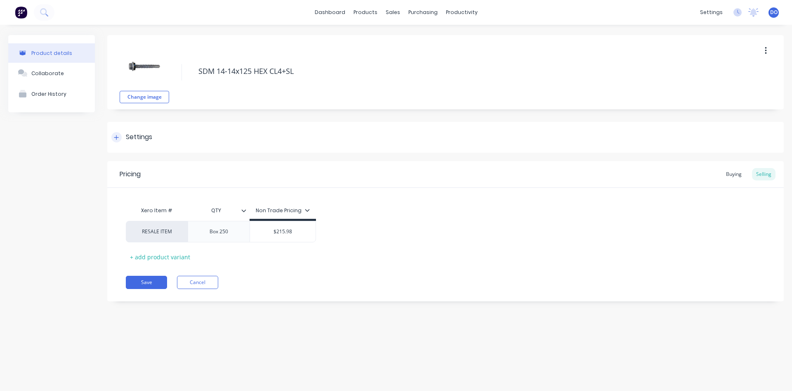
click at [117, 137] on icon at bounding box center [116, 137] width 5 height 5
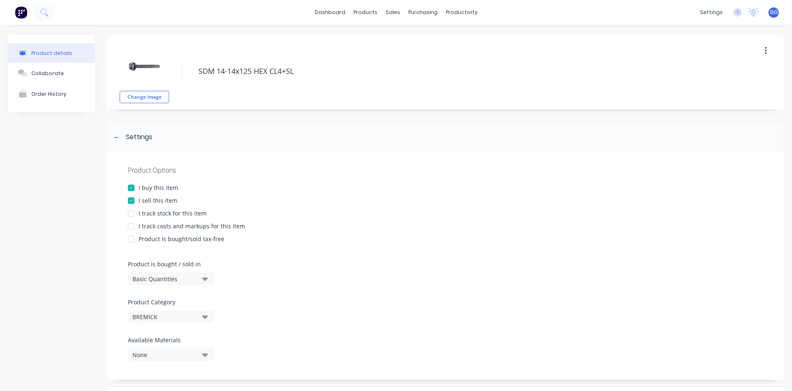
click at [133, 213] on div at bounding box center [131, 213] width 17 height 17
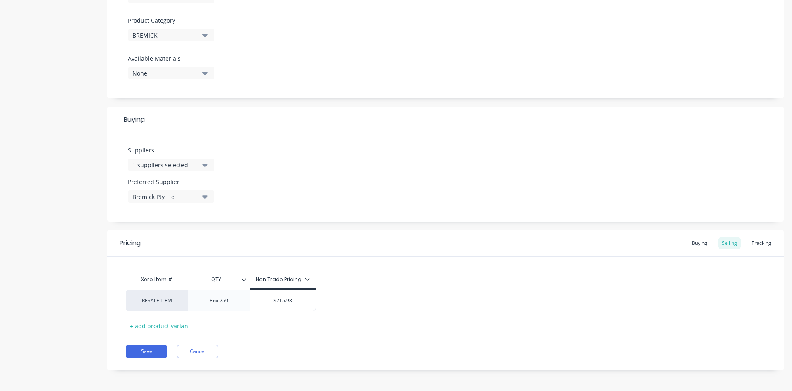
scroll to position [283, 0]
click at [141, 348] on button "Save" at bounding box center [146, 349] width 41 height 13
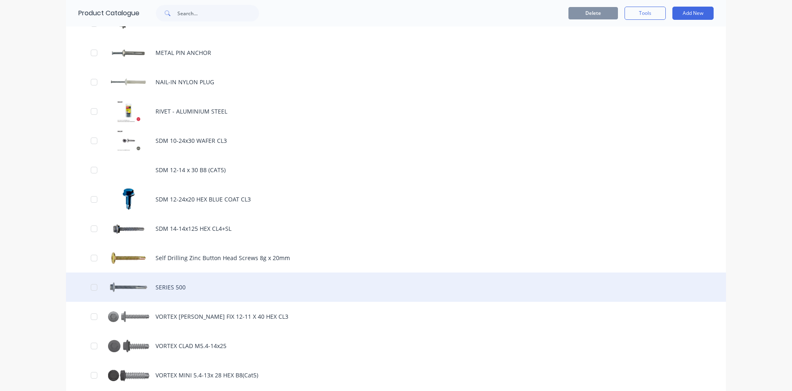
scroll to position [659, 0]
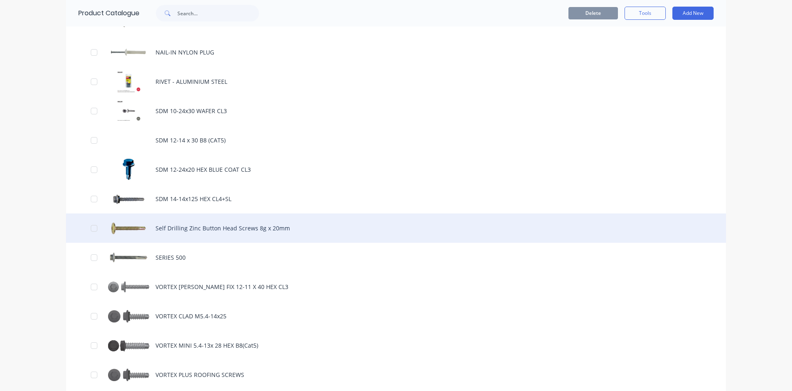
click at [179, 228] on div "Self Drilling Zinc Button Head Screws 8g x 20mm" at bounding box center [396, 227] width 660 height 29
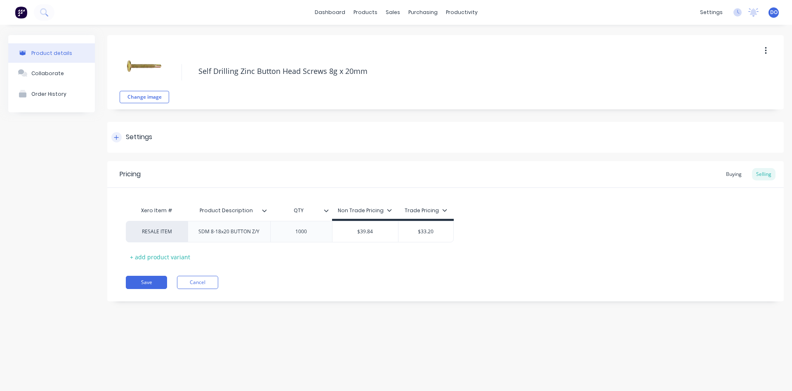
click at [119, 137] on icon at bounding box center [116, 138] width 5 height 6
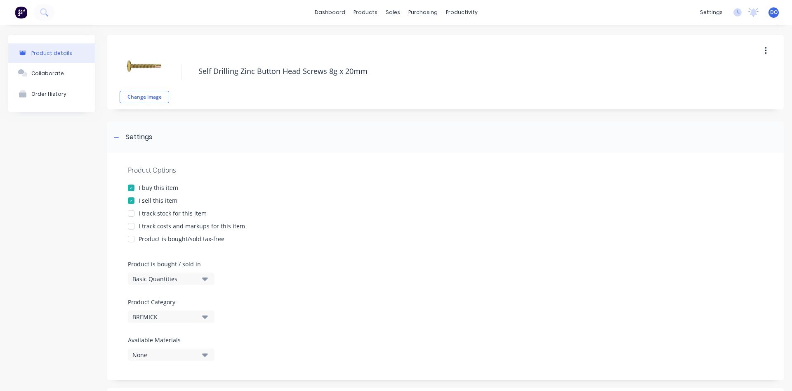
click at [158, 213] on div "I track stock for this item" at bounding box center [173, 213] width 68 height 9
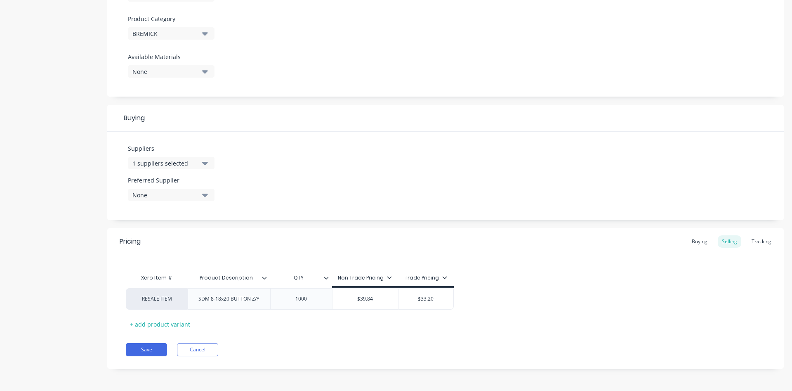
scroll to position [283, 0]
click at [144, 351] on button "Save" at bounding box center [146, 349] width 41 height 13
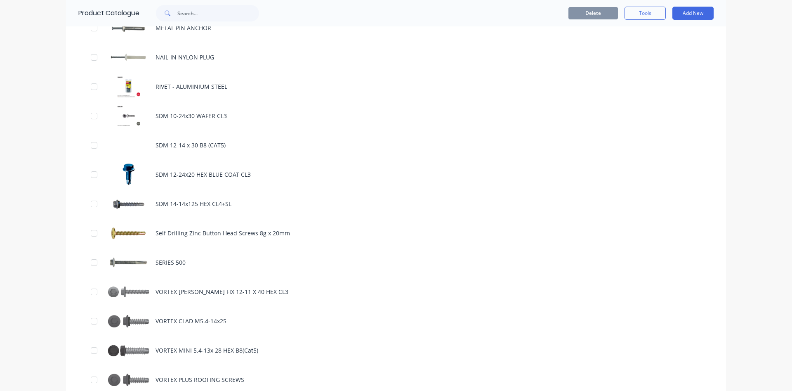
scroll to position [659, 0]
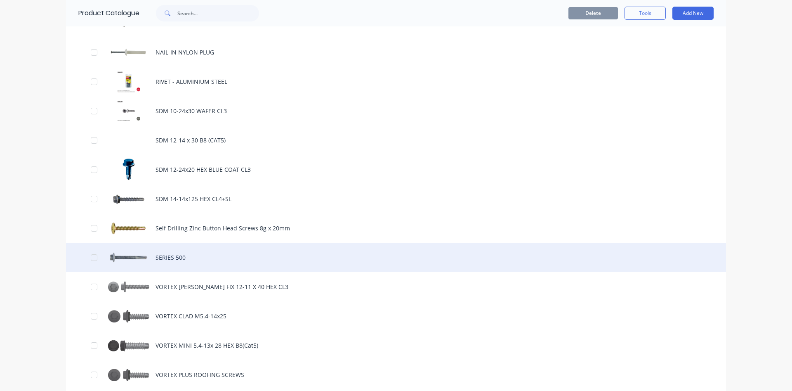
click at [145, 256] on div "SERIES 500" at bounding box center [396, 257] width 660 height 29
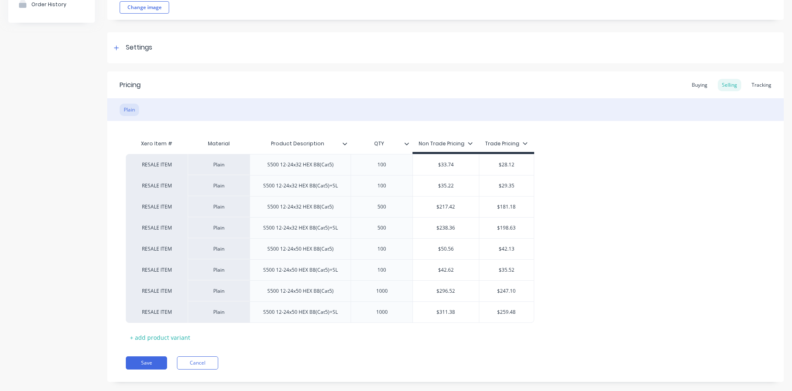
scroll to position [94, 0]
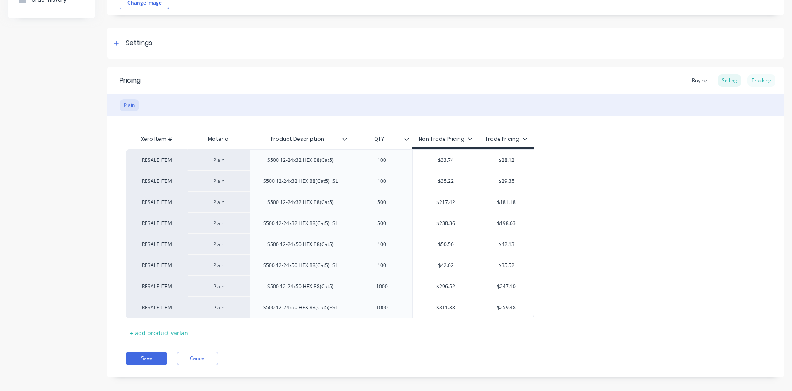
click at [762, 78] on div "Tracking" at bounding box center [762, 80] width 28 height 12
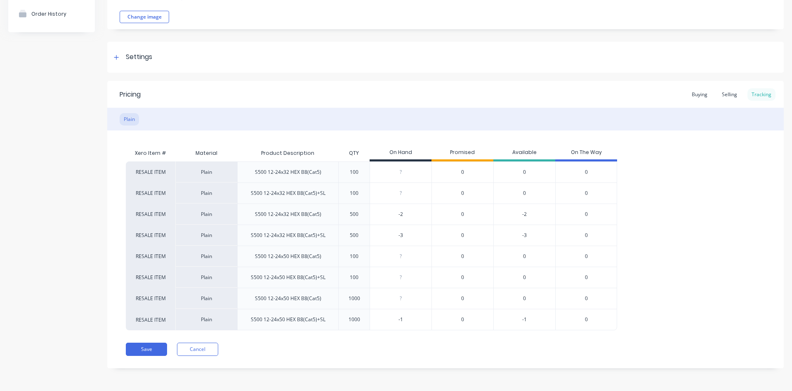
scroll to position [80, 0]
drag, startPoint x: 404, startPoint y: 215, endPoint x: 383, endPoint y: 212, distance: 21.0
click at [383, 212] on input "-2" at bounding box center [400, 213] width 61 height 7
drag, startPoint x: 406, startPoint y: 234, endPoint x: 384, endPoint y: 233, distance: 22.3
click at [384, 233] on input "-3" at bounding box center [400, 234] width 61 height 7
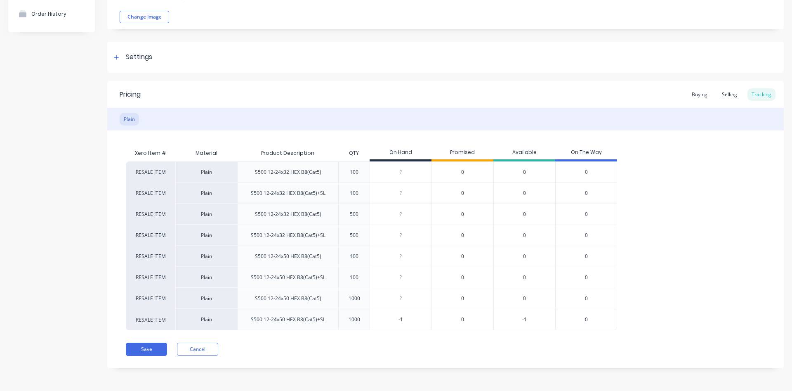
drag, startPoint x: 404, startPoint y: 321, endPoint x: 387, endPoint y: 314, distance: 18.7
click at [387, 316] on input "-1" at bounding box center [400, 319] width 61 height 7
click at [155, 349] on button "Save" at bounding box center [146, 349] width 41 height 13
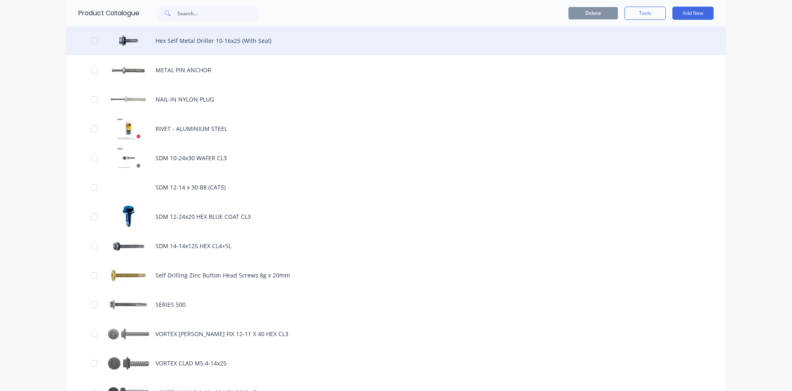
scroll to position [706, 0]
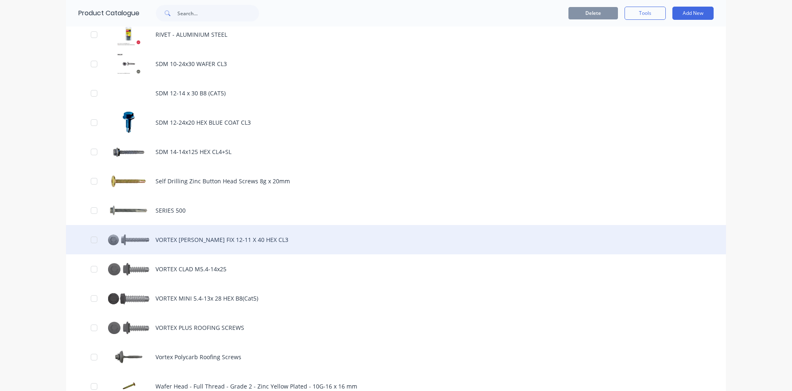
click at [188, 241] on div "VORTEX BATTEN FIX 12-11 X 40 HEX CL3" at bounding box center [396, 239] width 660 height 29
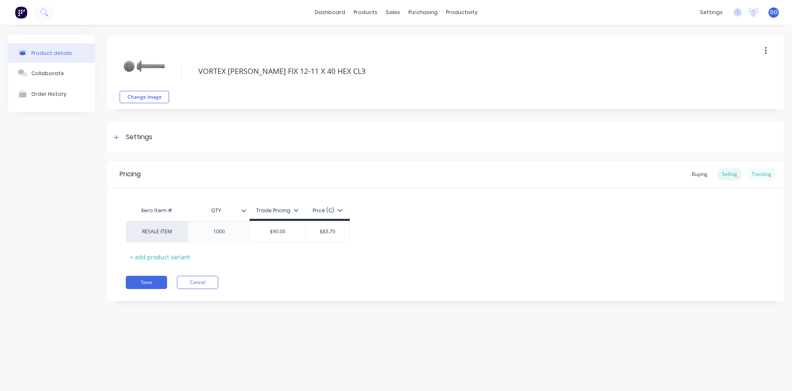
click at [758, 172] on div "Tracking" at bounding box center [762, 174] width 28 height 12
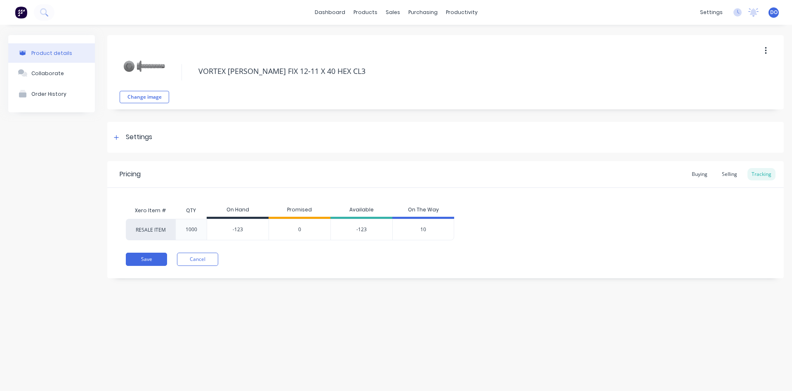
drag, startPoint x: 246, startPoint y: 228, endPoint x: 211, endPoint y: 226, distance: 35.5
click at [211, 226] on input "-123" at bounding box center [237, 229] width 61 height 7
click at [154, 258] on button "Save" at bounding box center [146, 259] width 41 height 13
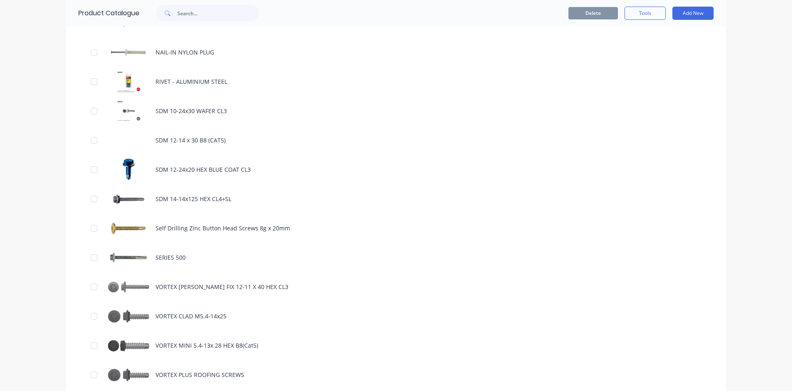
scroll to position [800, 0]
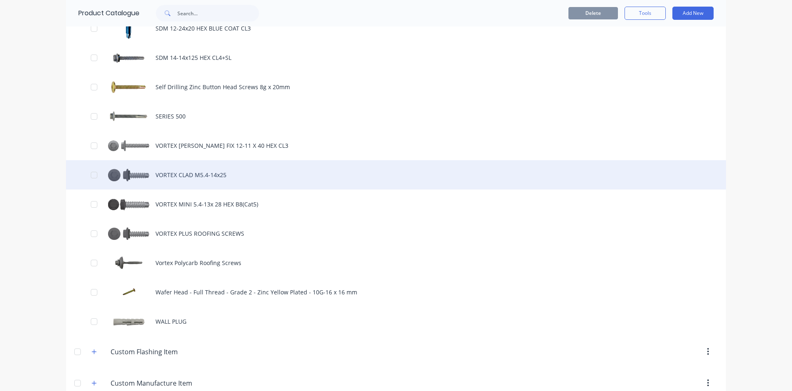
click at [185, 172] on div "VORTEX CLAD M5.4-14x25" at bounding box center [396, 174] width 660 height 29
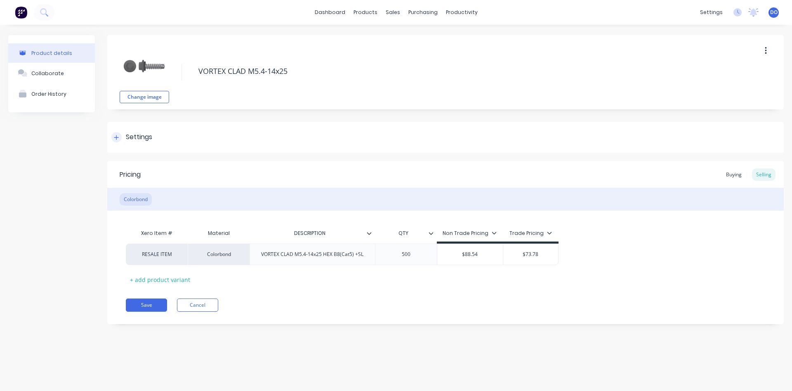
click at [117, 137] on icon at bounding box center [116, 137] width 5 height 5
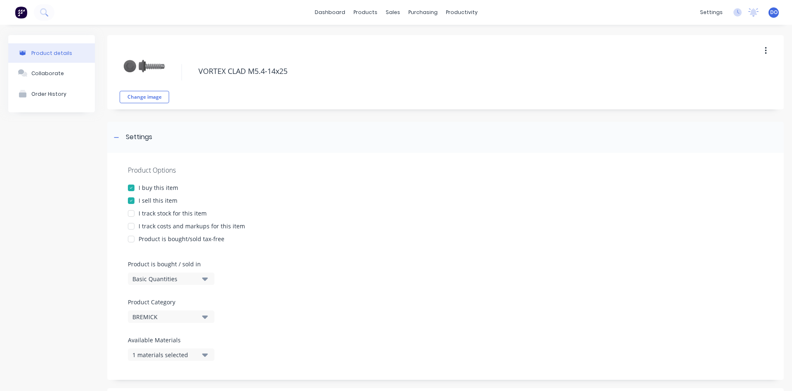
click at [149, 215] on div "I track stock for this item" at bounding box center [173, 213] width 68 height 9
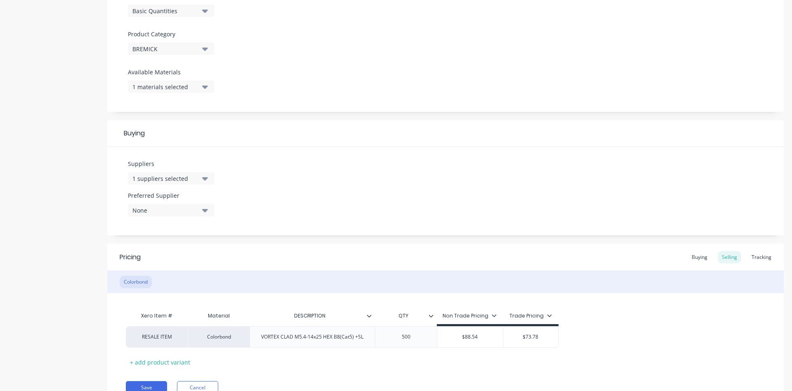
scroll to position [306, 0]
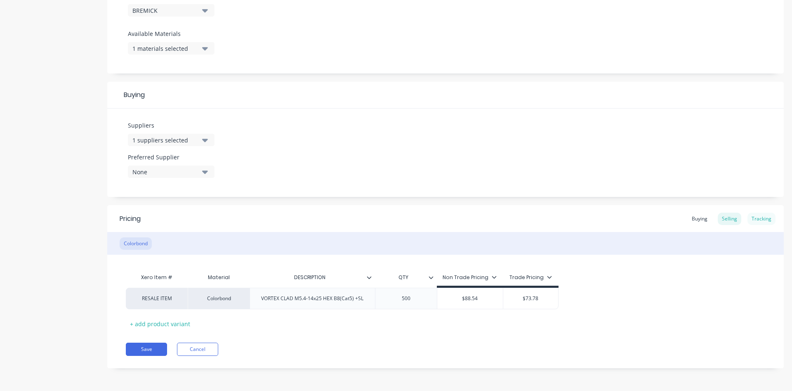
click at [761, 220] on div "Tracking" at bounding box center [762, 219] width 28 height 12
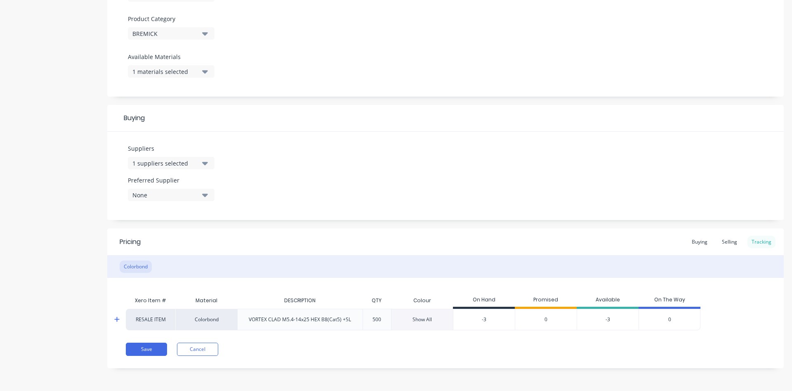
scroll to position [283, 0]
drag, startPoint x: 493, startPoint y: 317, endPoint x: 460, endPoint y: 316, distance: 33.5
click at [460, 316] on input "-3" at bounding box center [484, 319] width 61 height 7
click at [149, 352] on button "Save" at bounding box center [146, 349] width 41 height 13
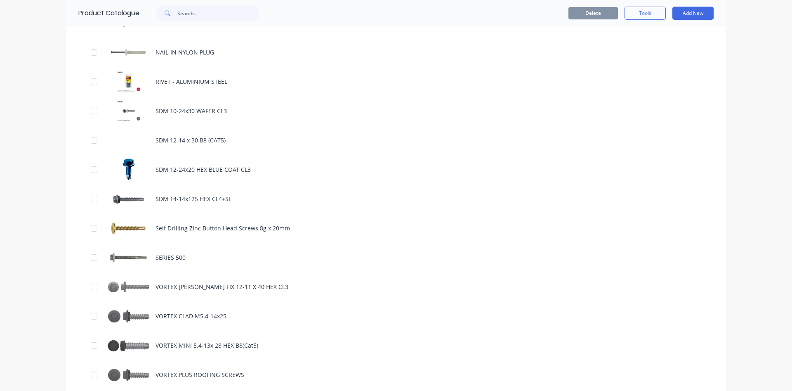
scroll to position [753, 0]
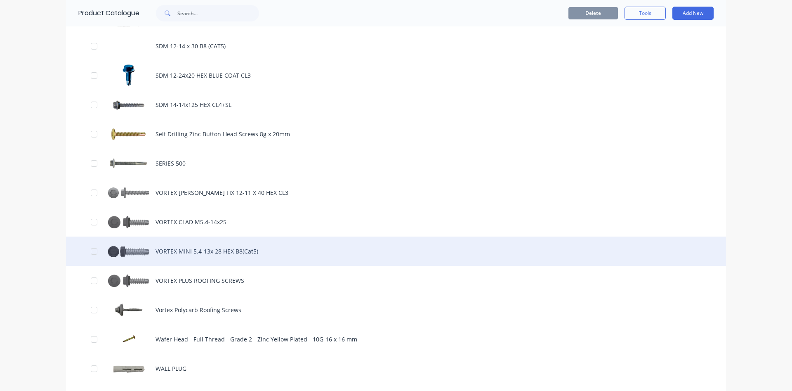
click at [182, 248] on div "VORTEX MINI 5.4-13x 28 HEX B8(Cat5)" at bounding box center [396, 250] width 660 height 29
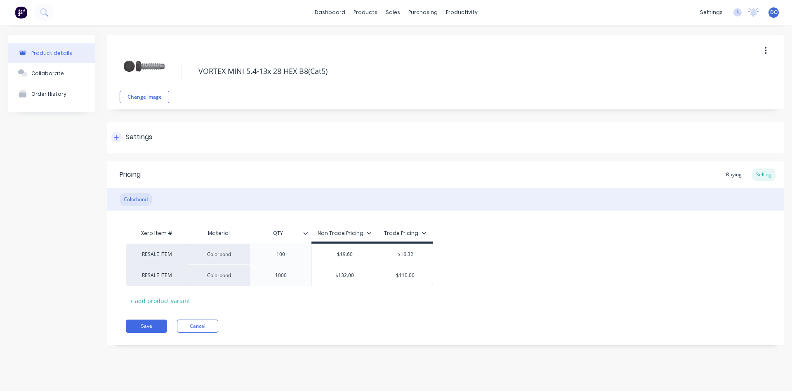
click at [116, 139] on icon at bounding box center [116, 138] width 5 height 6
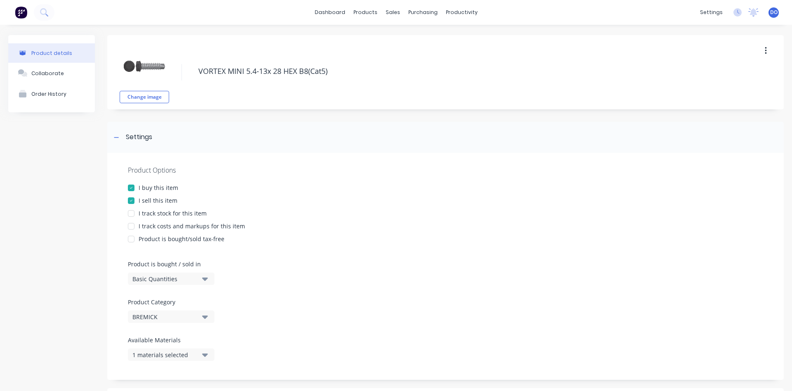
click at [139, 211] on div "I track stock for this item" at bounding box center [173, 213] width 68 height 9
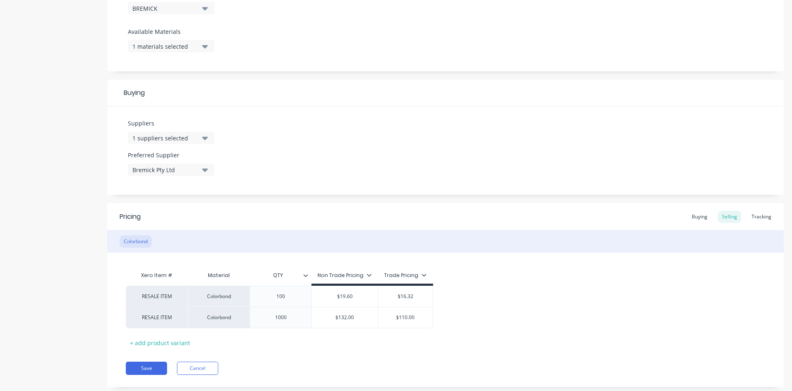
scroll to position [327, 0]
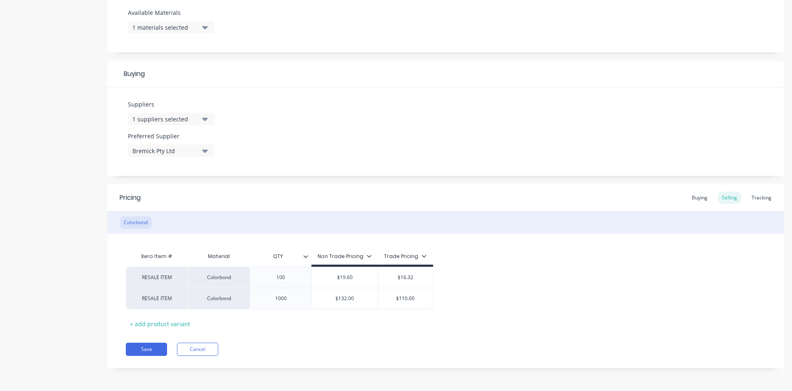
click at [766, 194] on div "Tracking" at bounding box center [762, 197] width 28 height 12
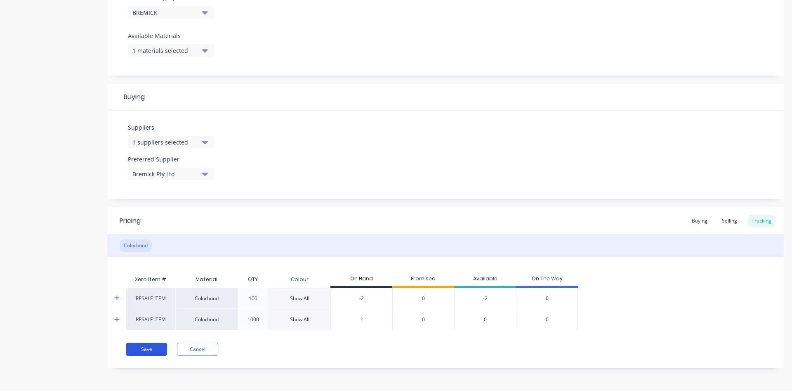
click at [148, 352] on button "Save" at bounding box center [146, 349] width 41 height 13
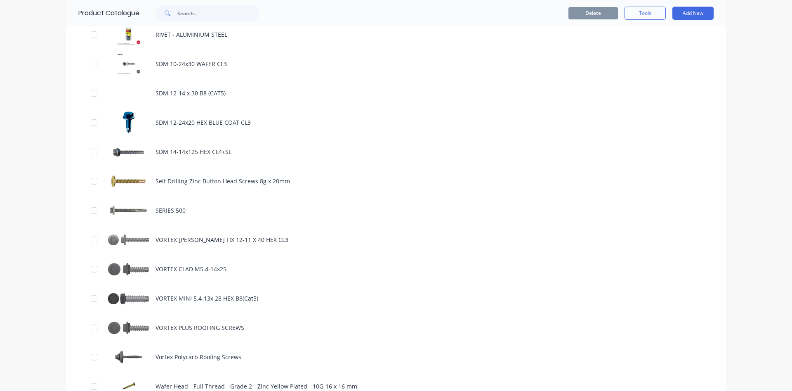
scroll to position [800, 0]
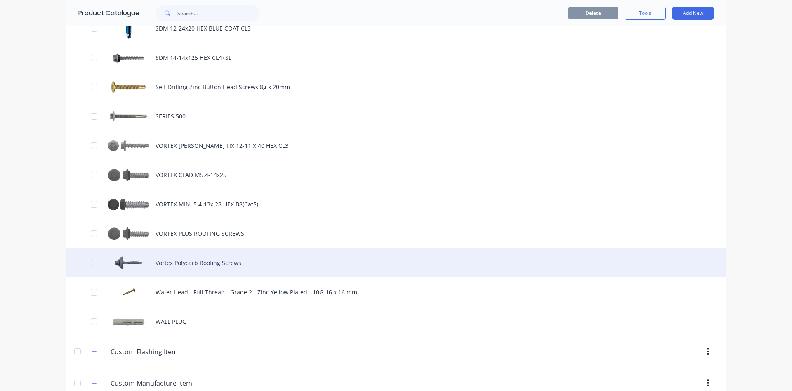
click at [190, 267] on div "Vortex Polycarb Roofing Screws" at bounding box center [396, 262] width 660 height 29
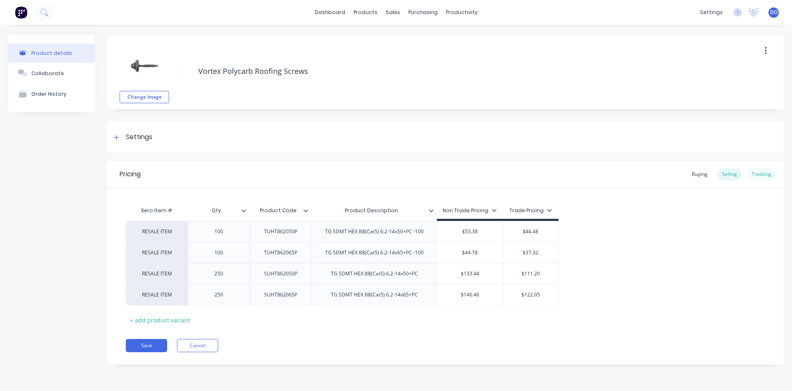
click at [762, 171] on div "Tracking" at bounding box center [762, 174] width 28 height 12
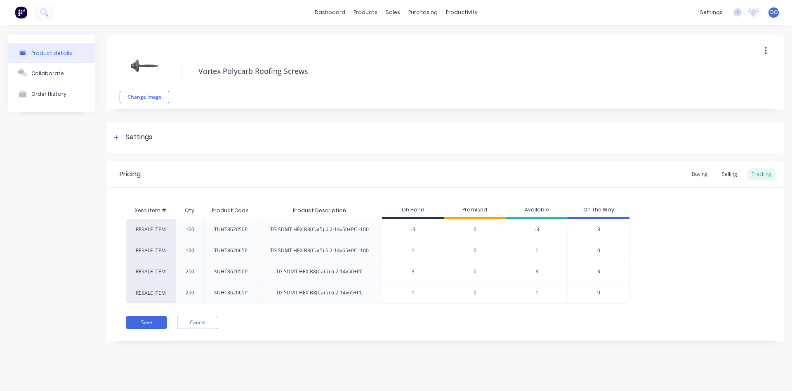
drag, startPoint x: 417, startPoint y: 229, endPoint x: 398, endPoint y: 229, distance: 18.6
click at [399, 229] on input "-3" at bounding box center [413, 229] width 61 height 7
drag, startPoint x: 418, startPoint y: 246, endPoint x: 396, endPoint y: 252, distance: 22.2
click at [396, 252] on div "1" at bounding box center [413, 250] width 61 height 21
drag, startPoint x: 413, startPoint y: 271, endPoint x: 401, endPoint y: 266, distance: 13.7
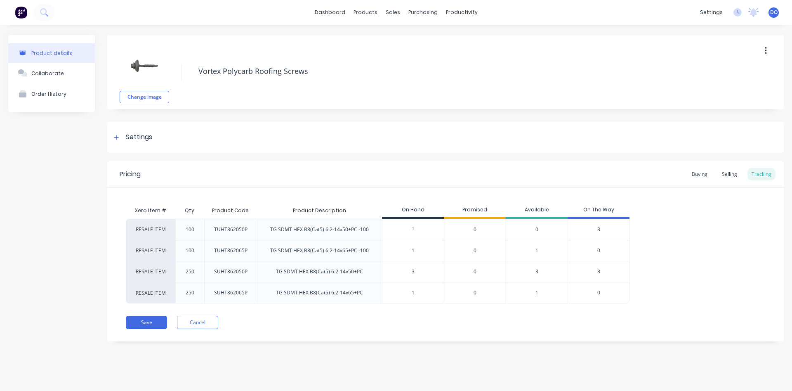
click at [401, 268] on input "3" at bounding box center [413, 271] width 61 height 7
drag, startPoint x: 428, startPoint y: 290, endPoint x: 396, endPoint y: 291, distance: 32.2
click at [396, 291] on input "1" at bounding box center [413, 292] width 61 height 7
drag, startPoint x: 416, startPoint y: 247, endPoint x: 397, endPoint y: 246, distance: 19.0
click at [397, 247] on input "1" at bounding box center [413, 250] width 61 height 7
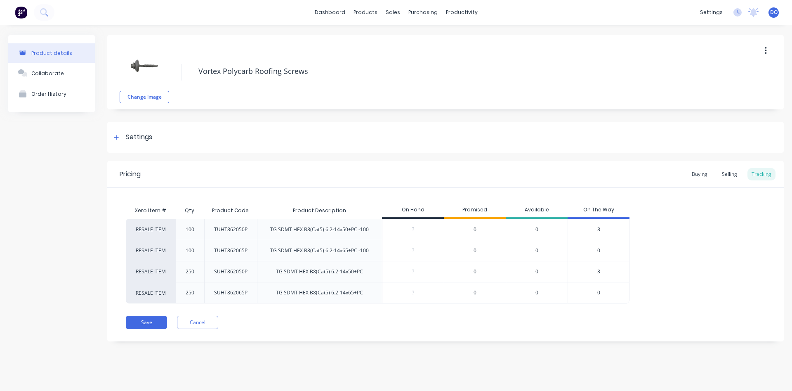
click at [600, 228] on span "3" at bounding box center [599, 229] width 3 height 7
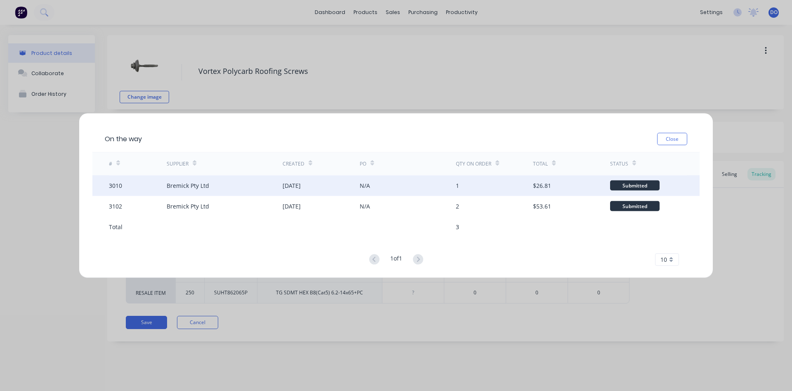
click at [632, 183] on div "Submitted" at bounding box center [635, 185] width 50 height 10
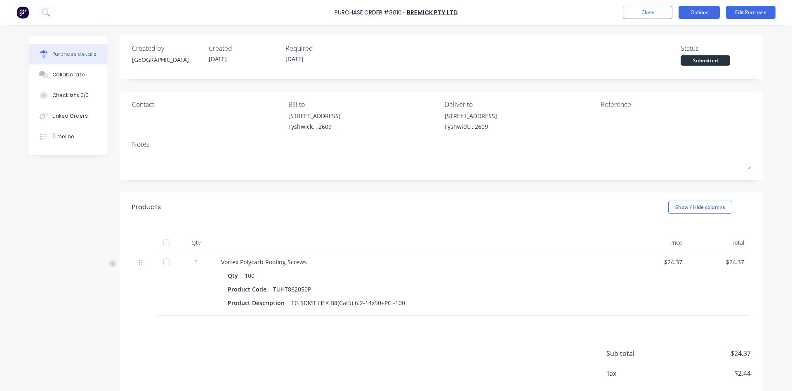
click at [714, 12] on button "Options" at bounding box center [699, 12] width 41 height 13
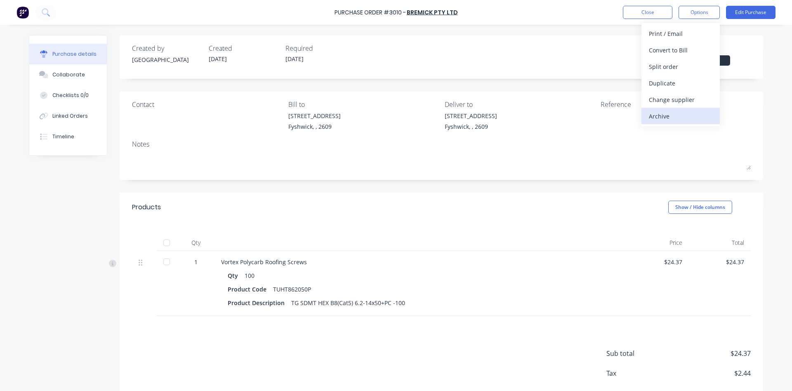
click at [668, 113] on div "Archive" at bounding box center [681, 116] width 64 height 12
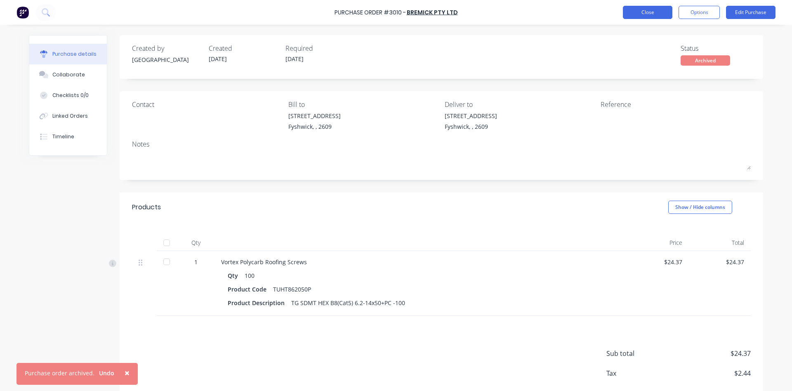
click at [655, 15] on button "Close" at bounding box center [648, 12] width 50 height 13
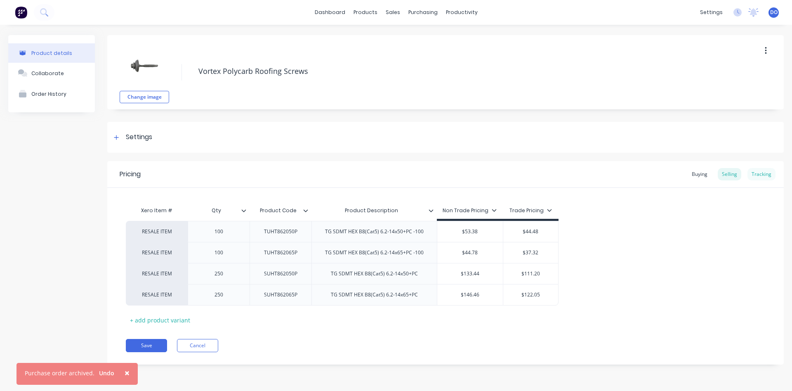
click at [768, 175] on div "Tracking" at bounding box center [762, 174] width 28 height 12
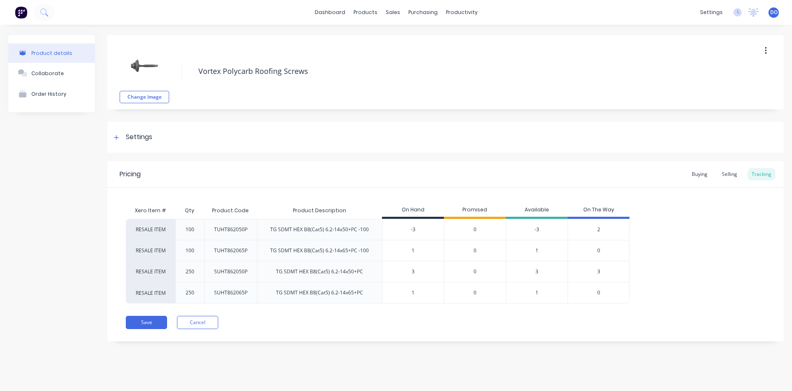
click at [598, 232] on span "2" at bounding box center [599, 229] width 3 height 7
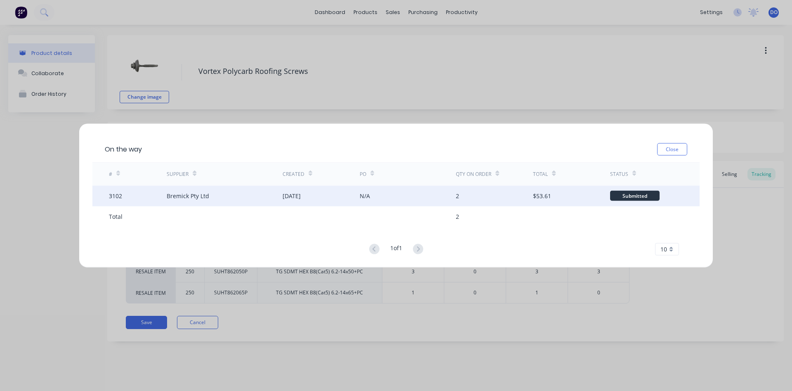
click at [627, 196] on div "Submitted" at bounding box center [635, 196] width 50 height 10
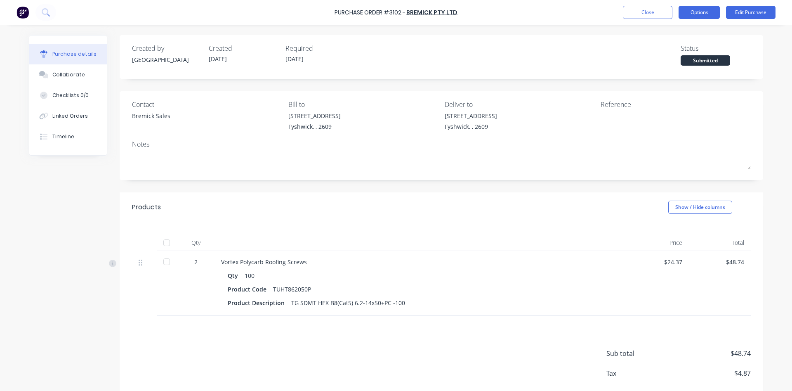
click at [700, 12] on button "Options" at bounding box center [699, 12] width 41 height 13
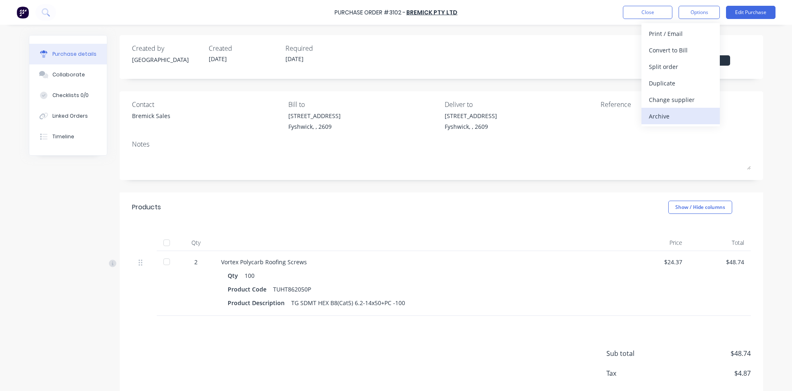
click at [667, 112] on div "Archive" at bounding box center [681, 116] width 64 height 12
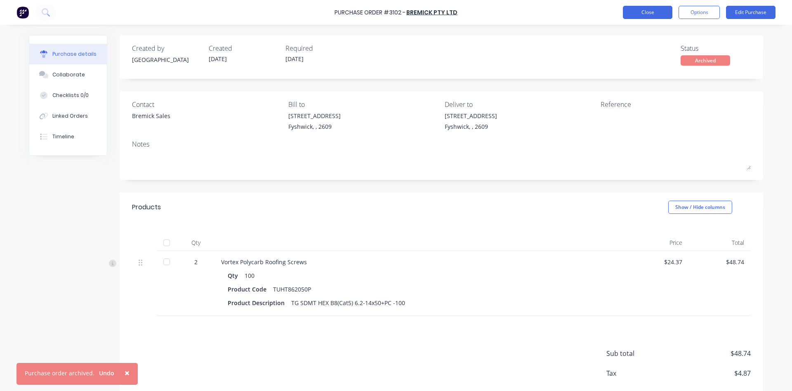
click at [655, 12] on button "Close" at bounding box center [648, 12] width 50 height 13
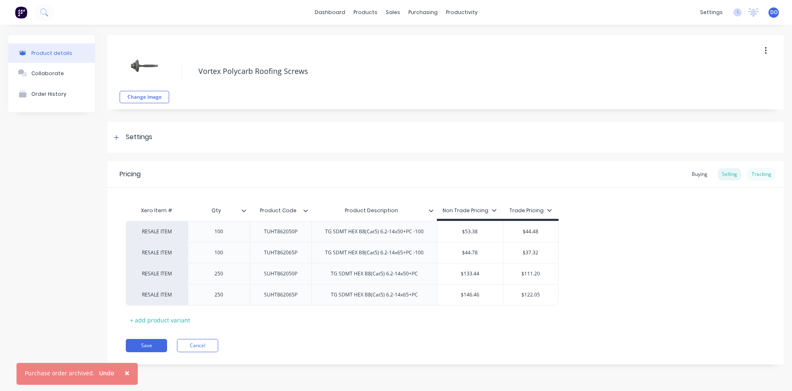
click at [766, 172] on div "Tracking" at bounding box center [762, 174] width 28 height 12
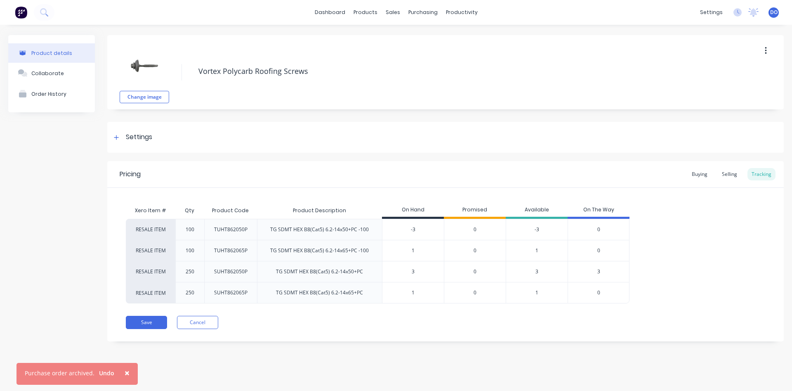
click at [598, 271] on span "3" at bounding box center [599, 271] width 3 height 7
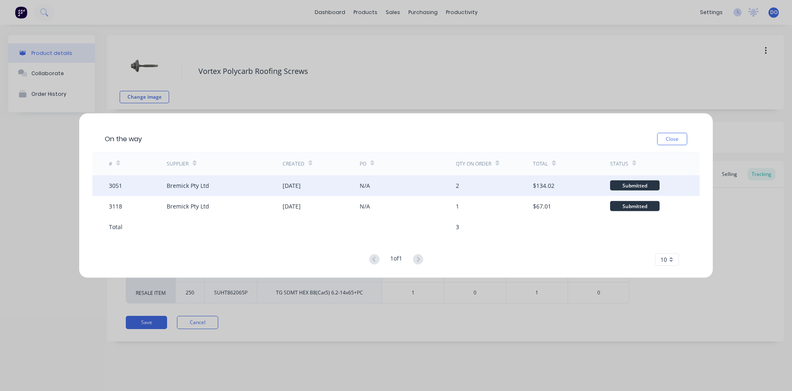
click at [623, 182] on div "Submitted" at bounding box center [635, 185] width 50 height 10
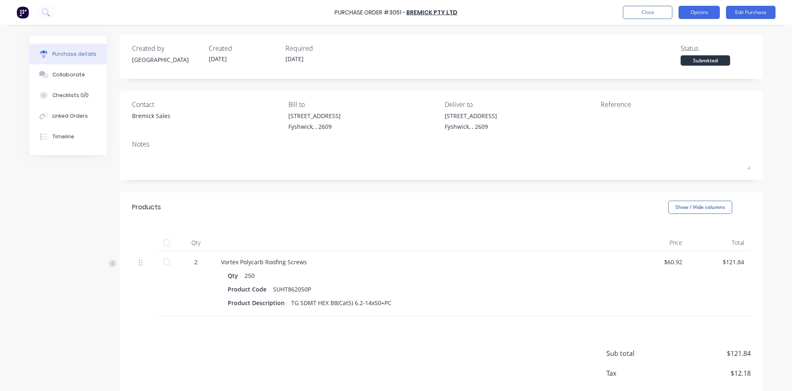
click at [705, 15] on button "Options" at bounding box center [699, 12] width 41 height 13
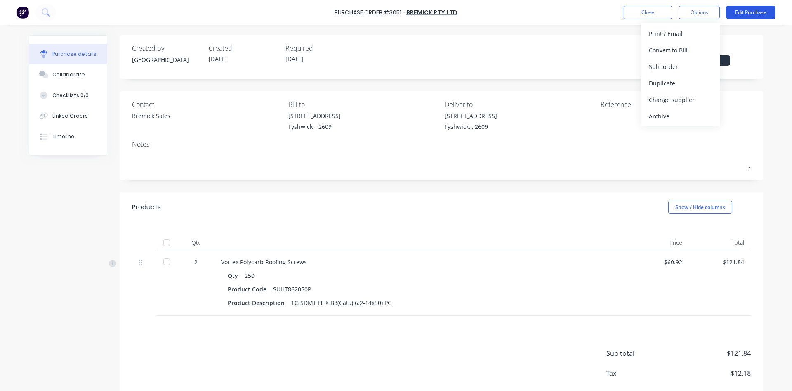
click at [743, 16] on button "Edit Purchase" at bounding box center [751, 12] width 50 height 13
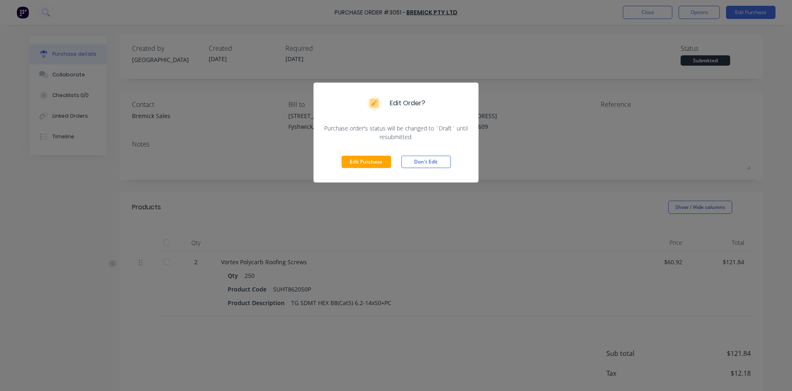
click at [630, 58] on div "Edit Order? Purchase order's status will be changed to `Draft` until resubmitte…" at bounding box center [396, 195] width 792 height 391
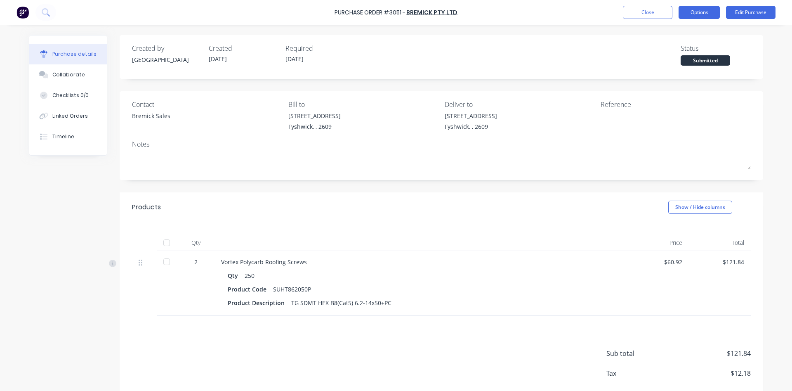
click at [694, 17] on button "Options" at bounding box center [699, 12] width 41 height 13
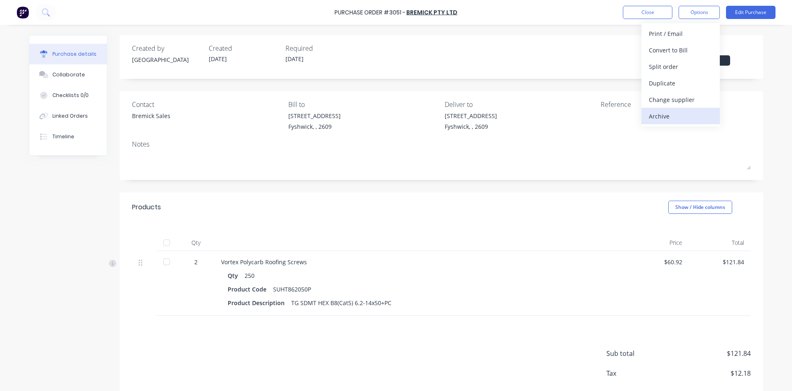
click at [660, 113] on div "Archive" at bounding box center [681, 116] width 64 height 12
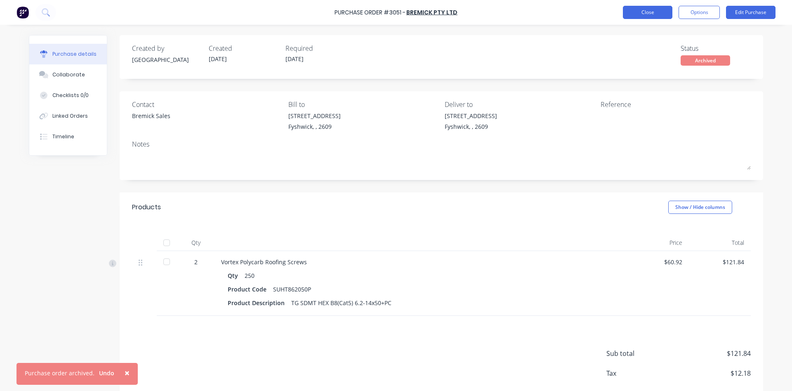
click at [654, 14] on button "Close" at bounding box center [648, 12] width 50 height 13
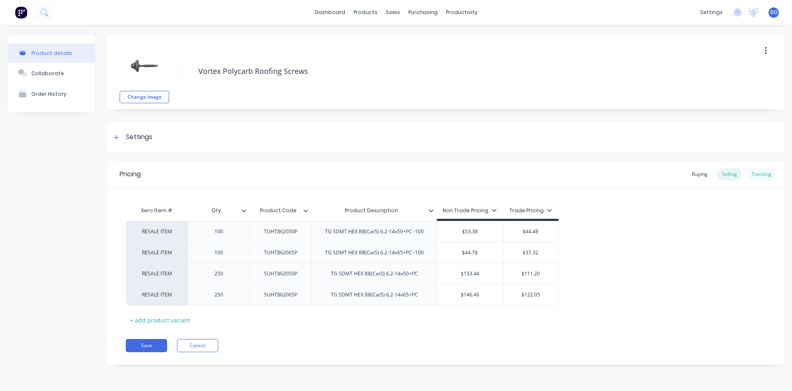
click at [761, 173] on div "Tracking" at bounding box center [762, 174] width 28 height 12
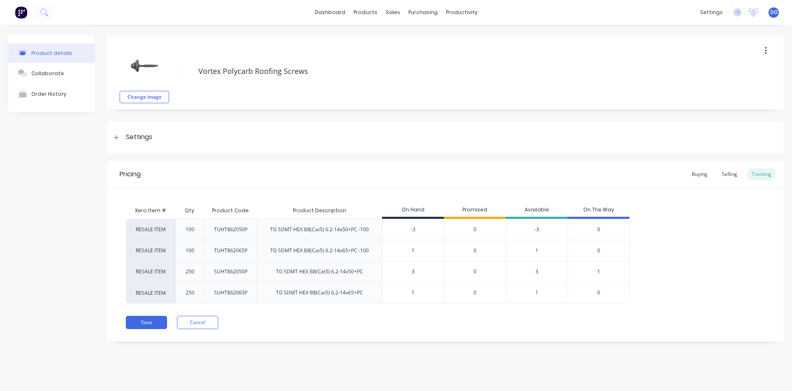
click at [597, 271] on div "1" at bounding box center [599, 271] width 62 height 21
click at [598, 272] on span "1" at bounding box center [599, 271] width 3 height 7
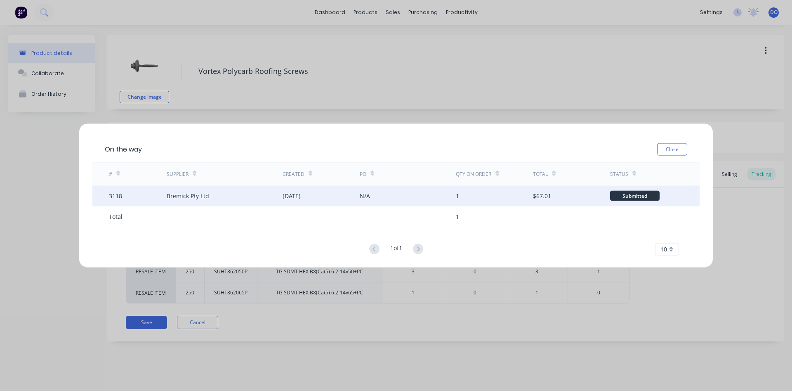
click at [564, 200] on div "$67.01" at bounding box center [571, 195] width 77 height 21
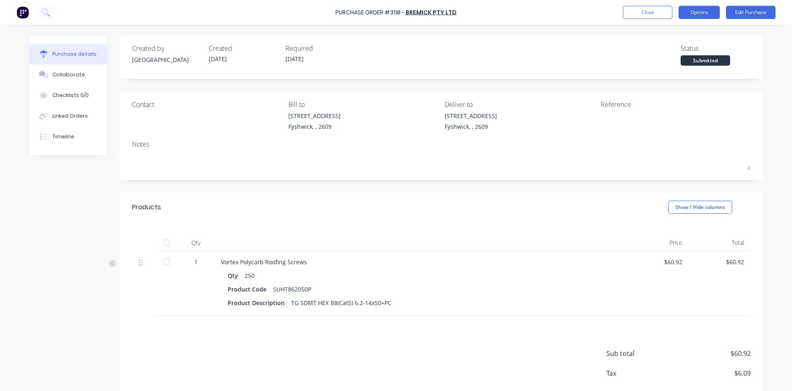
click at [704, 9] on button "Options" at bounding box center [699, 12] width 41 height 13
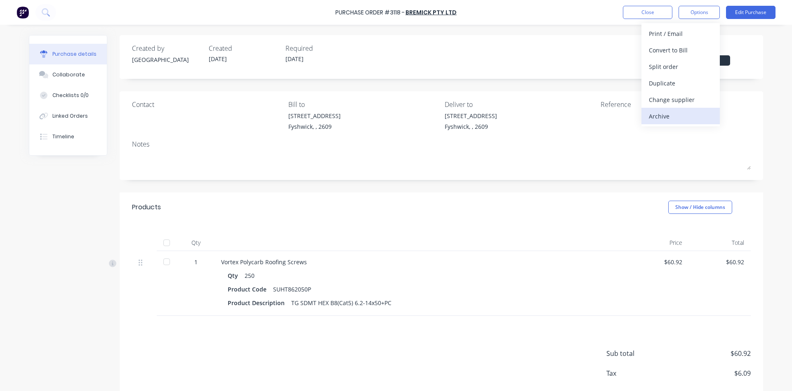
click at [662, 117] on div "Archive" at bounding box center [681, 116] width 64 height 12
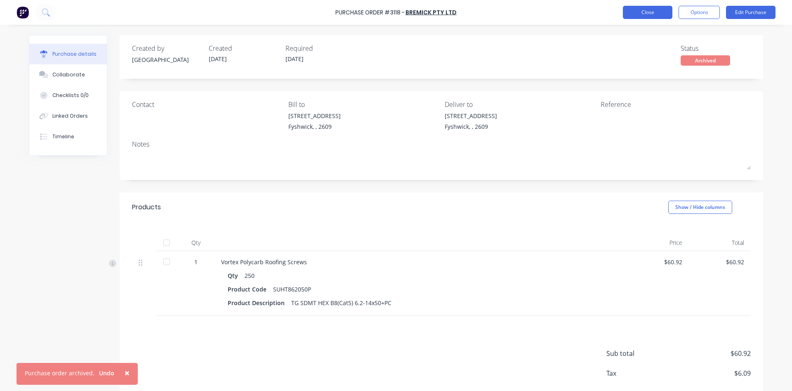
click at [654, 12] on button "Close" at bounding box center [648, 12] width 50 height 13
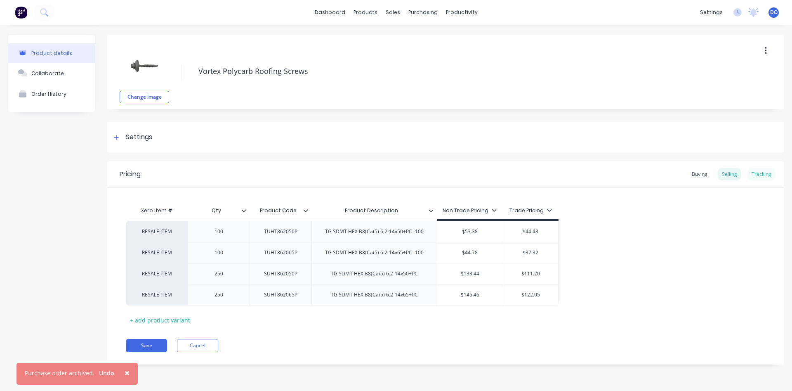
click at [758, 174] on div "Tracking" at bounding box center [762, 174] width 28 height 12
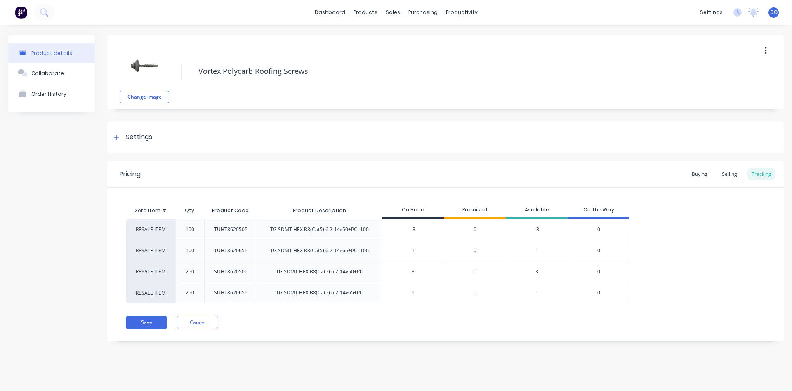
click at [423, 230] on input "-3" at bounding box center [413, 229] width 61 height 7
drag, startPoint x: 423, startPoint y: 237, endPoint x: 403, endPoint y: 222, distance: 25.4
click at [403, 222] on div "-3" at bounding box center [413, 229] width 61 height 21
drag, startPoint x: 417, startPoint y: 246, endPoint x: 392, endPoint y: 238, distance: 26.9
click at [392, 240] on div "1" at bounding box center [413, 250] width 61 height 21
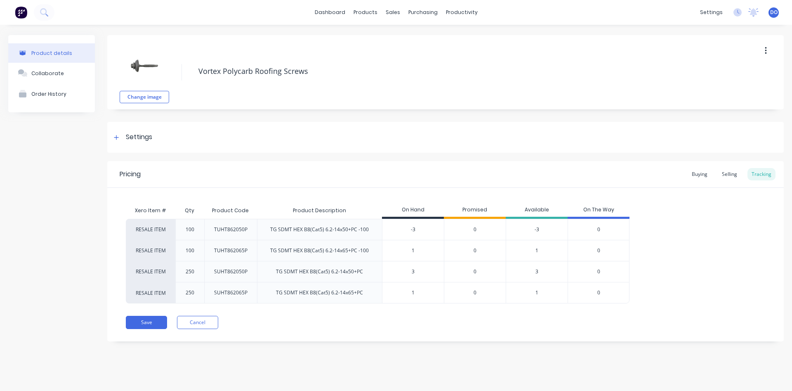
drag, startPoint x: 416, startPoint y: 230, endPoint x: 401, endPoint y: 226, distance: 15.4
click at [401, 226] on input "-3" at bounding box center [413, 229] width 61 height 7
drag, startPoint x: 422, startPoint y: 248, endPoint x: 404, endPoint y: 246, distance: 17.4
click at [405, 247] on input "1" at bounding box center [413, 250] width 61 height 7
drag, startPoint x: 424, startPoint y: 271, endPoint x: 400, endPoint y: 268, distance: 23.7
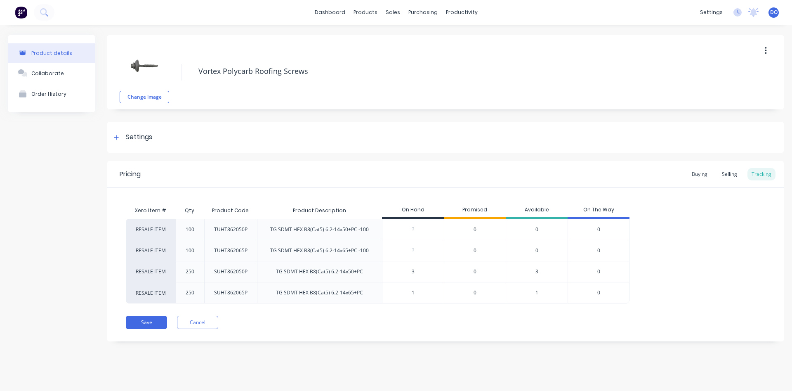
click at [396, 268] on input "3" at bounding box center [413, 271] width 61 height 7
drag, startPoint x: 415, startPoint y: 293, endPoint x: 401, endPoint y: 291, distance: 14.3
click at [401, 291] on input "1" at bounding box center [413, 292] width 61 height 7
click at [387, 323] on div "Save Cancel" at bounding box center [455, 322] width 658 height 13
click at [152, 322] on button "Save" at bounding box center [146, 322] width 41 height 13
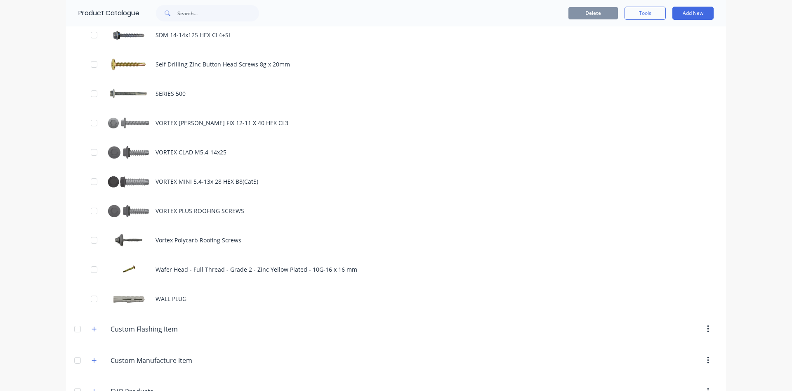
scroll to position [847, 0]
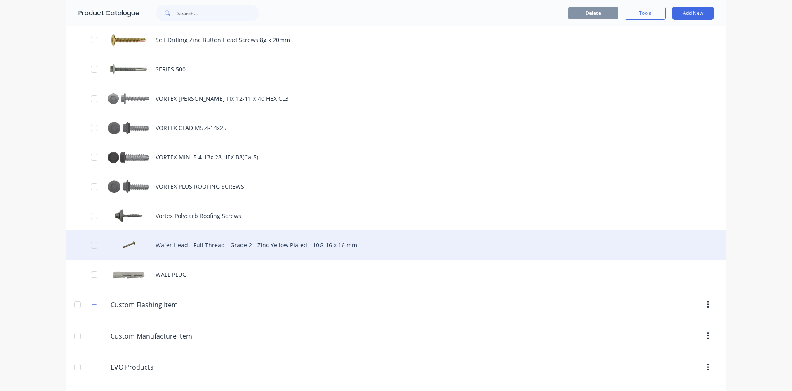
click at [207, 246] on div "Wafer Head - Full Thread - Grade 2 - Zinc Yellow Plated - 10G-16 x 16 mm" at bounding box center [396, 244] width 660 height 29
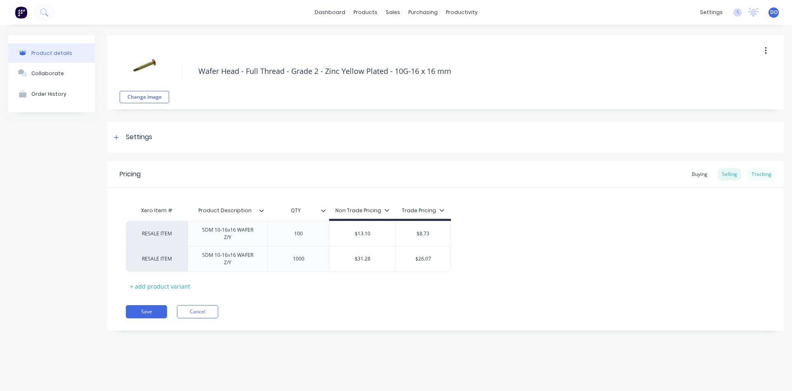
click at [769, 173] on div "Tracking" at bounding box center [762, 174] width 28 height 12
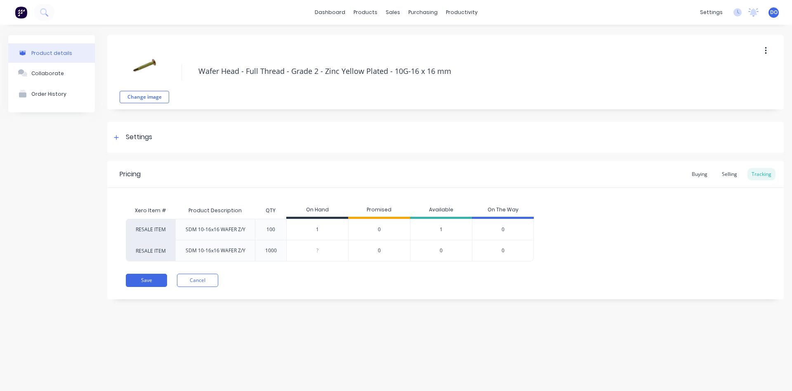
drag, startPoint x: 327, startPoint y: 229, endPoint x: 303, endPoint y: 228, distance: 23.5
click at [303, 228] on input "1" at bounding box center [317, 229] width 61 height 7
click at [148, 282] on button "Save" at bounding box center [146, 280] width 41 height 13
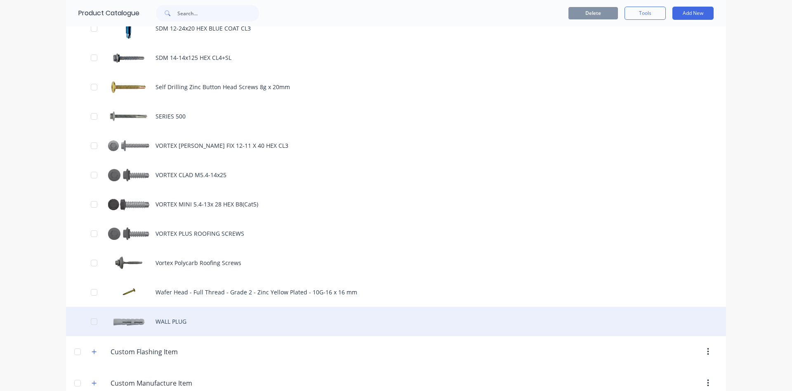
scroll to position [894, 0]
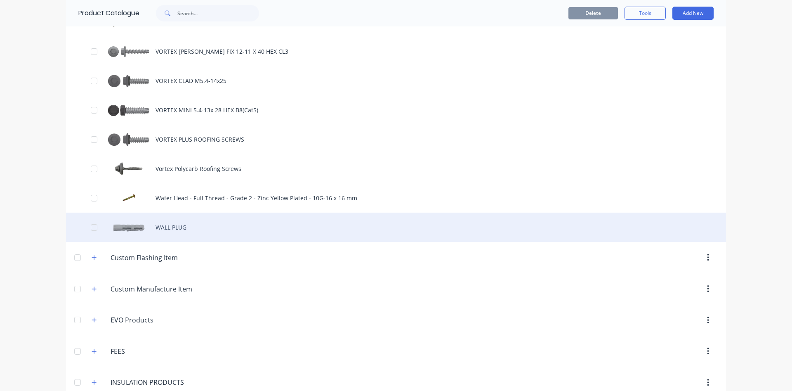
click at [164, 230] on div "WALL PLUG" at bounding box center [396, 227] width 660 height 29
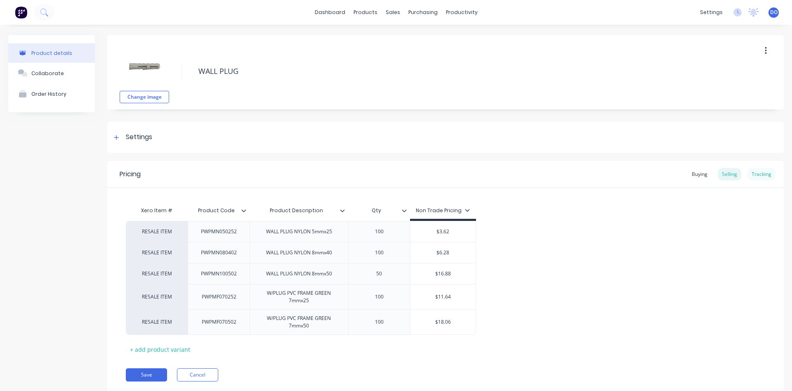
click at [758, 170] on div "Tracking" at bounding box center [762, 174] width 28 height 12
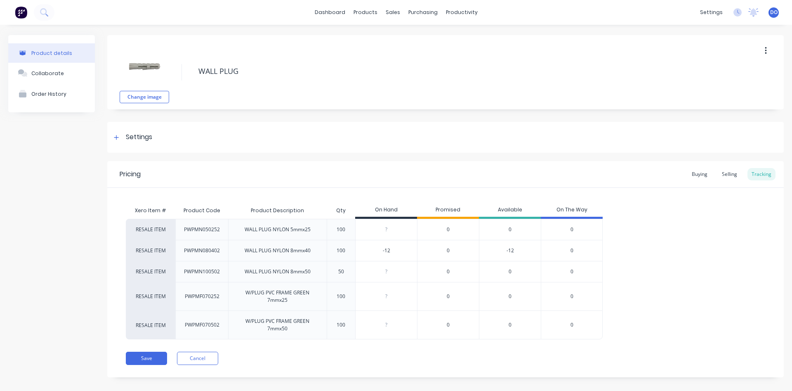
drag, startPoint x: 395, startPoint y: 253, endPoint x: 362, endPoint y: 247, distance: 33.4
click at [363, 247] on input "-12" at bounding box center [386, 250] width 61 height 7
click at [376, 273] on div "?" at bounding box center [386, 271] width 61 height 21
click at [149, 358] on button "Save" at bounding box center [146, 358] width 41 height 13
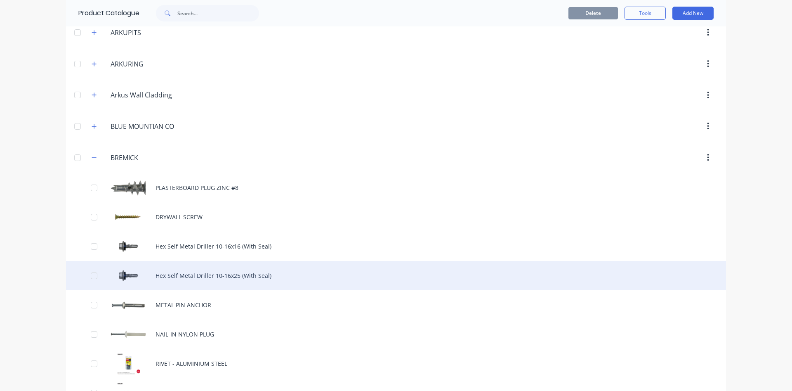
scroll to position [376, 0]
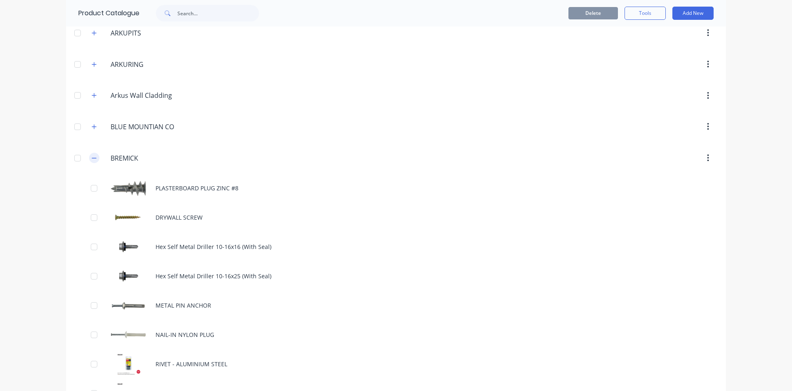
click at [93, 156] on icon "button" at bounding box center [94, 158] width 5 height 6
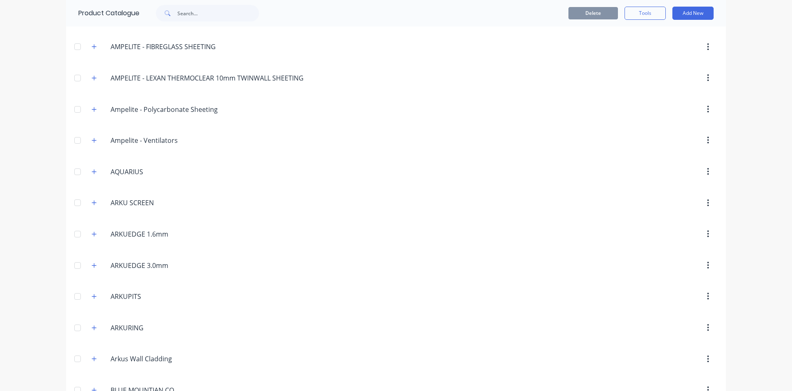
scroll to position [94, 0]
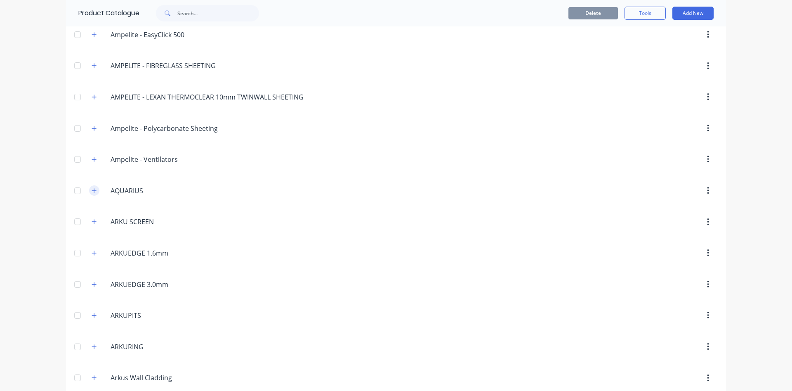
click at [96, 190] on icon "button" at bounding box center [94, 191] width 5 height 6
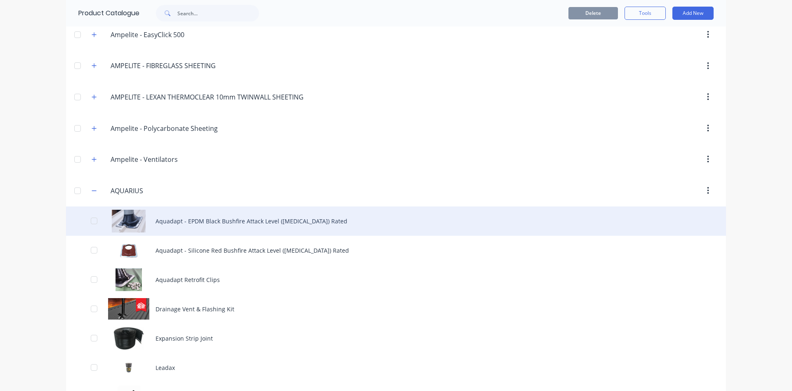
click at [216, 220] on div "Aquadapt - EPDM Black Bushfire Attack Level (BAL) Rated" at bounding box center [396, 220] width 660 height 29
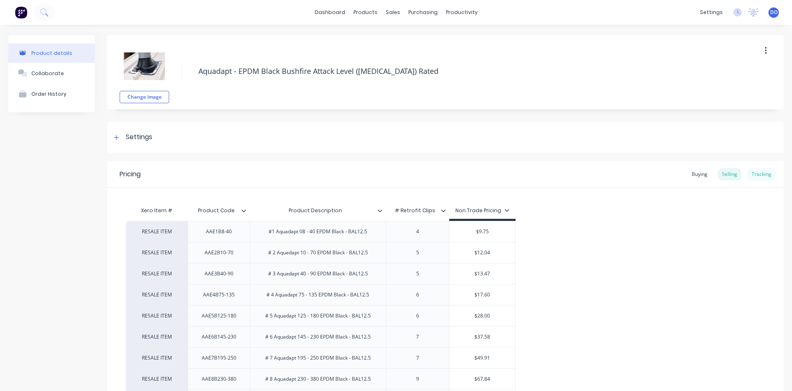
click at [765, 175] on div "Tracking" at bounding box center [762, 174] width 28 height 12
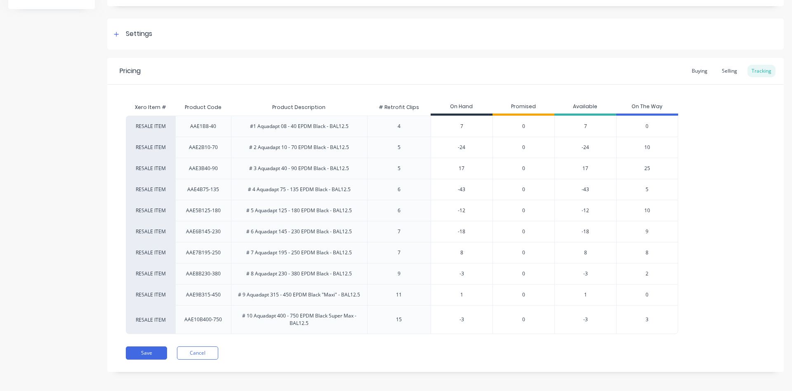
scroll to position [107, 0]
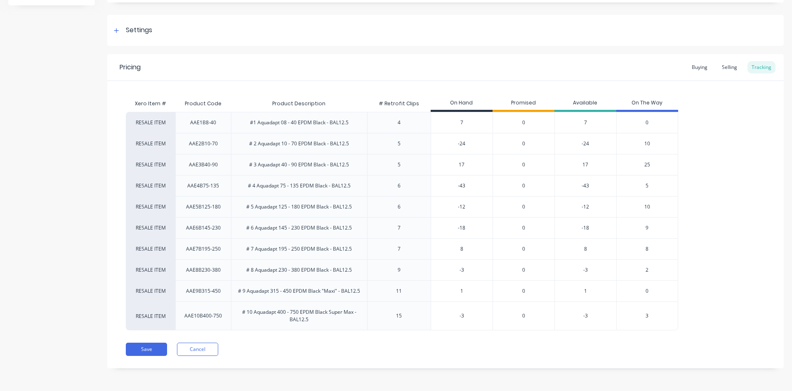
click at [649, 142] on span "10" at bounding box center [648, 143] width 6 height 7
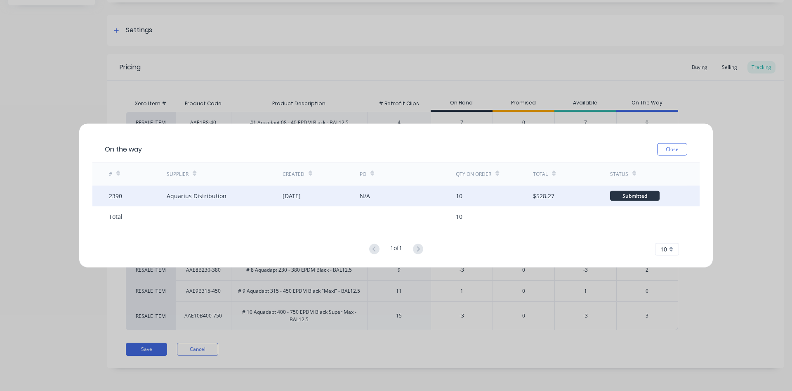
click at [639, 193] on div "Submitted" at bounding box center [635, 196] width 50 height 10
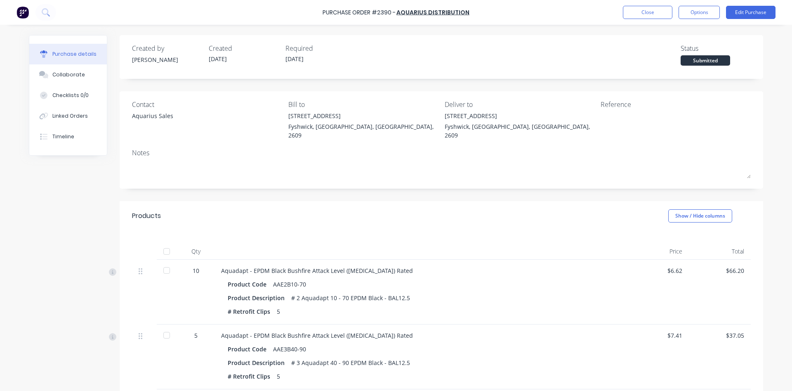
click at [710, 61] on div "Submitted" at bounding box center [706, 60] width 50 height 10
click at [699, 15] on button "Options" at bounding box center [699, 12] width 41 height 13
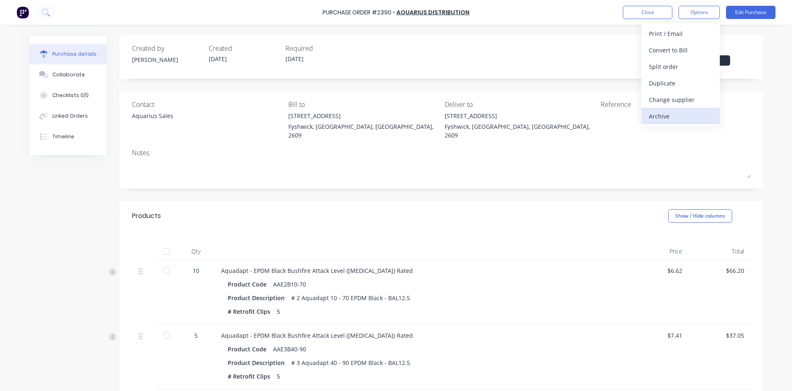
click at [666, 115] on div "Archive" at bounding box center [681, 116] width 64 height 12
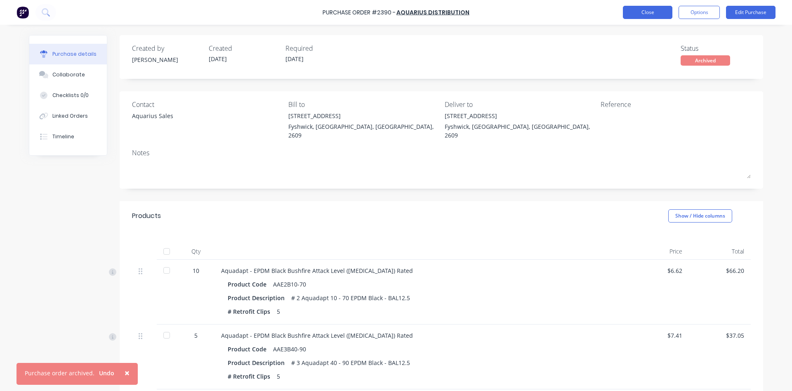
click at [647, 12] on button "Close" at bounding box center [648, 12] width 50 height 13
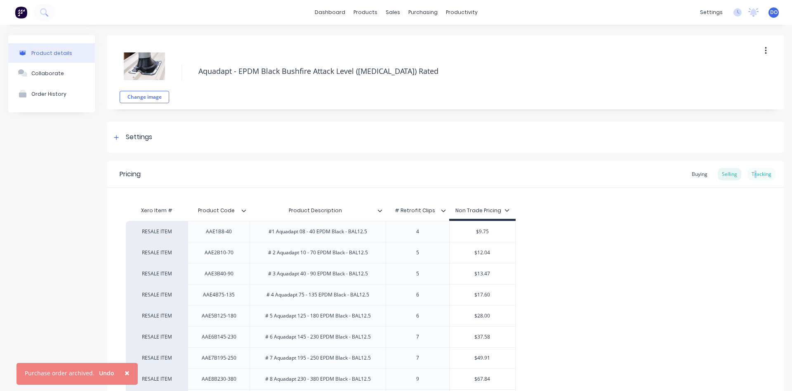
click at [756, 174] on div "Tracking" at bounding box center [762, 174] width 28 height 12
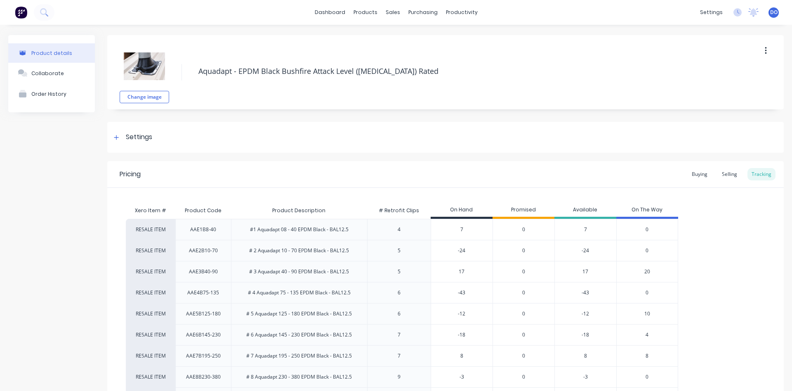
click at [649, 273] on span "20" at bounding box center [648, 271] width 6 height 7
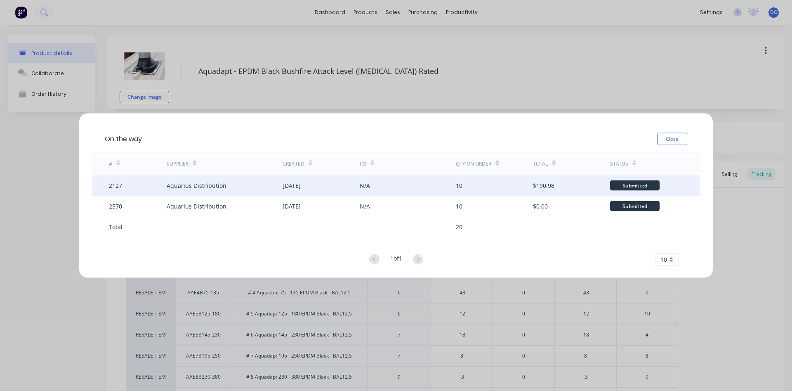
click at [637, 185] on div "Submitted" at bounding box center [635, 185] width 50 height 10
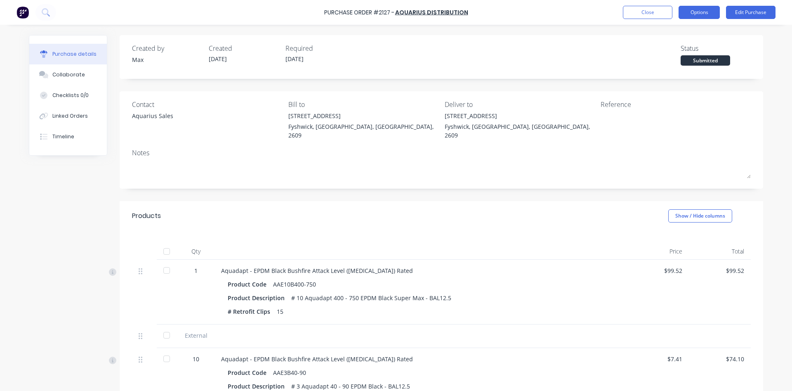
click at [694, 14] on button "Options" at bounding box center [699, 12] width 41 height 13
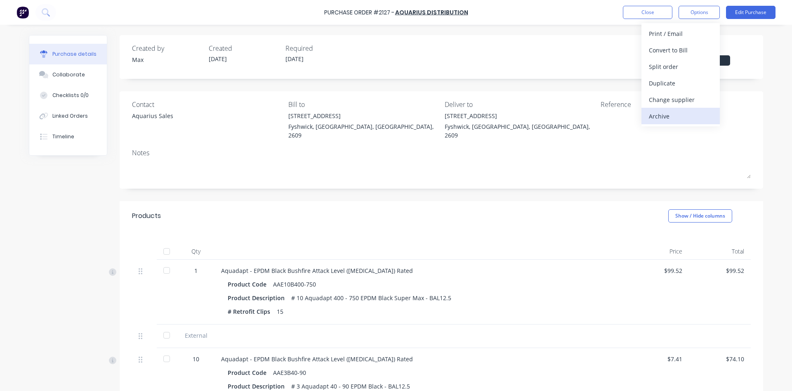
click at [668, 119] on div "Archive" at bounding box center [681, 116] width 64 height 12
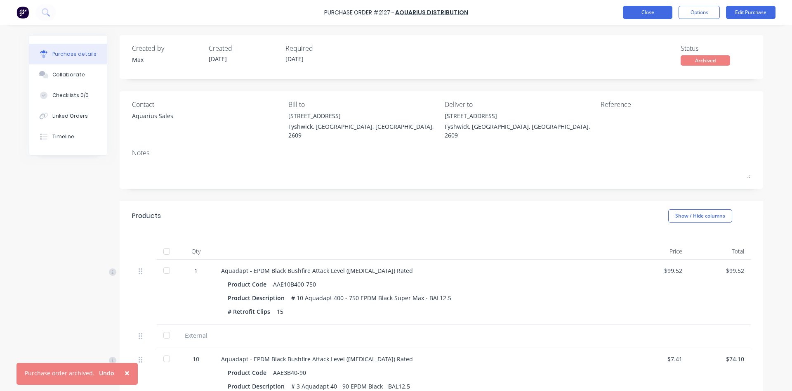
click at [650, 18] on button "Close" at bounding box center [648, 12] width 50 height 13
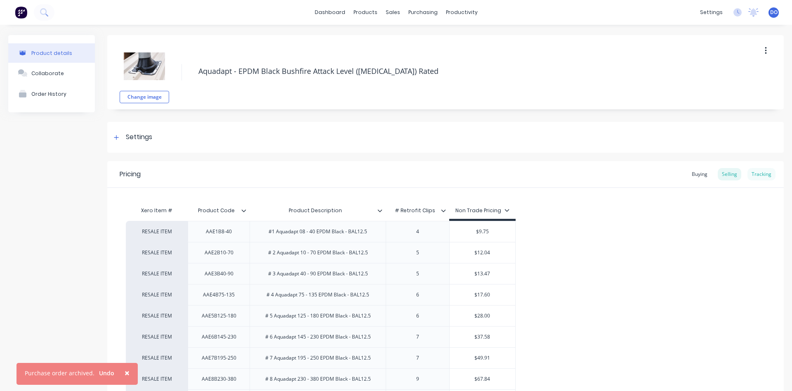
click at [750, 173] on div "Tracking" at bounding box center [762, 174] width 28 height 12
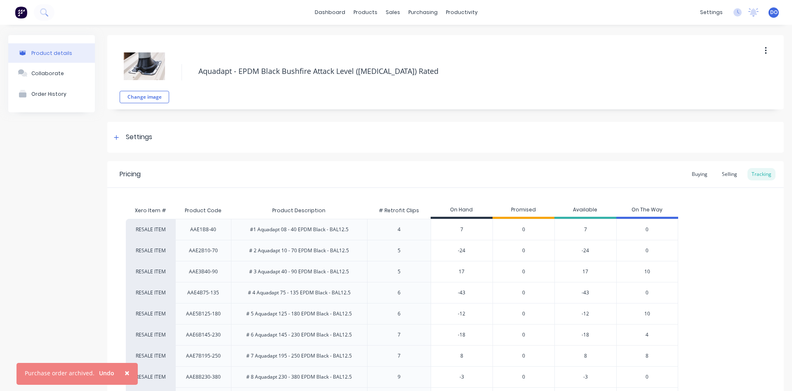
click at [651, 272] on div "10" at bounding box center [648, 271] width 62 height 21
click at [648, 271] on span "10" at bounding box center [648, 271] width 6 height 7
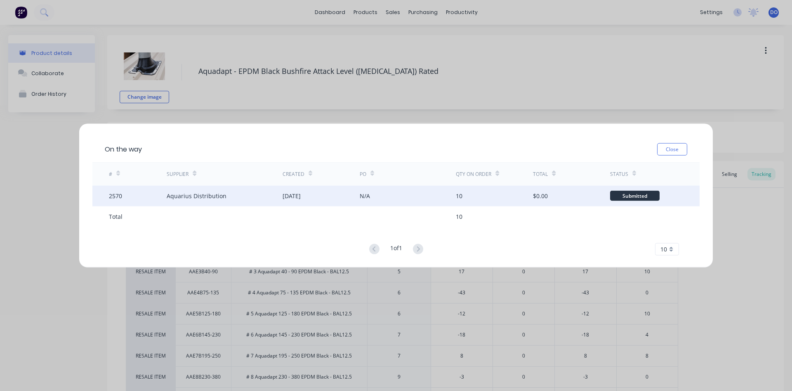
click at [647, 195] on div "Submitted" at bounding box center [635, 196] width 50 height 10
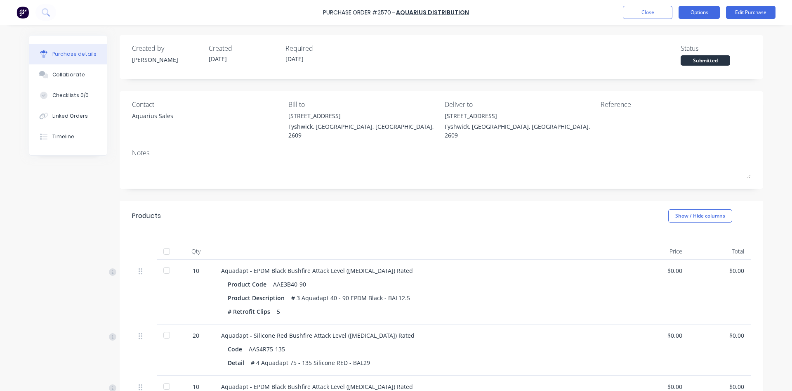
click at [709, 12] on button "Options" at bounding box center [699, 12] width 41 height 13
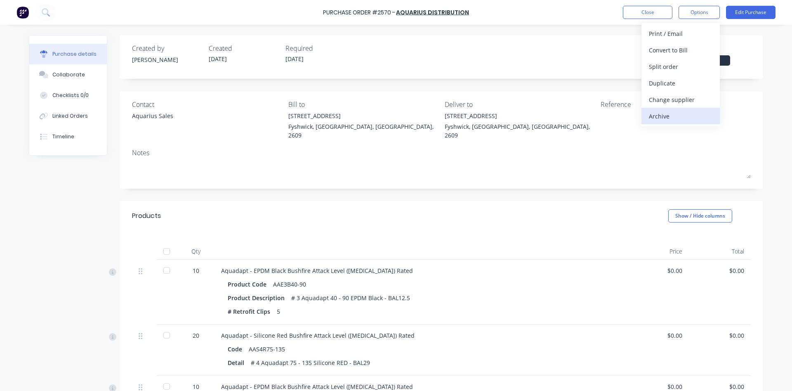
click at [661, 116] on div "Archive" at bounding box center [681, 116] width 64 height 12
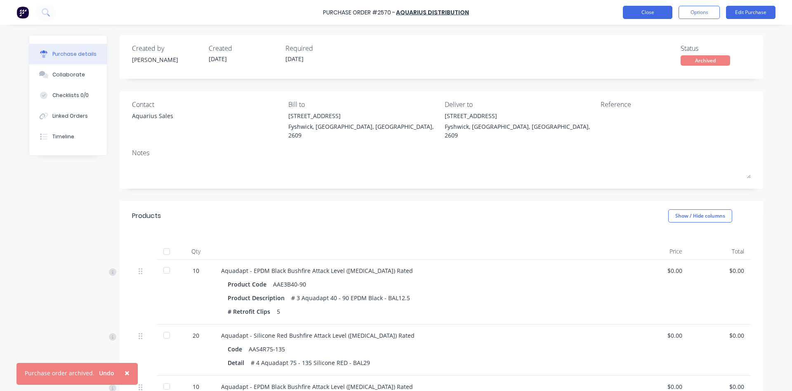
click at [650, 14] on button "Close" at bounding box center [648, 12] width 50 height 13
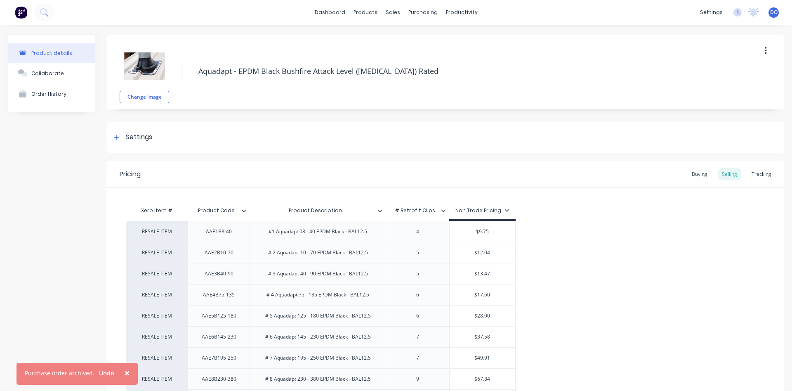
scroll to position [47, 0]
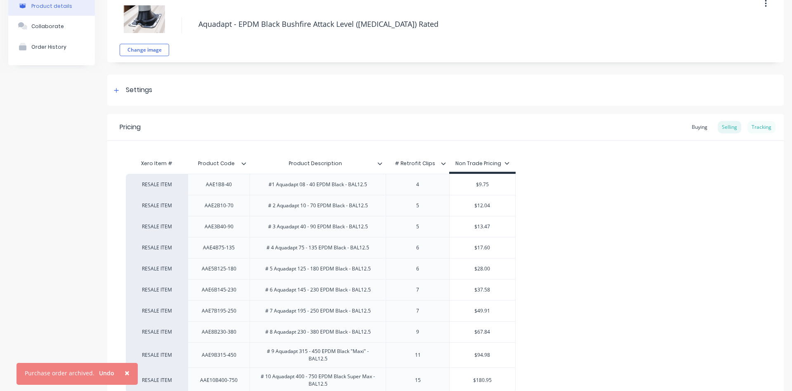
click at [762, 130] on div "Tracking" at bounding box center [762, 127] width 28 height 12
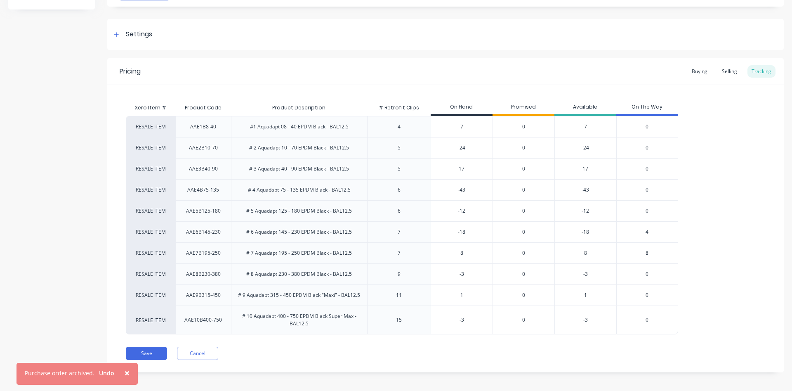
scroll to position [107, 0]
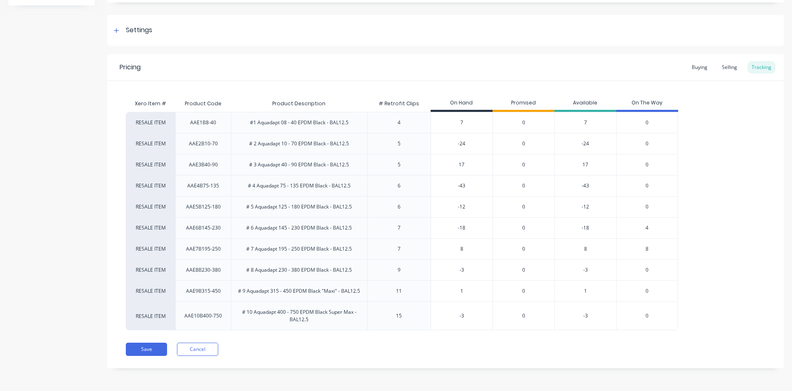
click at [647, 227] on span "4" at bounding box center [647, 227] width 3 height 7
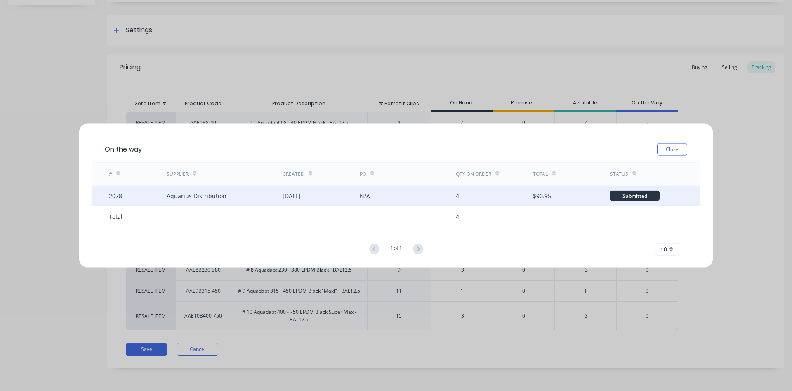
click at [632, 193] on div "Submitted" at bounding box center [635, 196] width 50 height 10
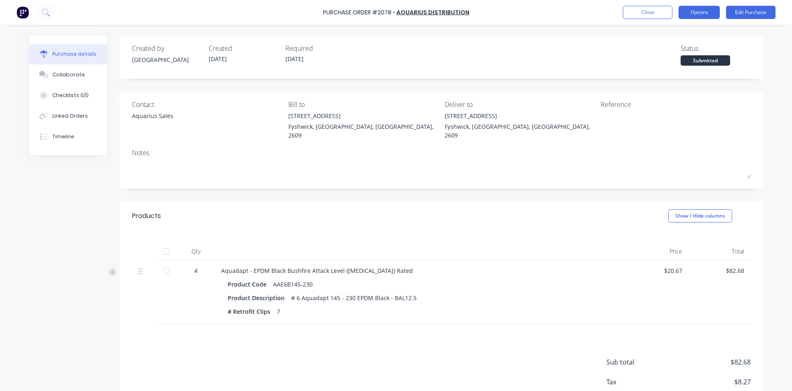
click at [703, 15] on button "Options" at bounding box center [699, 12] width 41 height 13
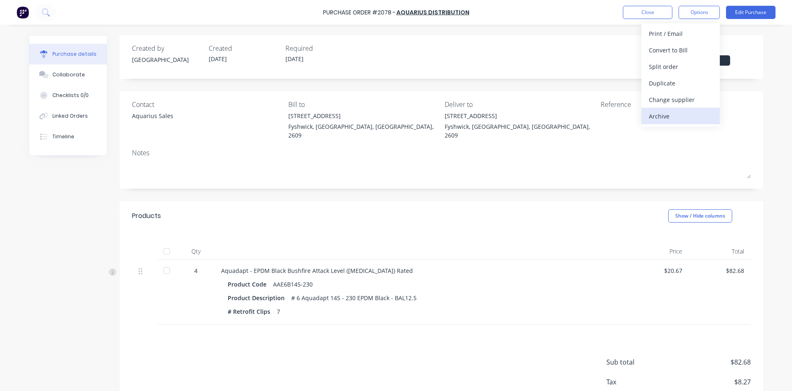
click at [659, 118] on div "Archive" at bounding box center [681, 116] width 64 height 12
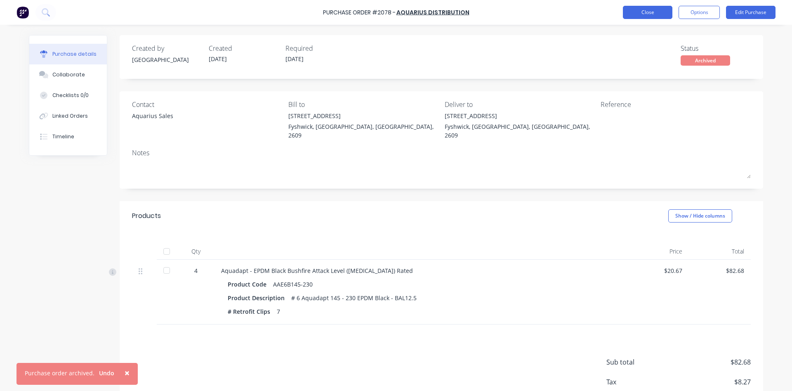
click at [642, 16] on button "Close" at bounding box center [648, 12] width 50 height 13
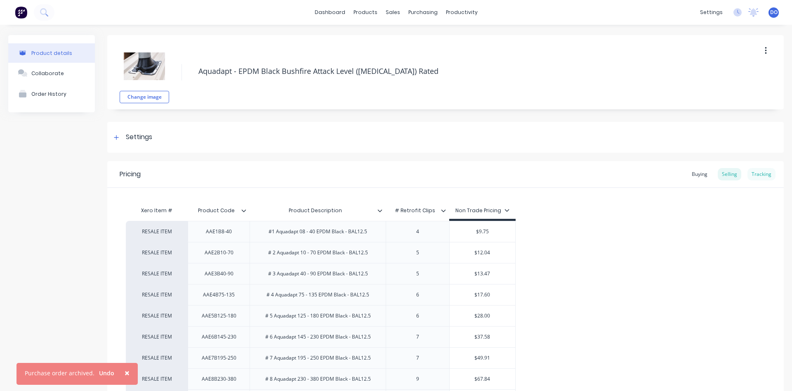
click at [757, 175] on div "Tracking" at bounding box center [762, 174] width 28 height 12
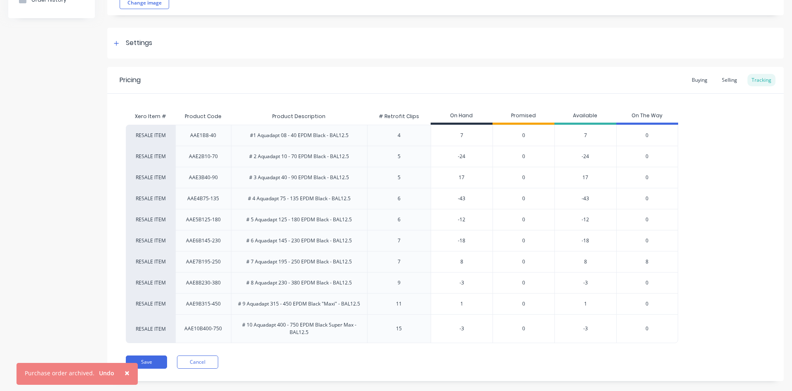
scroll to position [107, 0]
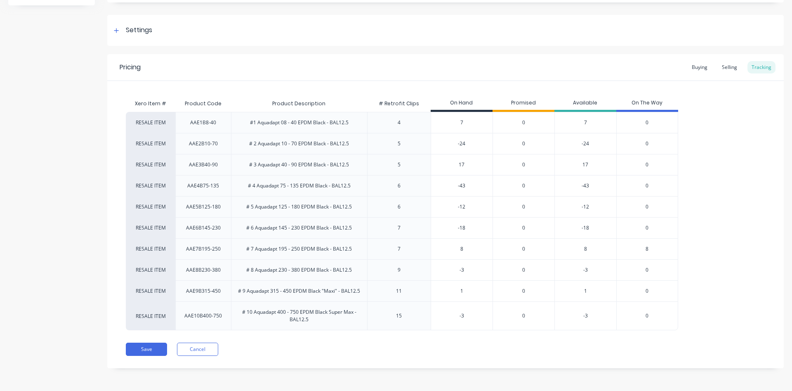
click at [647, 249] on span "8" at bounding box center [647, 248] width 3 height 7
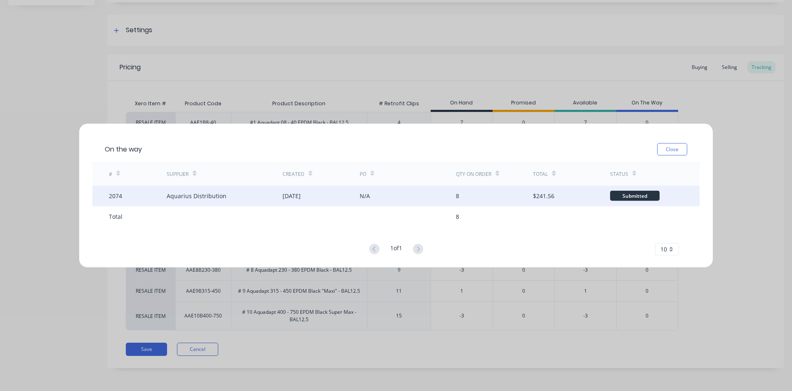
click at [645, 193] on div "Submitted" at bounding box center [635, 196] width 50 height 10
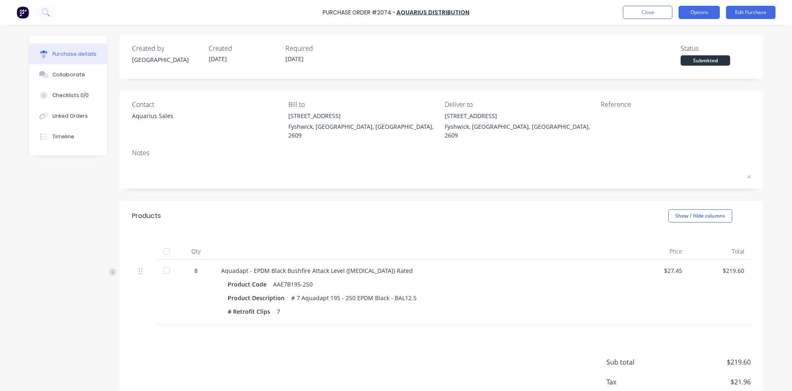
click at [704, 14] on button "Options" at bounding box center [699, 12] width 41 height 13
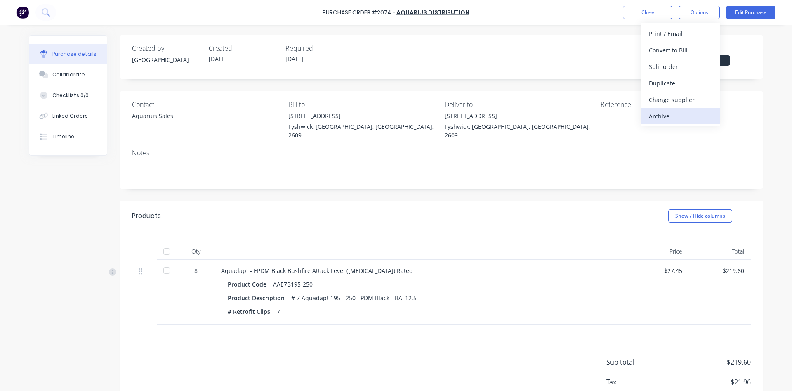
click at [667, 118] on div "Archive" at bounding box center [681, 116] width 64 height 12
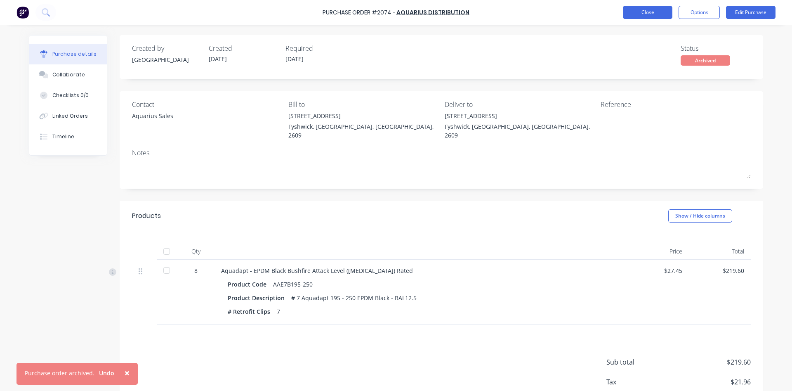
click at [642, 11] on button "Close" at bounding box center [648, 12] width 50 height 13
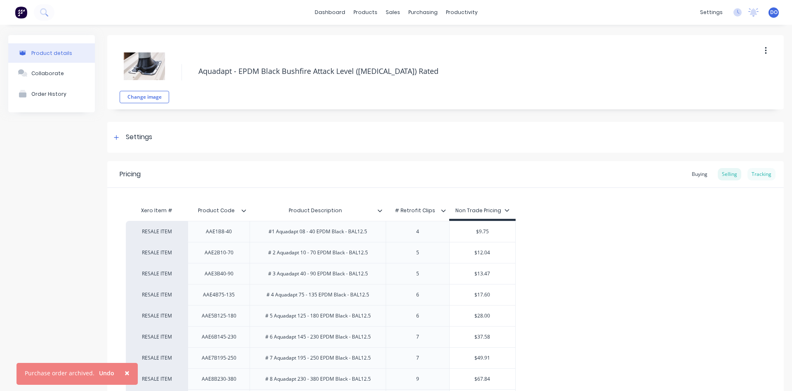
click at [763, 176] on div "Tracking" at bounding box center [762, 174] width 28 height 12
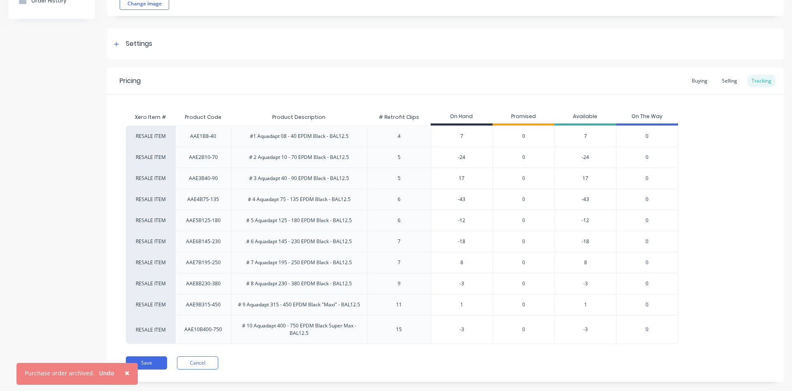
scroll to position [94, 0]
drag, startPoint x: 462, startPoint y: 132, endPoint x: 429, endPoint y: 136, distance: 33.2
click at [431, 136] on input "7" at bounding box center [461, 135] width 61 height 7
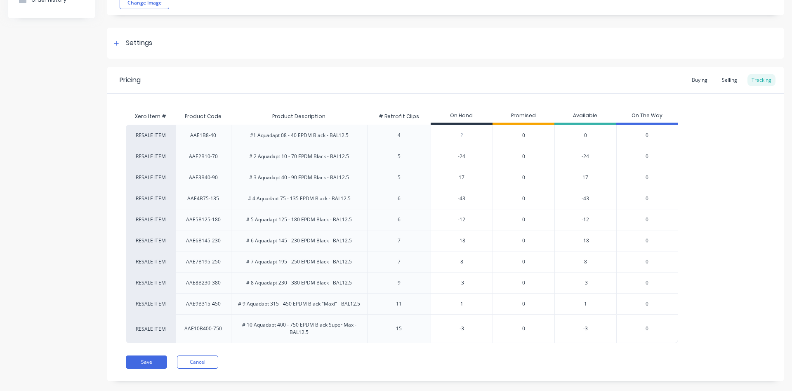
drag, startPoint x: 470, startPoint y: 160, endPoint x: 443, endPoint y: 149, distance: 28.7
click at [443, 153] on input "-24" at bounding box center [461, 156] width 61 height 7
drag, startPoint x: 465, startPoint y: 180, endPoint x: 445, endPoint y: 177, distance: 19.9
click at [445, 177] on input "17" at bounding box center [461, 177] width 61 height 7
drag, startPoint x: 465, startPoint y: 198, endPoint x: 432, endPoint y: 192, distance: 32.8
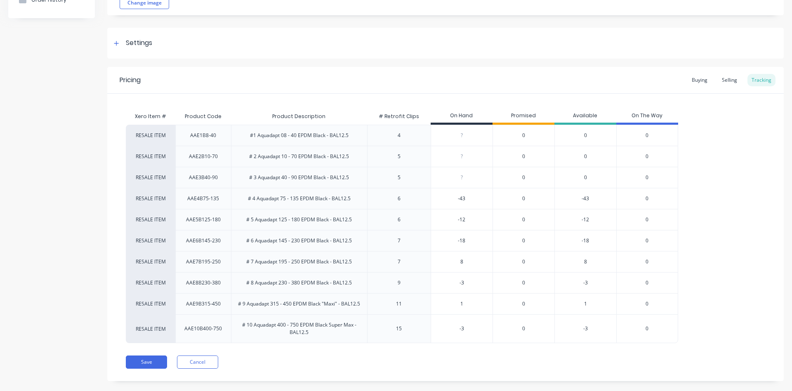
click at [432, 195] on input "-43" at bounding box center [461, 198] width 61 height 7
drag, startPoint x: 465, startPoint y: 224, endPoint x: 445, endPoint y: 220, distance: 20.8
click at [445, 220] on div "-12" at bounding box center [461, 219] width 61 height 21
drag, startPoint x: 466, startPoint y: 217, endPoint x: 444, endPoint y: 215, distance: 22.0
click at [444, 216] on input "-12" at bounding box center [461, 219] width 61 height 7
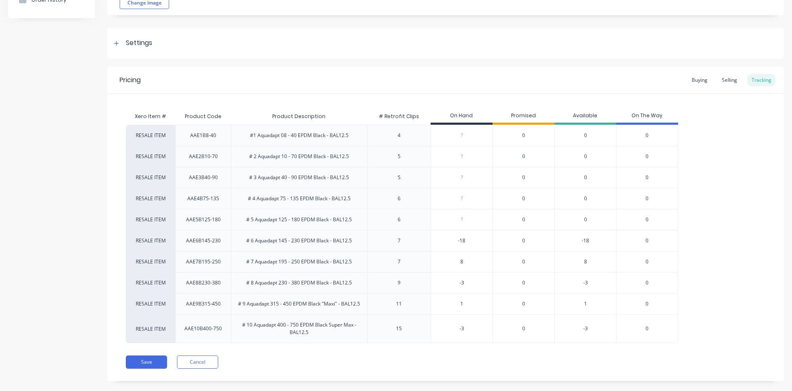
drag, startPoint x: 467, startPoint y: 239, endPoint x: 449, endPoint y: 236, distance: 18.5
click at [449, 237] on input "-18" at bounding box center [461, 240] width 61 height 7
drag, startPoint x: 461, startPoint y: 259, endPoint x: 451, endPoint y: 259, distance: 9.9
click at [451, 259] on input "8" at bounding box center [461, 261] width 61 height 7
drag, startPoint x: 466, startPoint y: 285, endPoint x: 448, endPoint y: 278, distance: 19.7
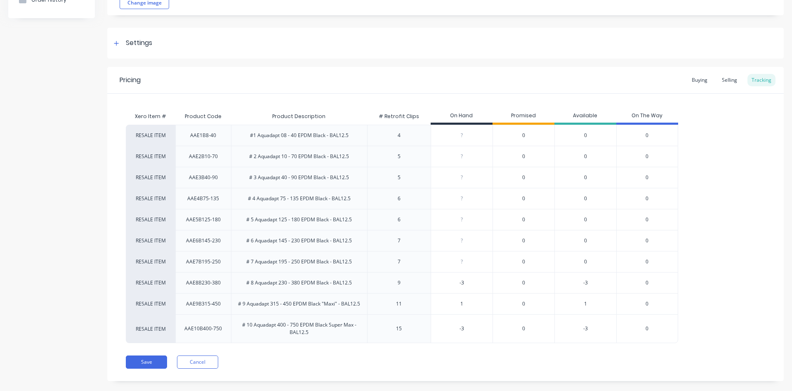
click at [448, 279] on input "-3" at bounding box center [461, 282] width 61 height 7
drag, startPoint x: 464, startPoint y: 301, endPoint x: 447, endPoint y: 302, distance: 16.9
click at [446, 300] on input "1" at bounding box center [461, 303] width 61 height 7
drag, startPoint x: 467, startPoint y: 329, endPoint x: 440, endPoint y: 324, distance: 26.9
click at [441, 325] on input "-3" at bounding box center [461, 328] width 61 height 7
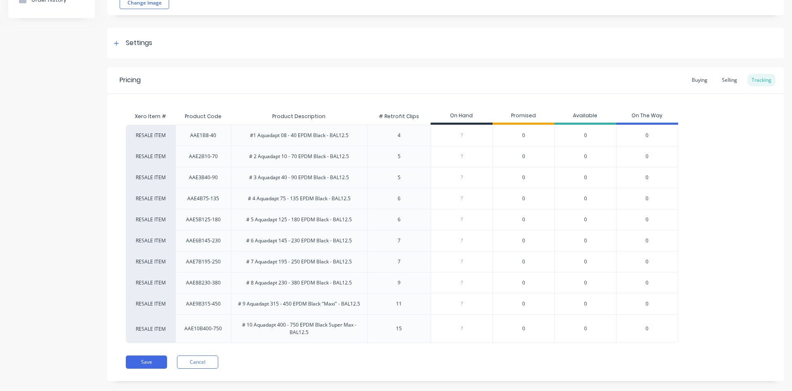
click at [404, 364] on div "Save Cancel" at bounding box center [455, 361] width 658 height 13
click at [154, 364] on button "Save" at bounding box center [146, 361] width 41 height 13
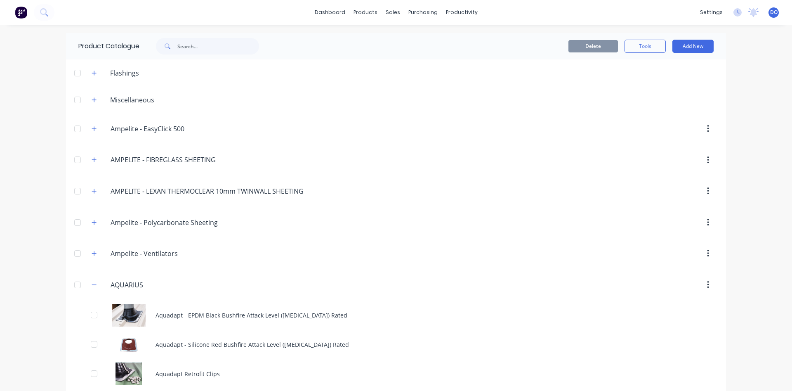
scroll to position [94, 0]
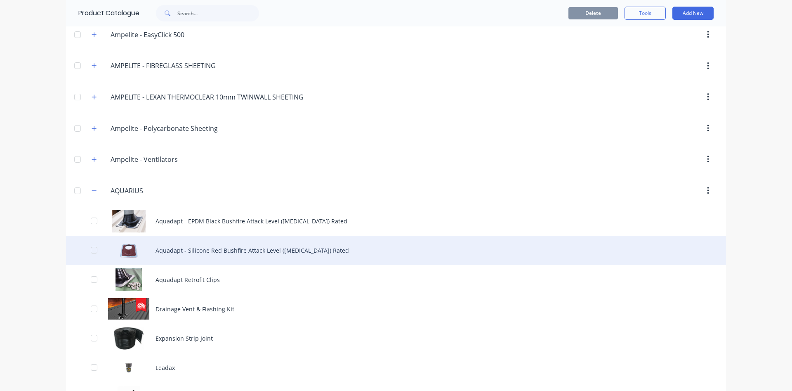
click at [234, 243] on div "Aquadapt - Silicone Red Bushfire Attack Level (BAL) Rated" at bounding box center [396, 250] width 660 height 29
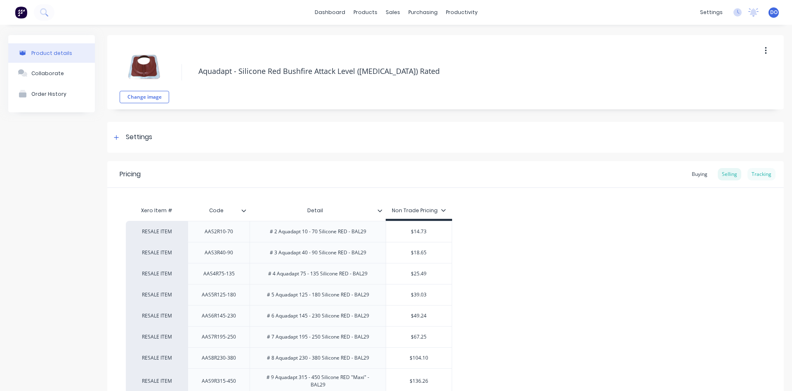
click at [763, 172] on div "Tracking" at bounding box center [762, 174] width 28 height 12
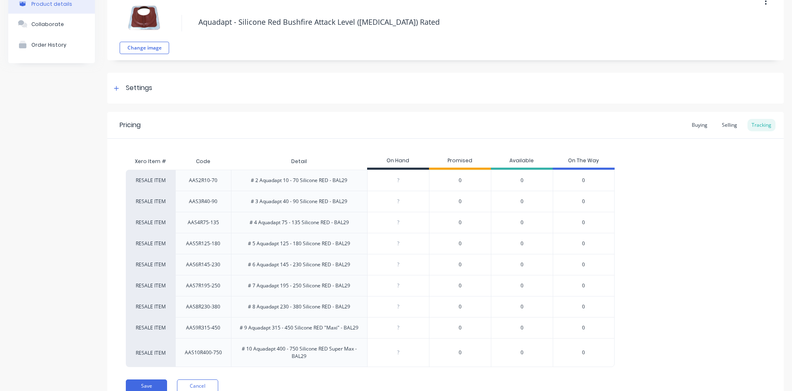
scroll to position [86, 0]
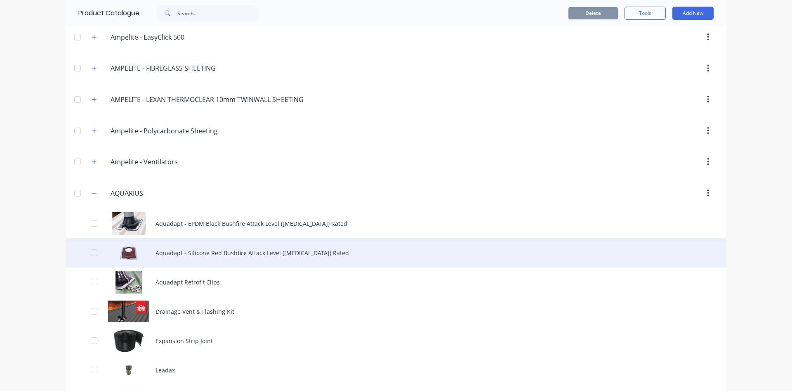
scroll to position [94, 0]
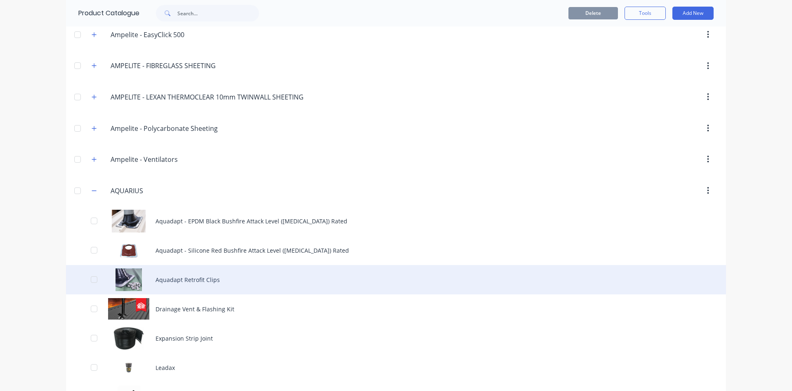
click at [267, 282] on div "Aquadapt Retrofit Clips" at bounding box center [396, 279] width 660 height 29
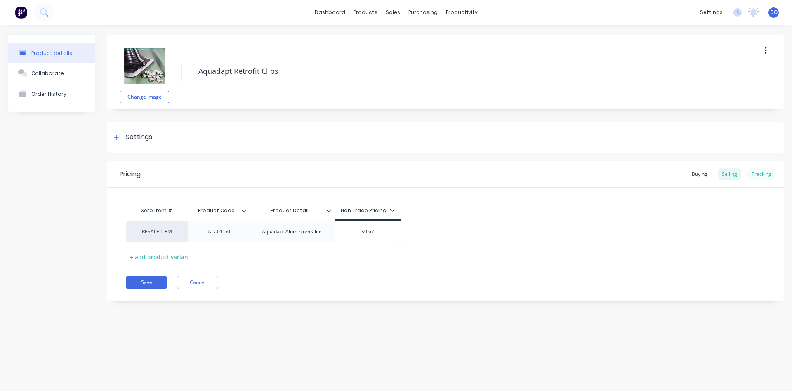
click at [756, 174] on div "Tracking" at bounding box center [762, 174] width 28 height 12
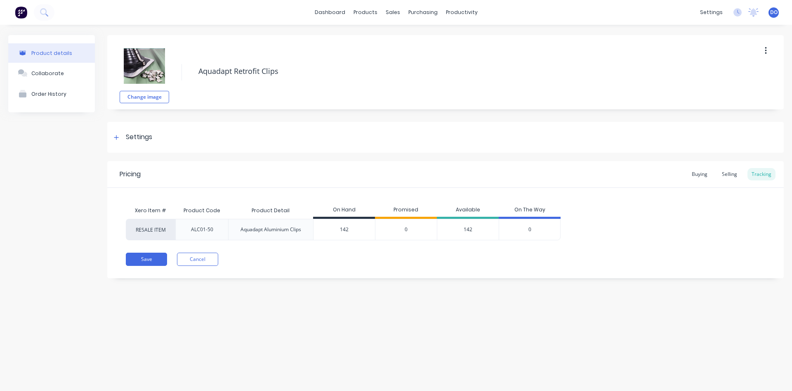
drag, startPoint x: 352, startPoint y: 230, endPoint x: 319, endPoint y: 227, distance: 34.0
click at [319, 227] on input "142" at bounding box center [344, 229] width 61 height 7
click at [346, 255] on div "Save Cancel" at bounding box center [455, 259] width 658 height 13
click at [156, 262] on button "Save" at bounding box center [146, 259] width 41 height 13
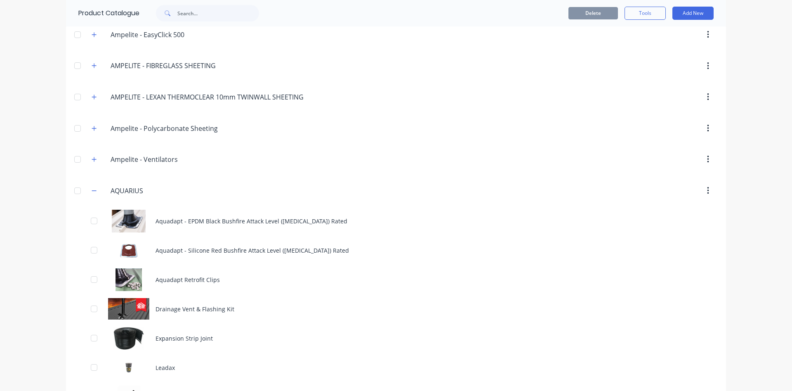
scroll to position [188, 0]
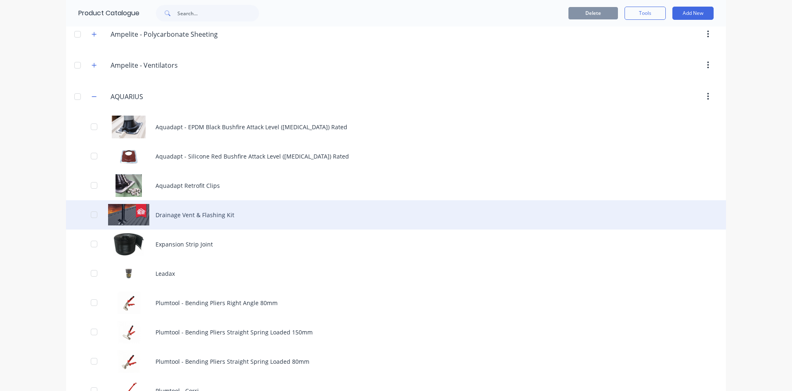
click at [221, 215] on div "Drainage Vent & Flashing Kit" at bounding box center [396, 214] width 660 height 29
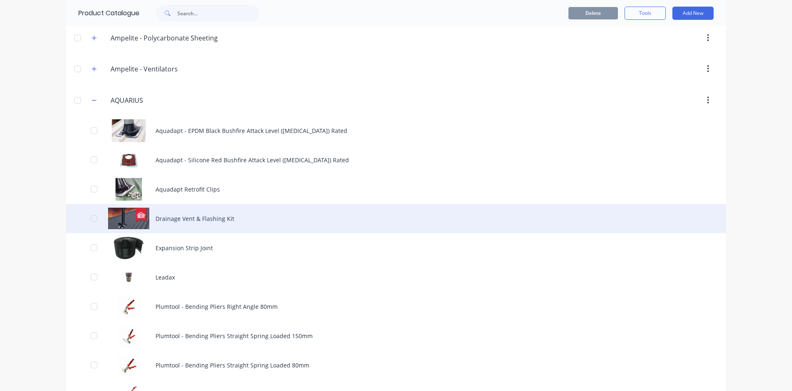
scroll to position [188, 0]
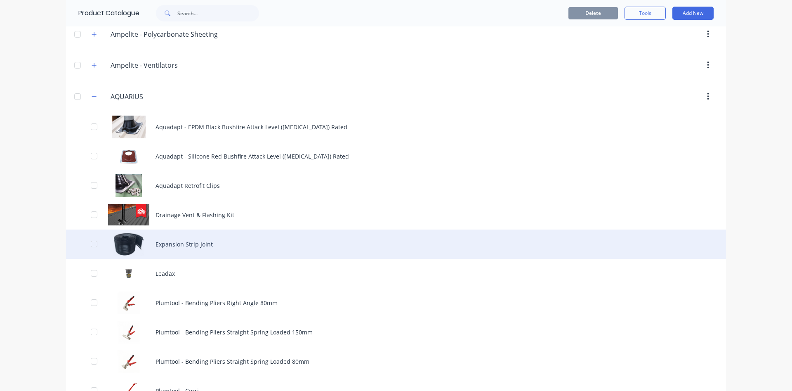
click at [196, 245] on div "Expansion Strip Joint" at bounding box center [396, 243] width 660 height 29
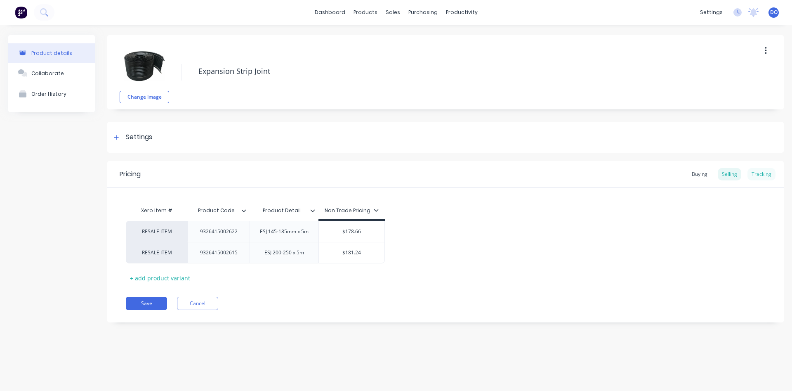
click at [773, 174] on div "Tracking" at bounding box center [762, 174] width 28 height 12
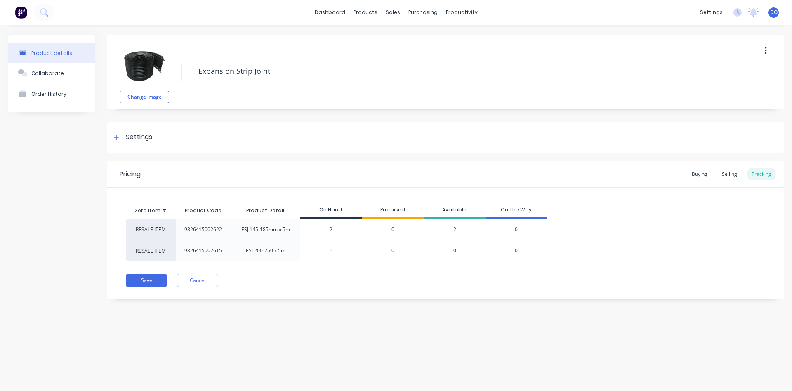
drag, startPoint x: 335, startPoint y: 229, endPoint x: 310, endPoint y: 220, distance: 26.8
click at [311, 226] on input "2" at bounding box center [330, 229] width 61 height 7
click at [337, 272] on div "Pricing Buying Selling Tracking Xero Item # Product Code Product Detail On Hand…" at bounding box center [445, 230] width 677 height 138
click at [142, 281] on button "Save" at bounding box center [146, 280] width 41 height 13
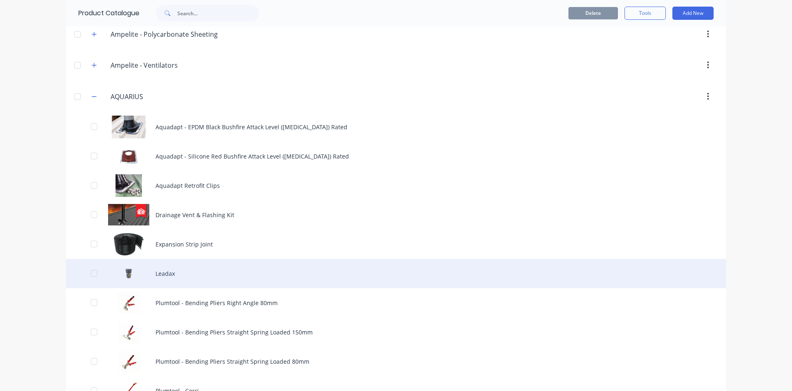
scroll to position [282, 0]
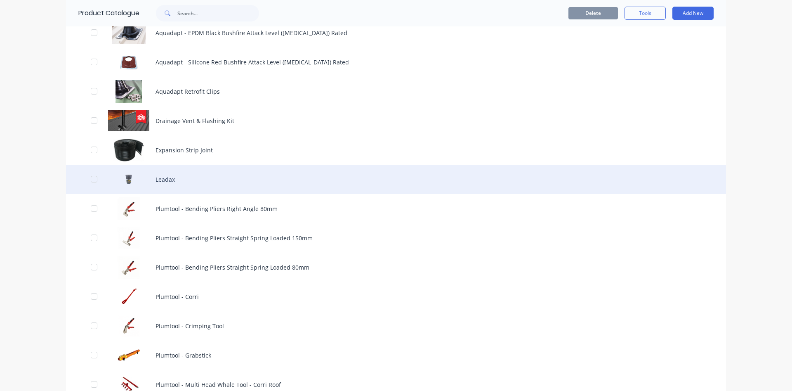
click at [168, 180] on div "Leadax" at bounding box center [396, 179] width 660 height 29
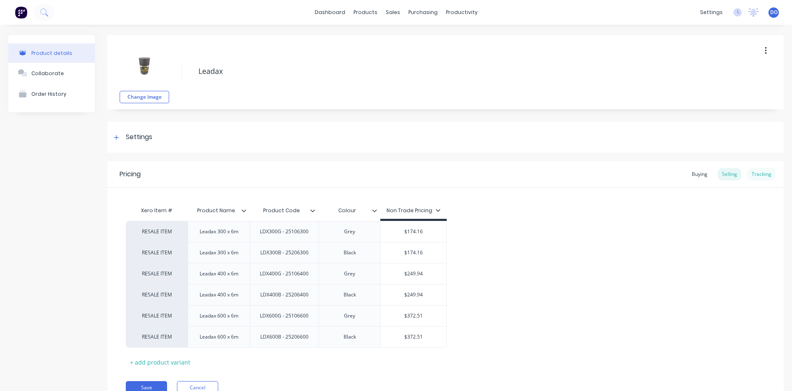
click at [761, 177] on div "Tracking" at bounding box center [762, 174] width 28 height 12
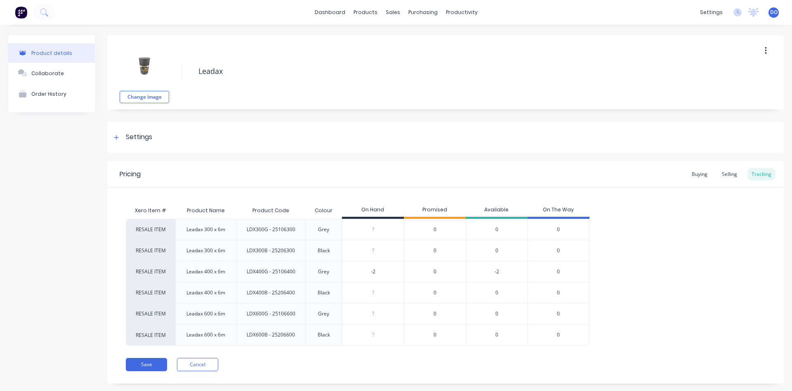
drag, startPoint x: 378, startPoint y: 269, endPoint x: 356, endPoint y: 269, distance: 21.9
click at [356, 269] on input "-2" at bounding box center [373, 271] width 61 height 7
click at [150, 366] on button "Save" at bounding box center [146, 364] width 41 height 13
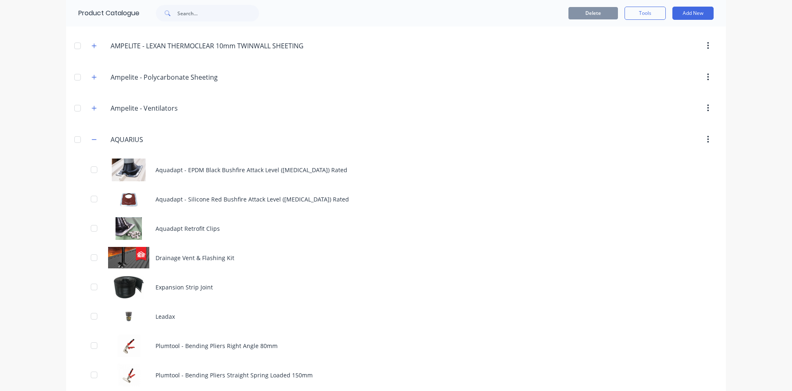
scroll to position [141, 0]
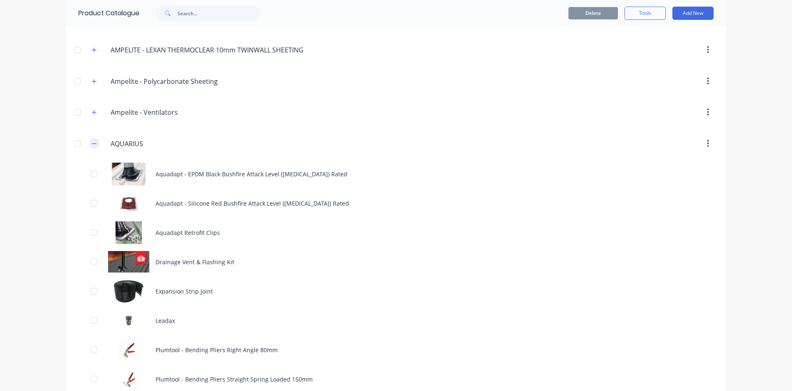
click at [93, 144] on icon "button" at bounding box center [94, 144] width 5 height 6
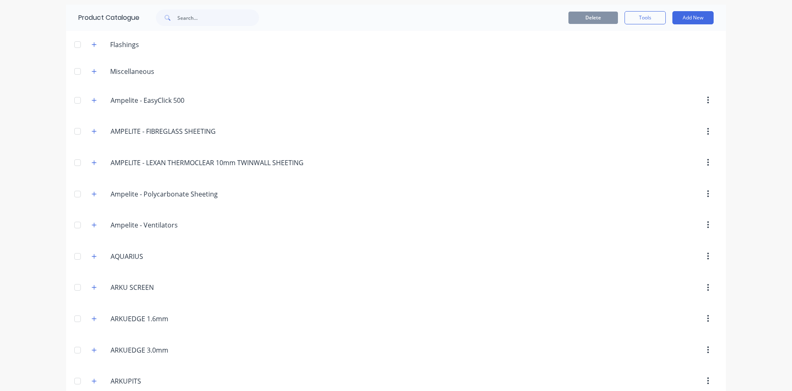
scroll to position [0, 0]
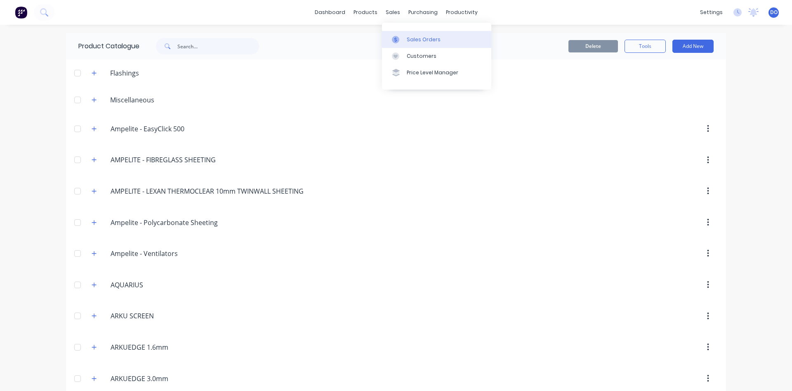
click at [420, 43] on div "Sales Orders" at bounding box center [424, 39] width 34 height 7
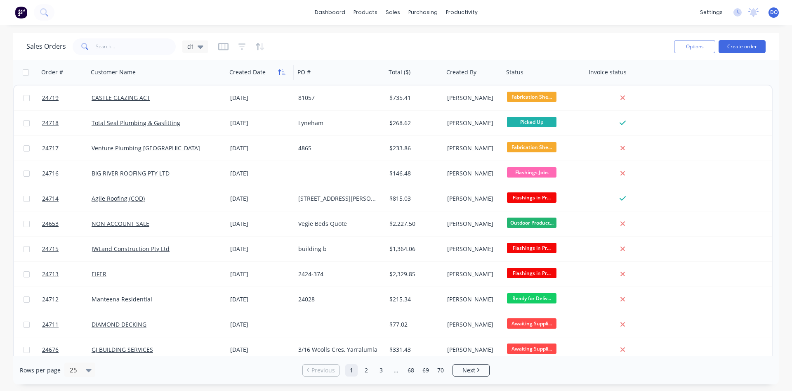
click at [281, 71] on icon "button" at bounding box center [281, 72] width 7 height 7
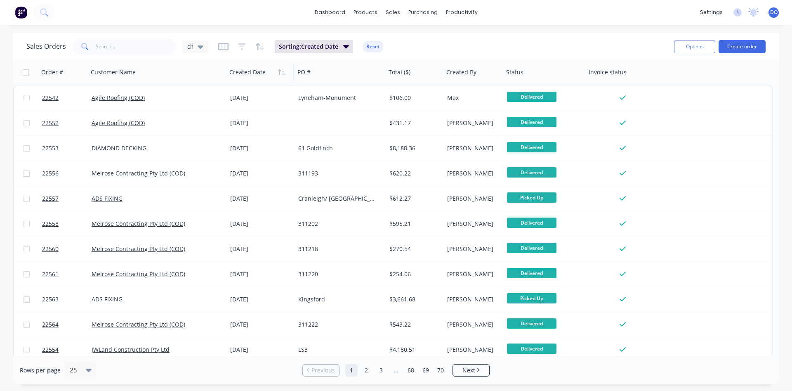
click at [281, 71] on icon "button" at bounding box center [281, 72] width 7 height 7
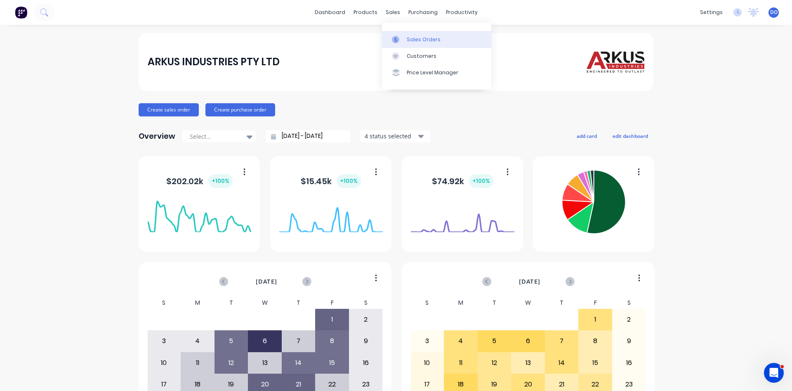
click at [425, 43] on div "Sales Orders" at bounding box center [424, 39] width 34 height 7
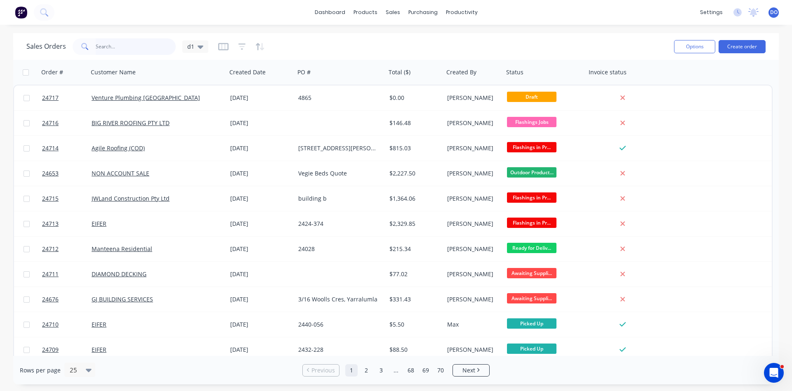
click at [115, 47] on input "text" at bounding box center [136, 46] width 80 height 17
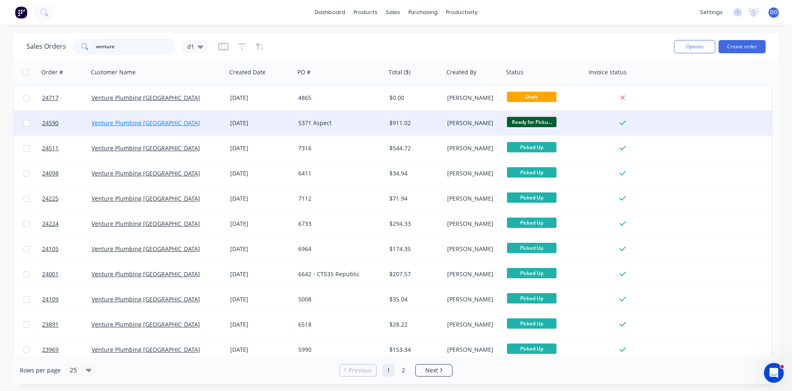
type input "venture"
click at [132, 120] on link "Venture Plumbing [GEOGRAPHIC_DATA]" at bounding box center [146, 123] width 109 height 8
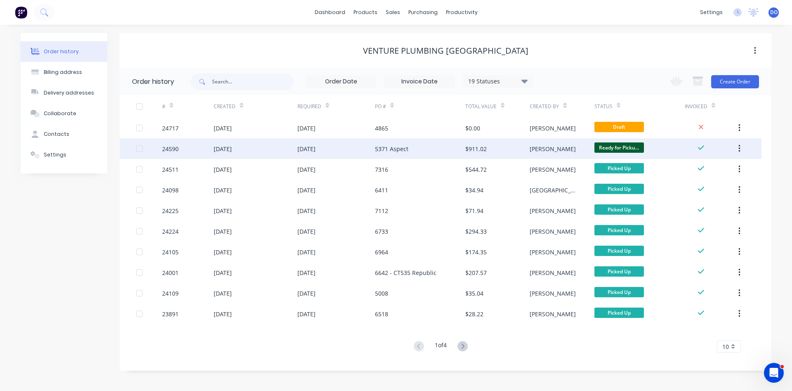
click at [172, 150] on div "24590" at bounding box center [170, 148] width 17 height 9
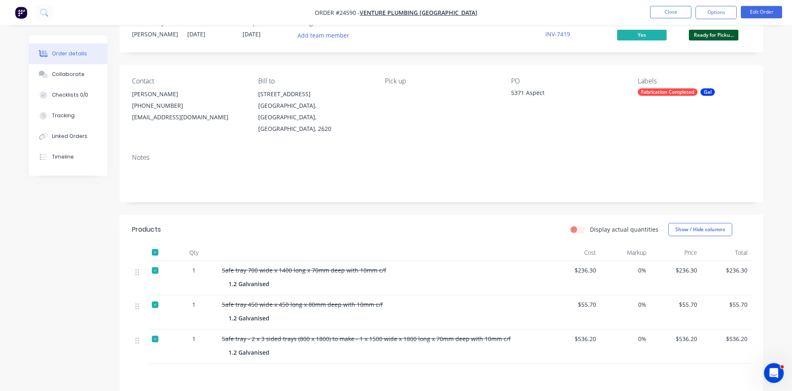
scroll to position [42, 0]
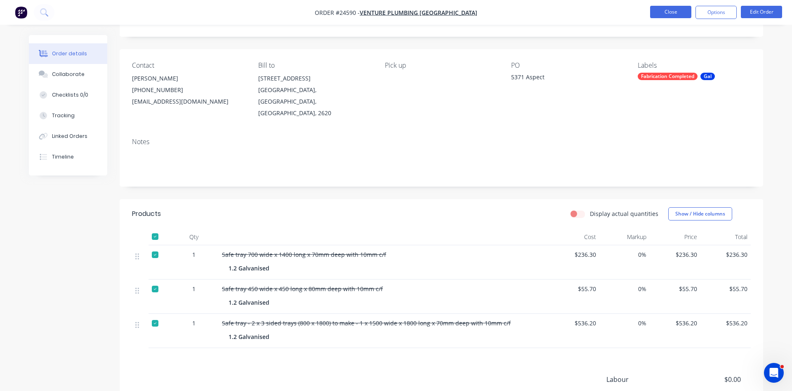
click at [669, 14] on button "Close" at bounding box center [670, 12] width 41 height 12
